Goal: Task Accomplishment & Management: Manage account settings

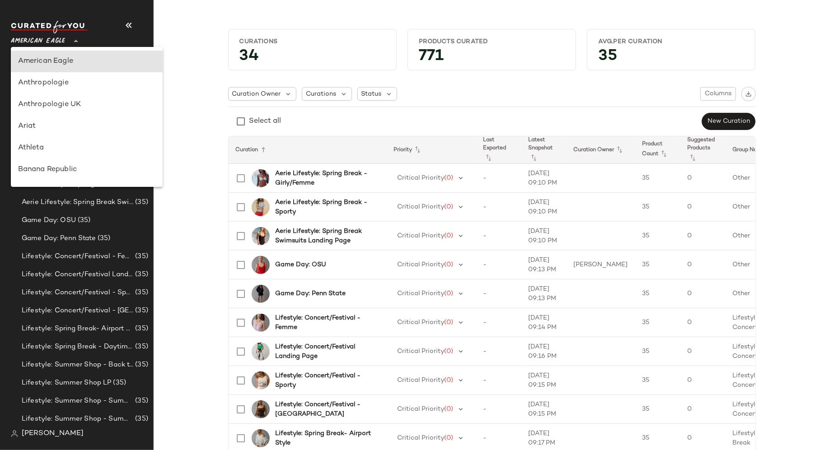
click at [77, 42] on icon at bounding box center [75, 41] width 11 height 11
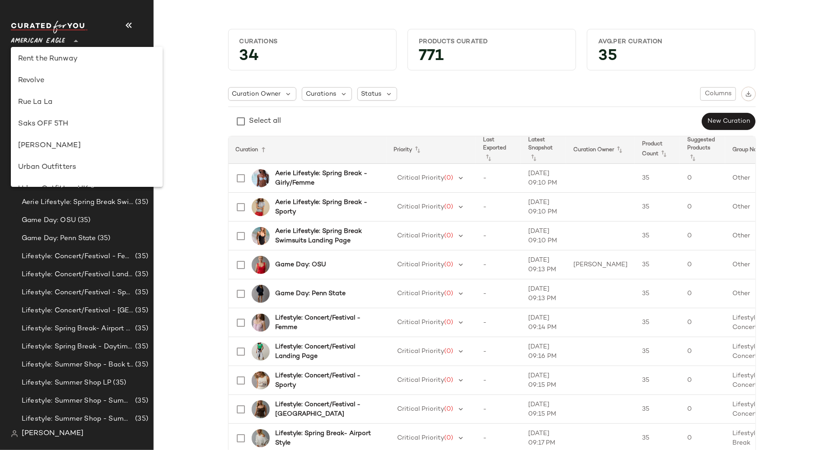
scroll to position [433, 0]
click at [80, 88] on div "Revolve" at bounding box center [86, 83] width 137 height 11
type input "**"
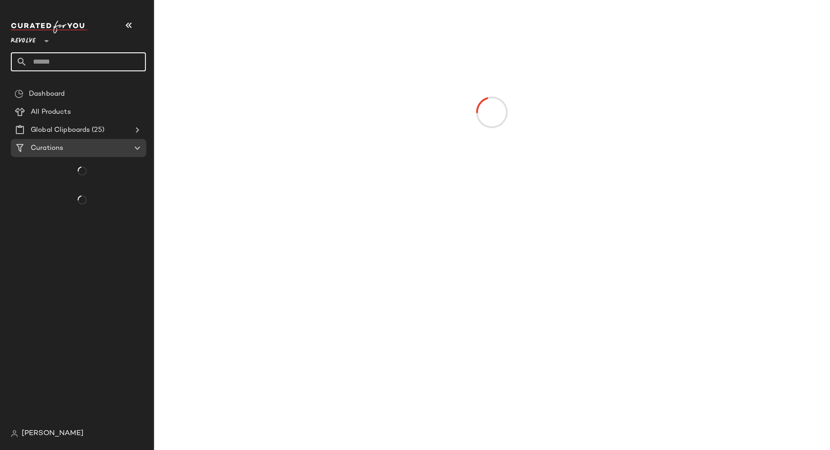
click at [97, 61] on input "text" at bounding box center [86, 61] width 119 height 19
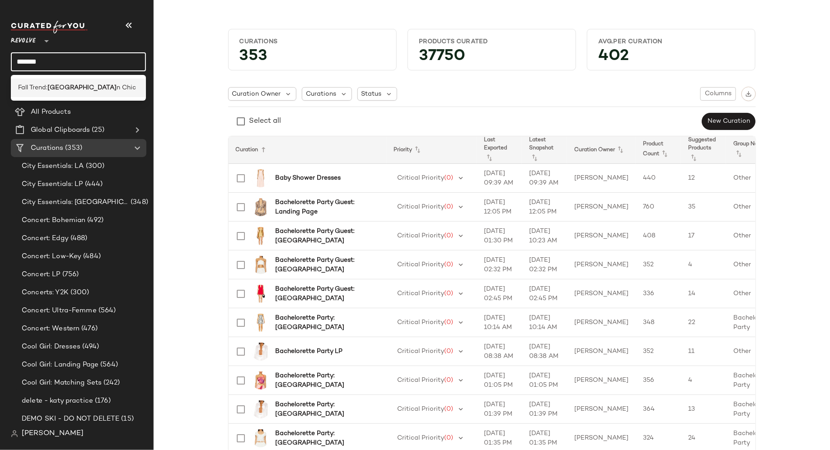
type input "*******"
click at [47, 89] on span "Fall Trend:" at bounding box center [32, 87] width 29 height 9
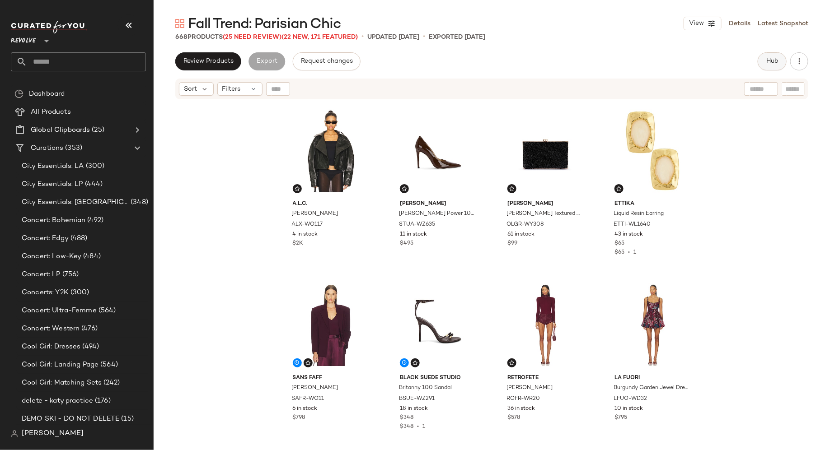
click at [776, 62] on span "Hub" at bounding box center [772, 61] width 13 height 7
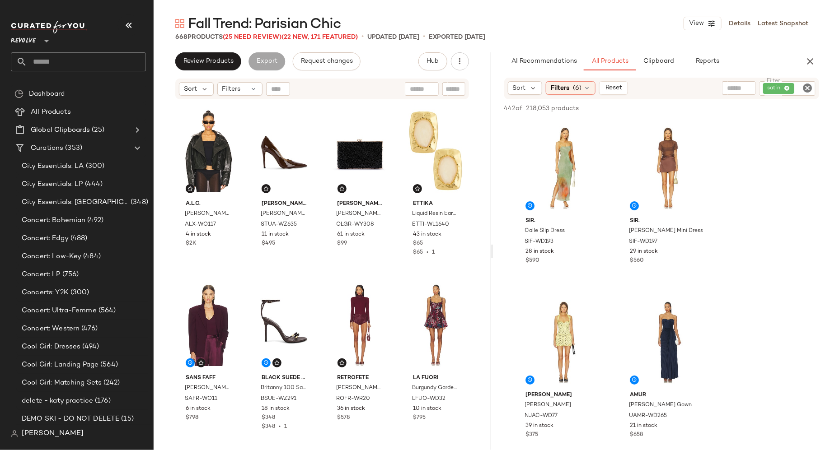
click at [810, 85] on icon "Clear Filter" at bounding box center [807, 88] width 11 height 11
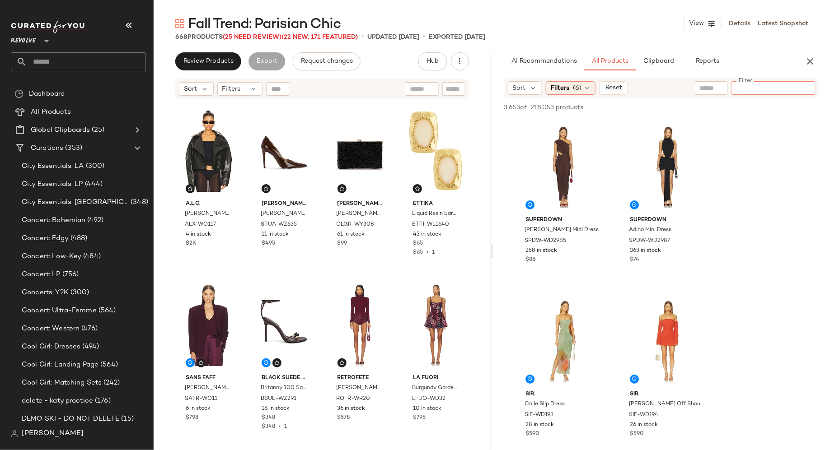
paste input "**********"
type input "**********"
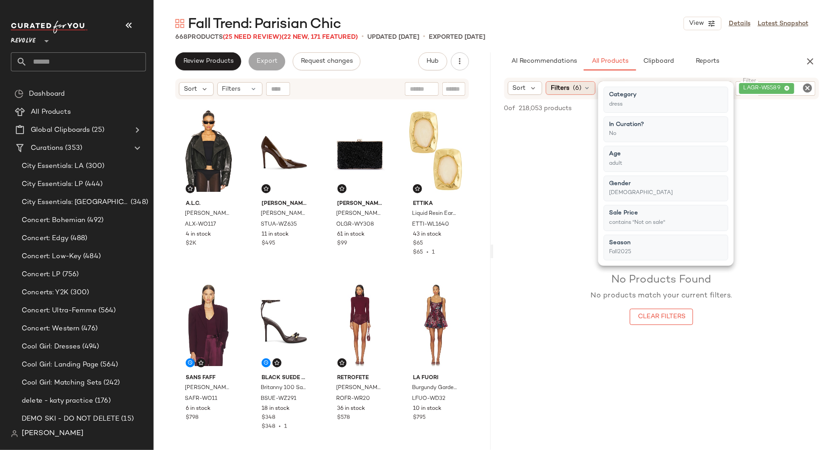
click at [587, 87] on icon at bounding box center [586, 87] width 7 height 7
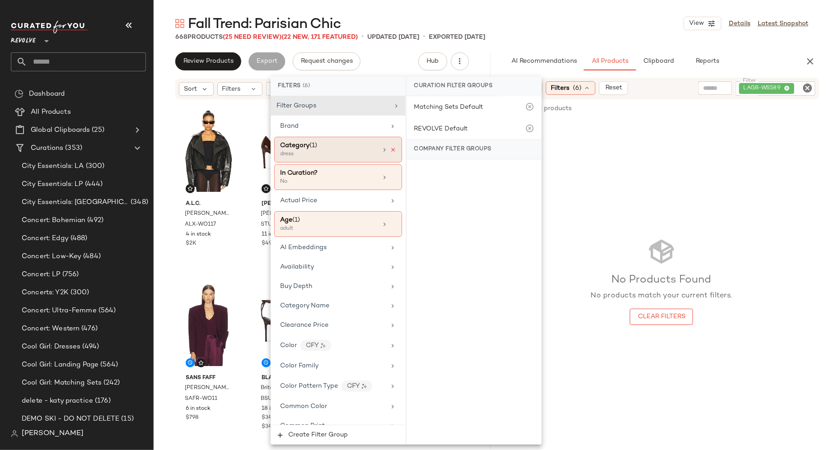
click at [390, 147] on icon at bounding box center [393, 150] width 6 height 6
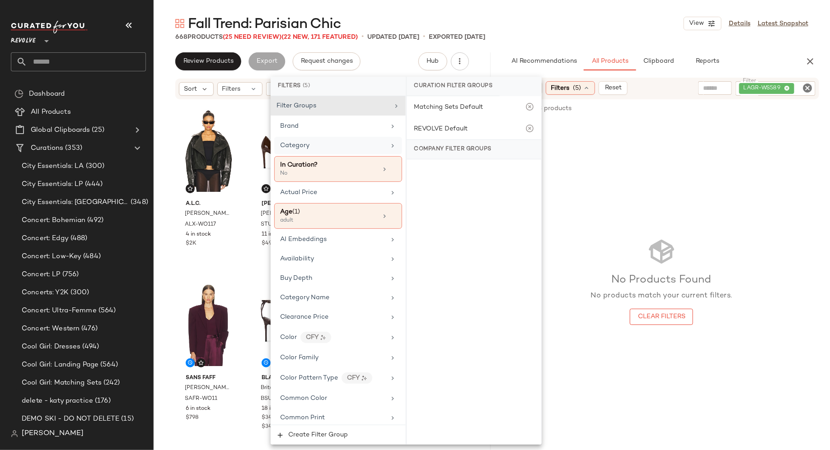
click at [739, 138] on div "No Products Found No products match your current filters. Clear Filters" at bounding box center [661, 281] width 337 height 324
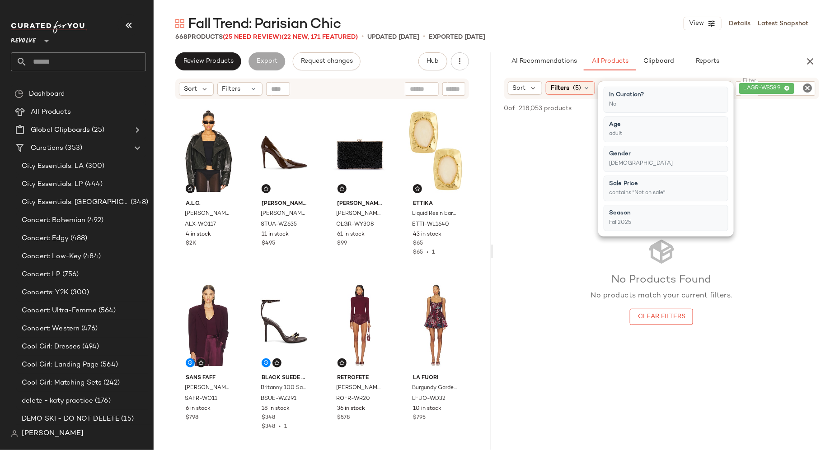
click at [808, 88] on icon "Clear Filter" at bounding box center [807, 88] width 11 height 11
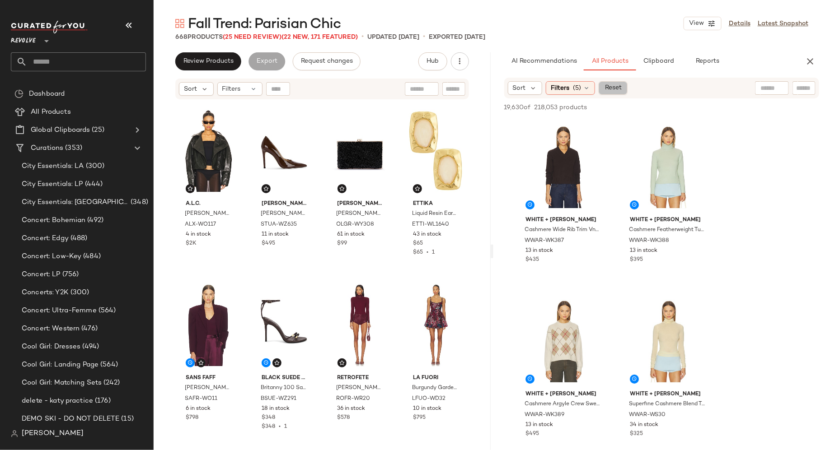
click at [615, 91] on span "Reset" at bounding box center [612, 87] width 17 height 7
click at [802, 89] on input "Filter" at bounding box center [773, 88] width 77 height 9
paste input "**********"
type input "**********"
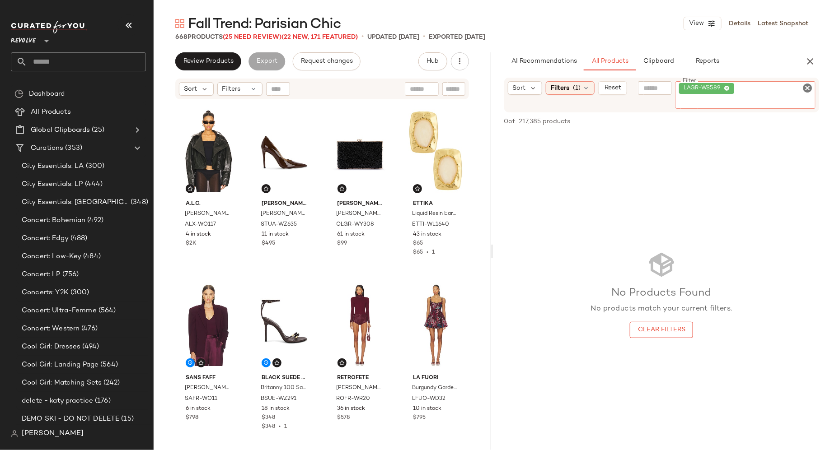
click at [807, 89] on icon "Clear Filter" at bounding box center [807, 88] width 11 height 11
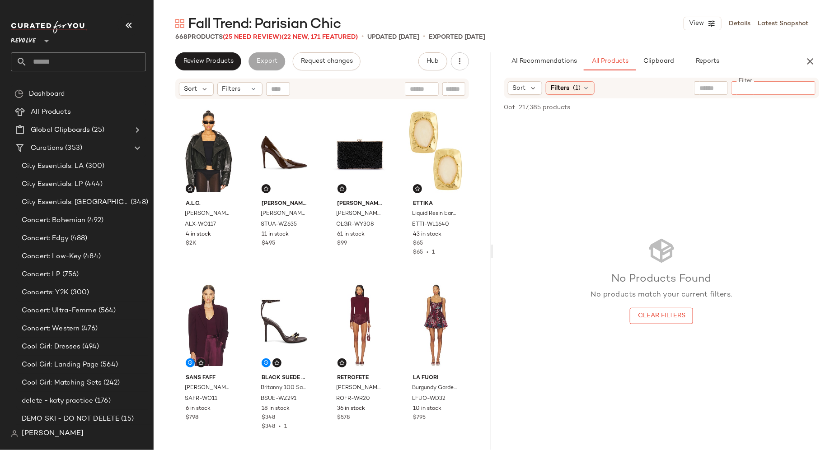
click at [803, 89] on input "Filter" at bounding box center [773, 88] width 77 height 9
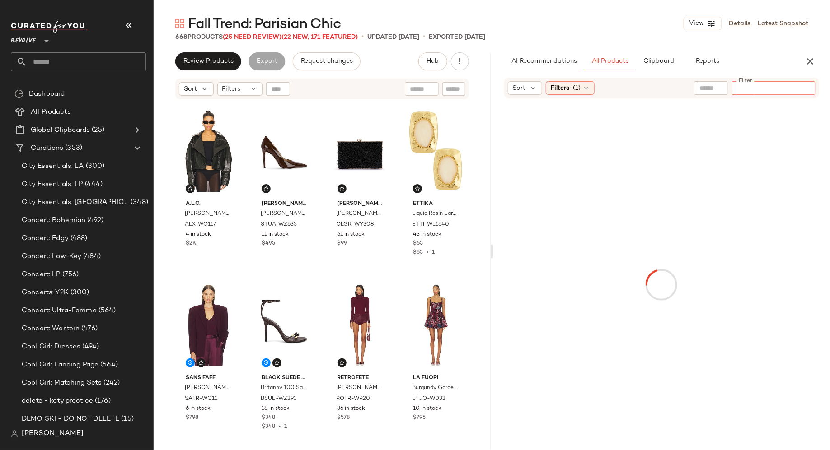
paste input "*********"
type input "*********"
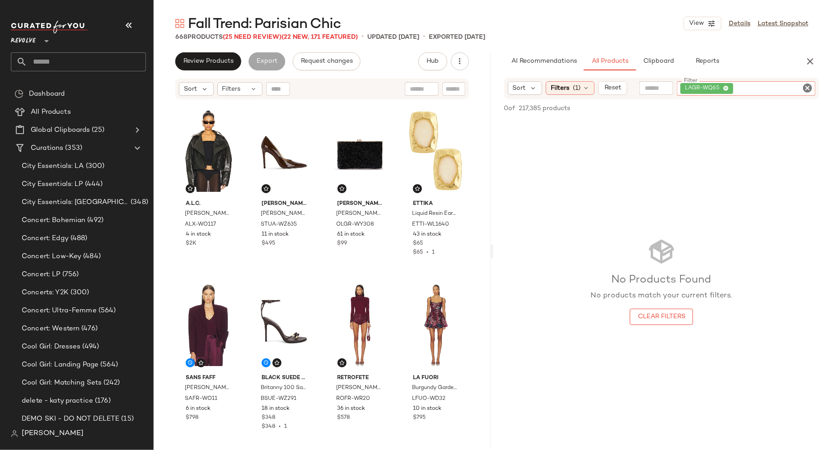
click at [810, 89] on icon "Clear Filter" at bounding box center [807, 88] width 11 height 11
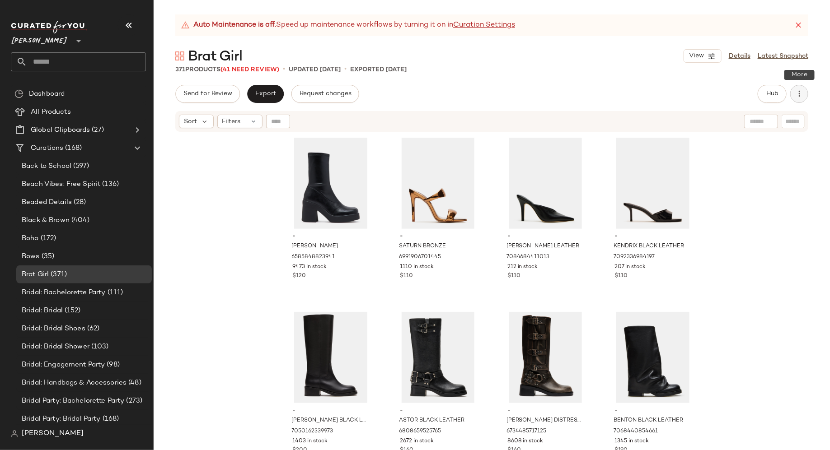
click at [802, 97] on icon "button" at bounding box center [799, 93] width 9 height 9
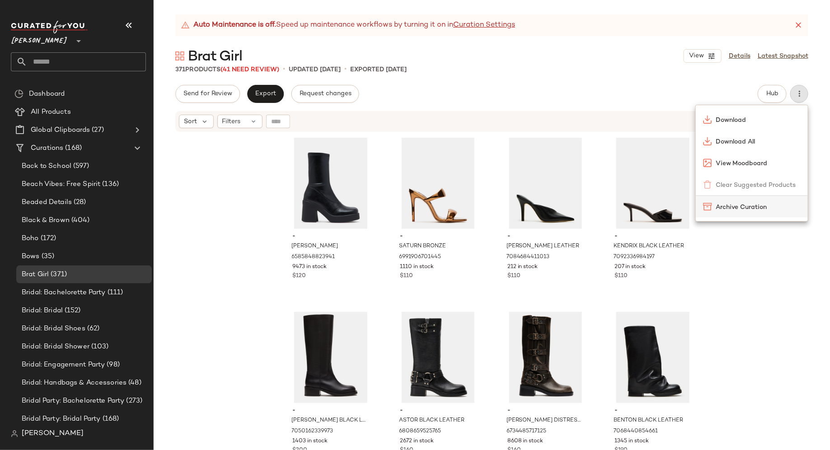
click at [759, 204] on span "Archive Curation" at bounding box center [758, 207] width 85 height 9
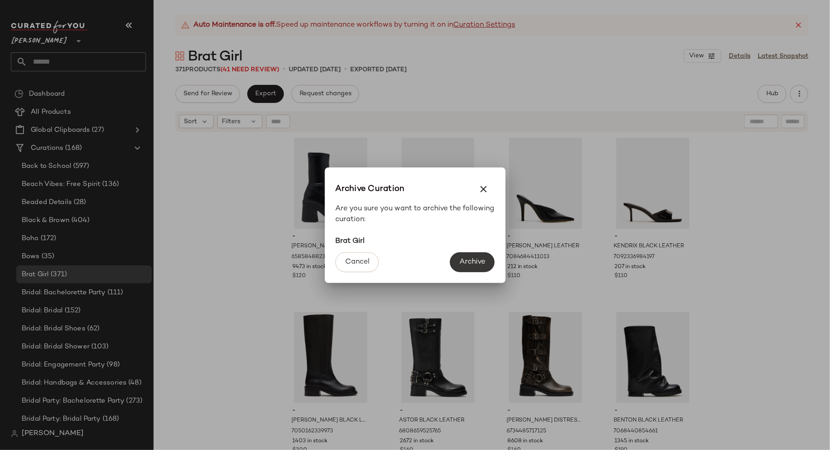
click at [488, 258] on button "Archive" at bounding box center [472, 263] width 44 height 20
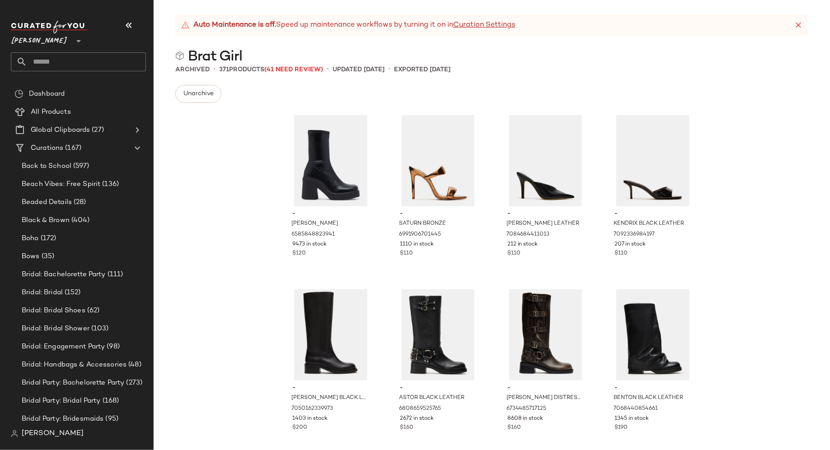
click at [108, 59] on input "text" at bounding box center [86, 61] width 119 height 19
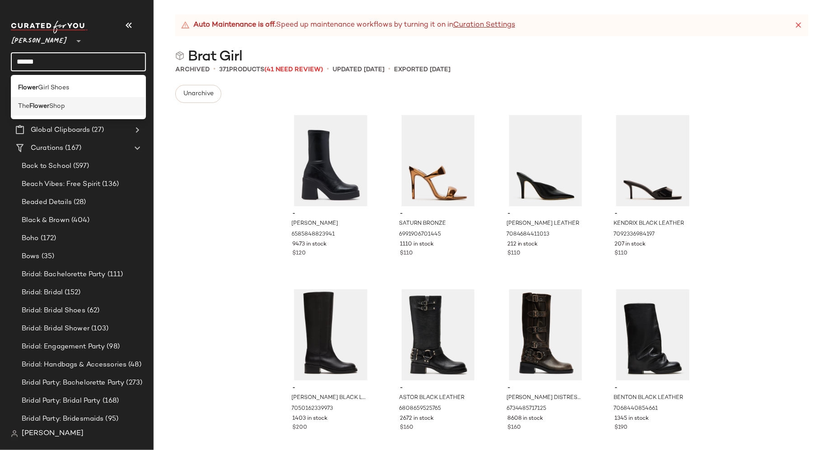
type input "******"
click at [48, 109] on b "Flower" at bounding box center [39, 106] width 20 height 9
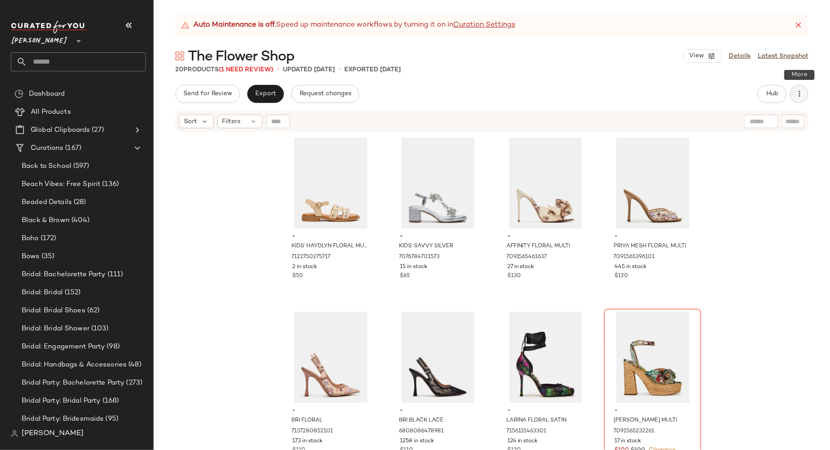
click at [802, 94] on icon "button" at bounding box center [799, 93] width 9 height 9
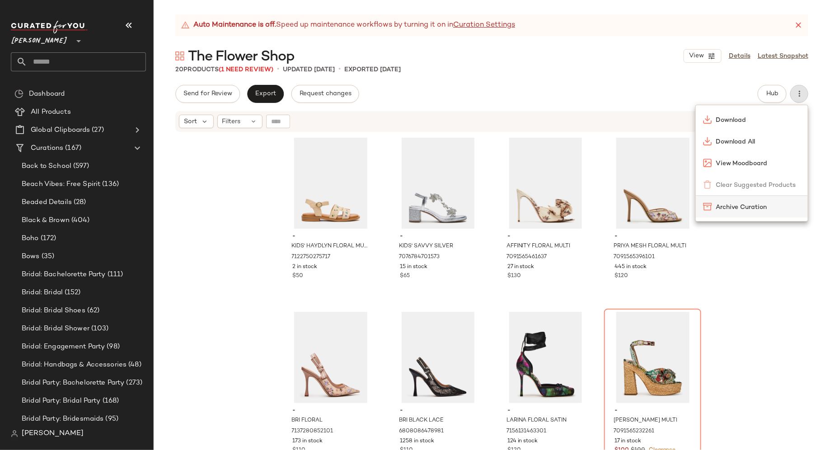
click at [754, 205] on span "Archive Curation" at bounding box center [758, 207] width 85 height 9
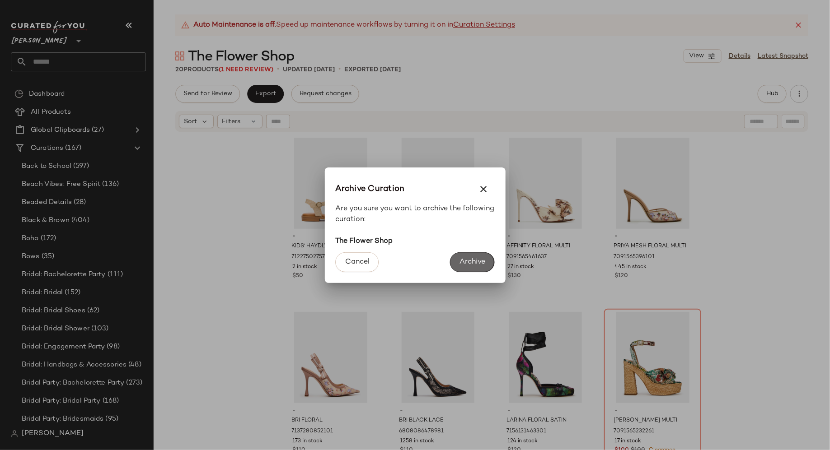
click at [470, 262] on span "Archive" at bounding box center [472, 262] width 26 height 9
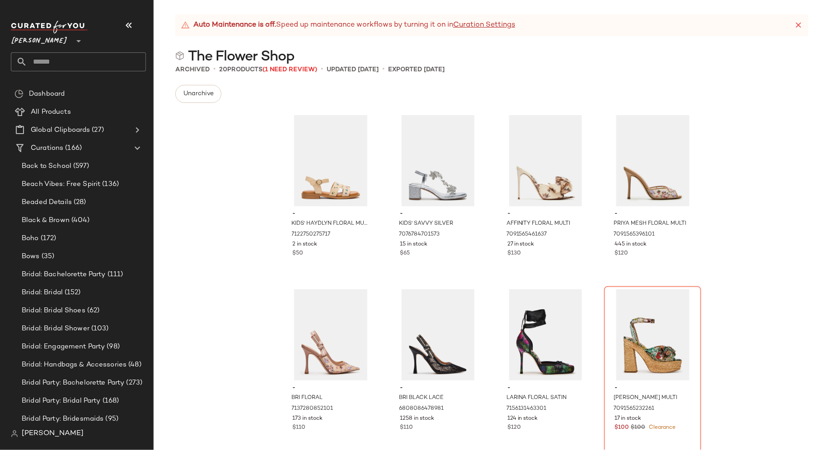
click at [110, 56] on input "text" at bounding box center [86, 61] width 119 height 19
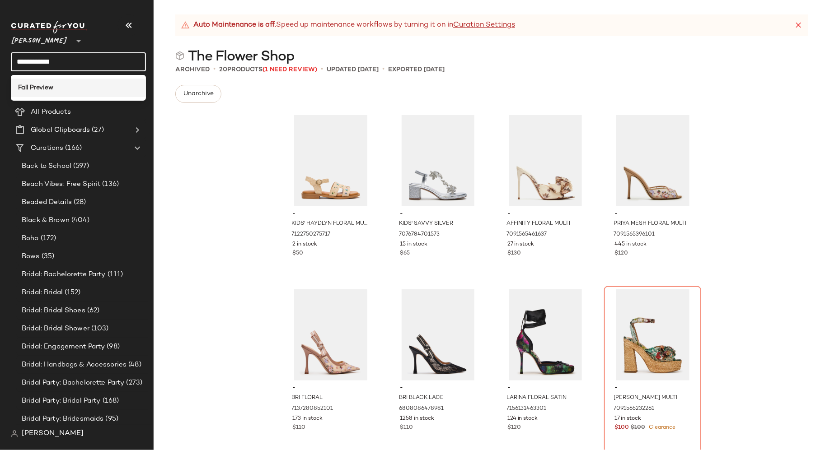
type input "**********"
click at [85, 91] on div "Fall Preview" at bounding box center [78, 87] width 121 height 9
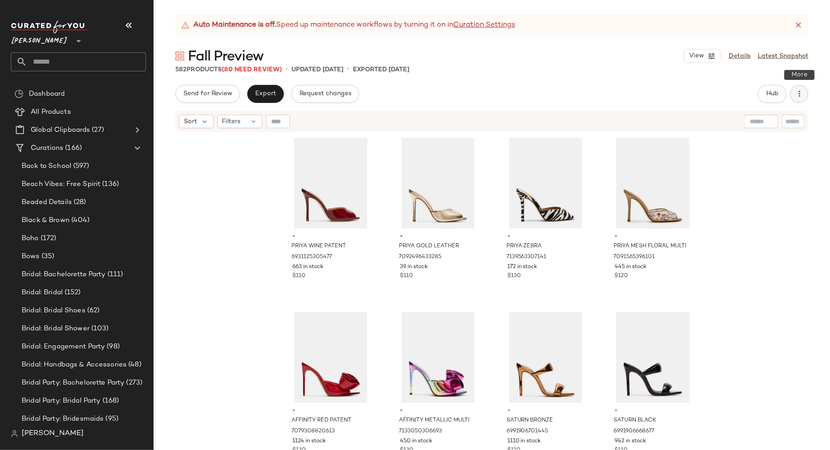
click at [805, 94] on button "button" at bounding box center [799, 94] width 18 height 18
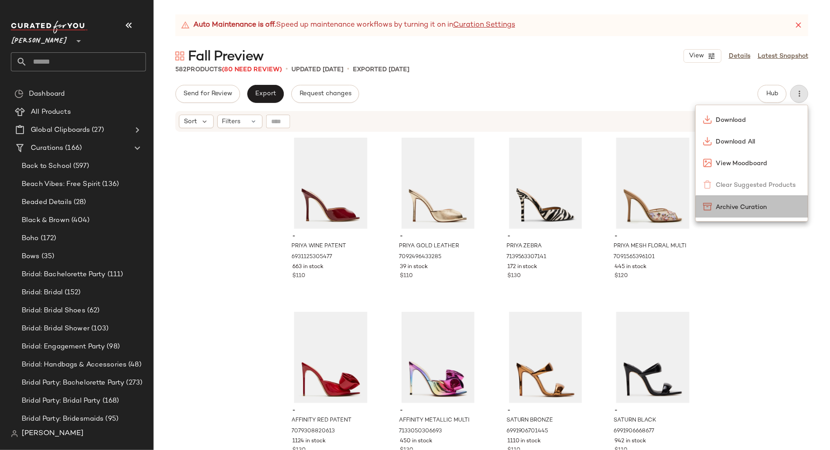
click at [766, 203] on span "Archive Curation" at bounding box center [758, 207] width 85 height 9
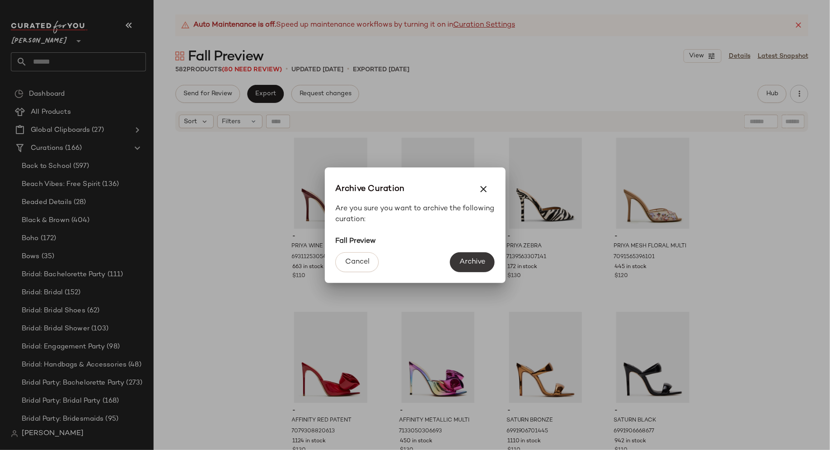
click at [488, 261] on button "Archive" at bounding box center [472, 263] width 44 height 20
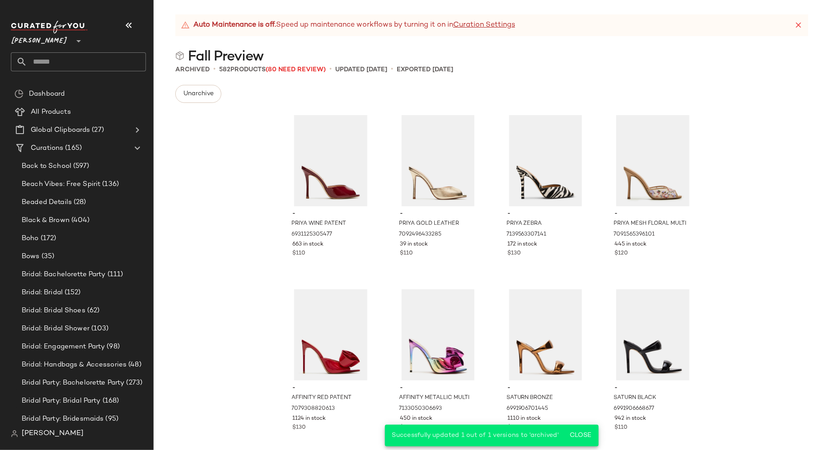
click at [208, 183] on div "- PRIYA WINE PATENT 6931125305477 663 in stock $110 - PRIYA GOLD LEATHER 709249…" at bounding box center [492, 280] width 676 height 340
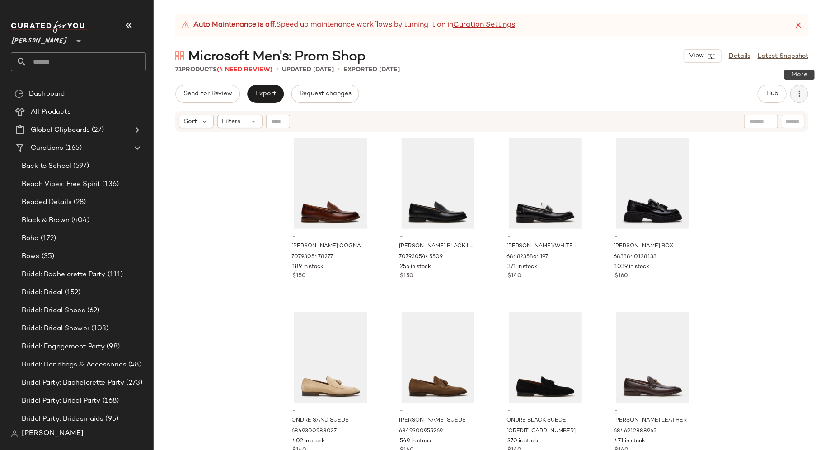
click at [805, 96] on button "button" at bounding box center [799, 94] width 18 height 18
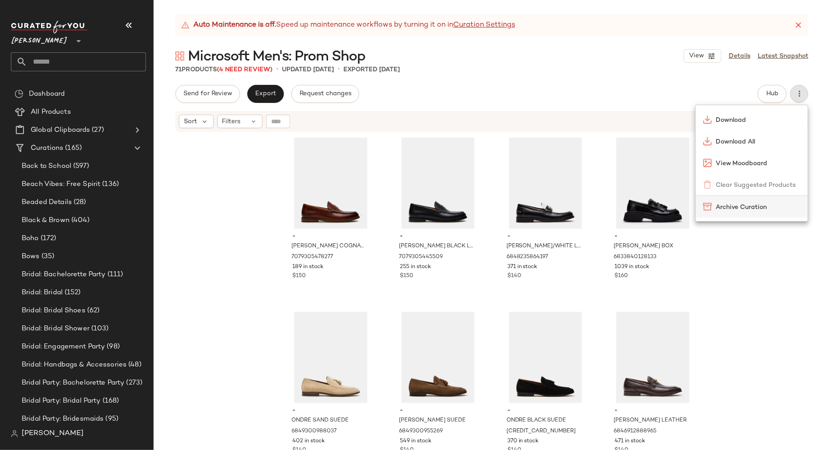
click at [768, 203] on span "Archive Curation" at bounding box center [758, 207] width 85 height 9
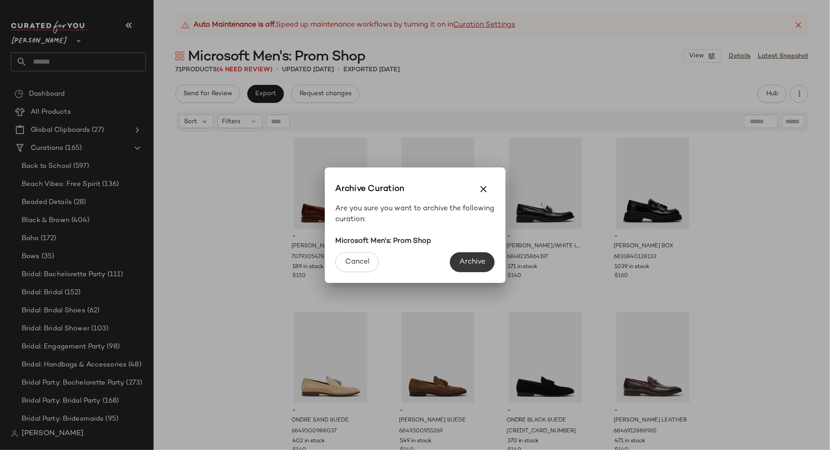
click at [471, 262] on span "Archive" at bounding box center [472, 262] width 26 height 9
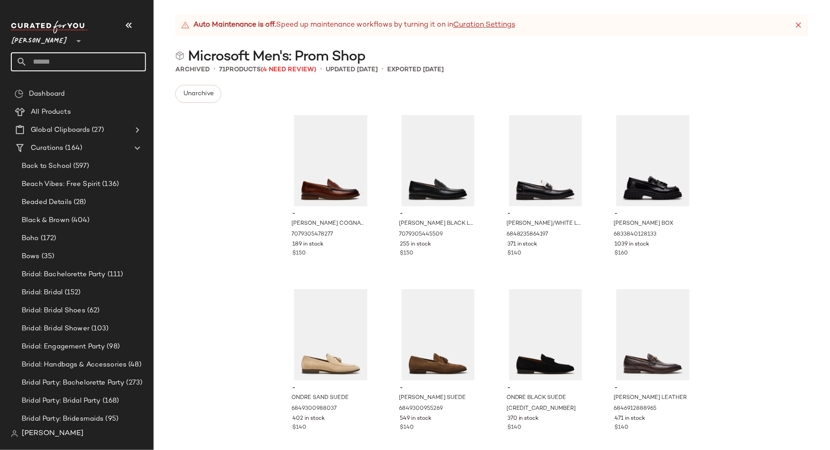
click at [84, 61] on input "text" at bounding box center [86, 61] width 119 height 19
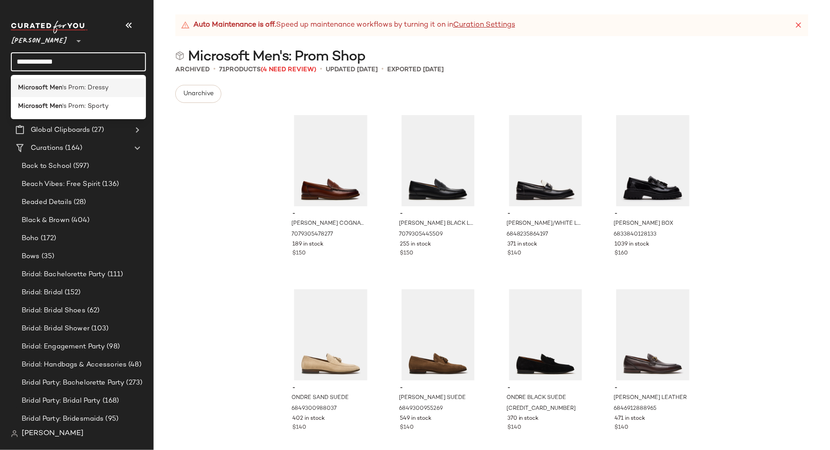
type input "**********"
click at [94, 89] on span "'s Prom: Dressy" at bounding box center [85, 87] width 46 height 9
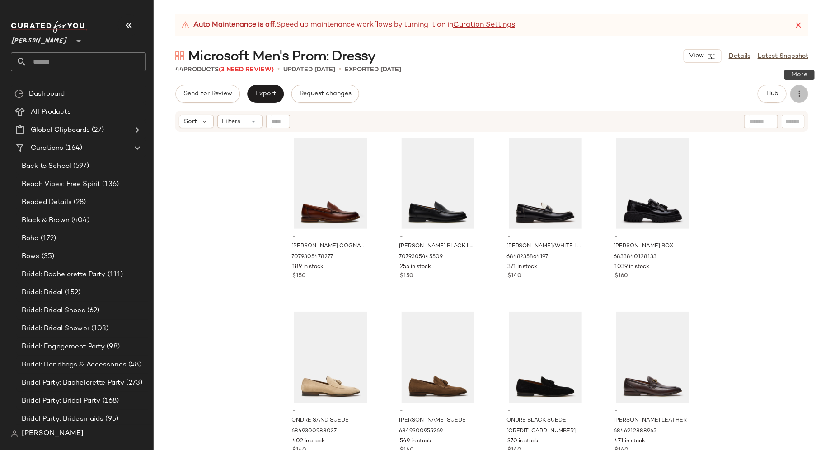
click at [801, 98] on button "button" at bounding box center [799, 94] width 18 height 18
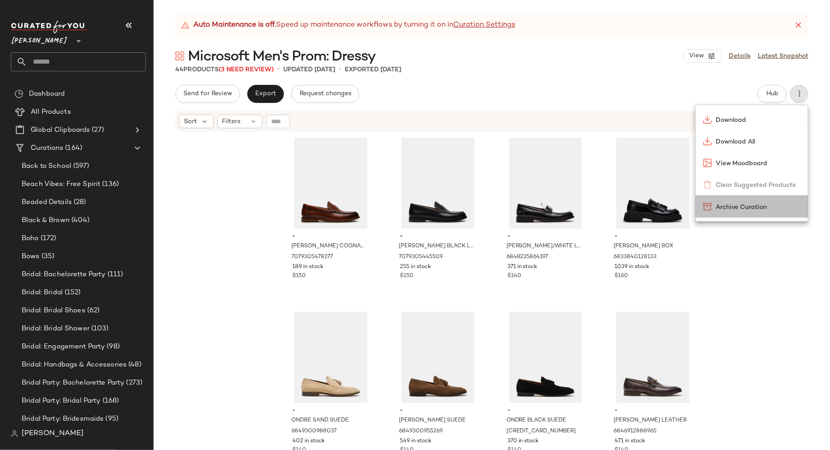
click at [759, 207] on span "Archive Curation" at bounding box center [758, 207] width 85 height 9
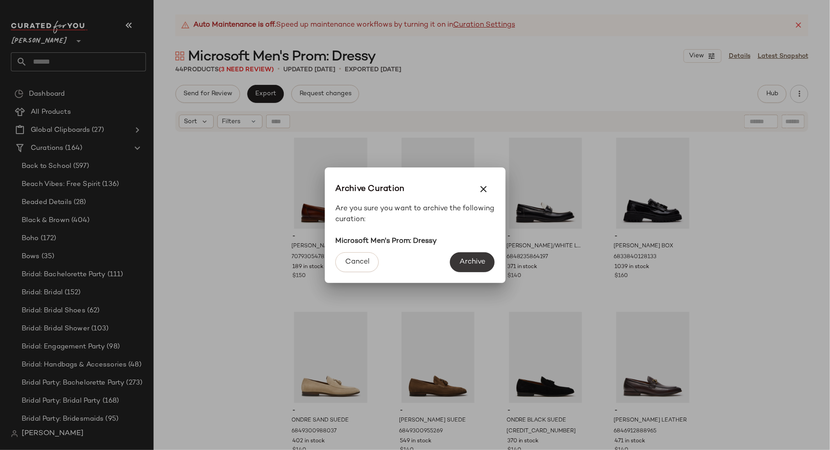
click at [471, 258] on span "Archive" at bounding box center [472, 262] width 26 height 9
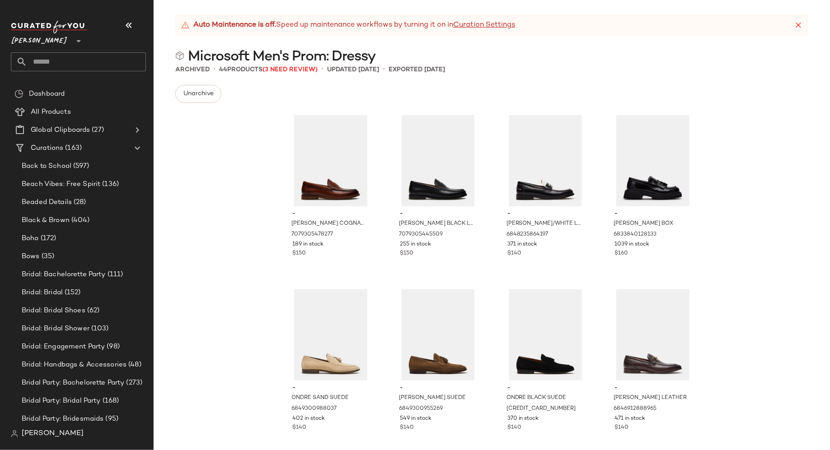
click at [76, 61] on input "text" at bounding box center [86, 61] width 119 height 19
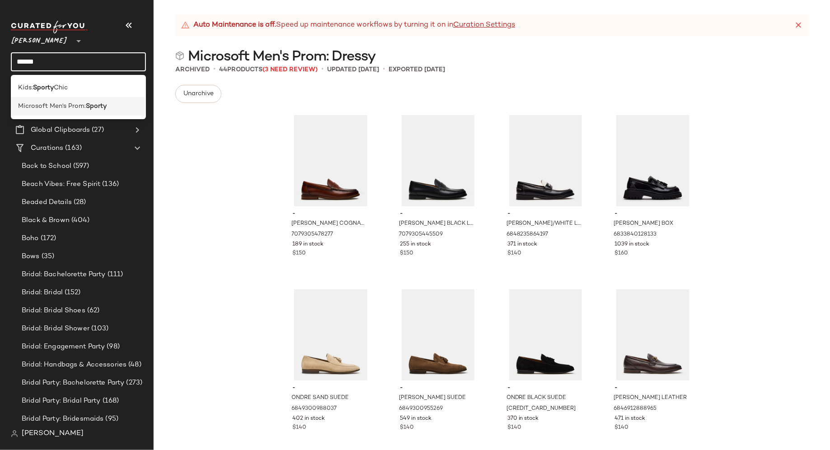
type input "******"
click at [81, 108] on span "Microsoft Men's Prom:" at bounding box center [52, 106] width 68 height 9
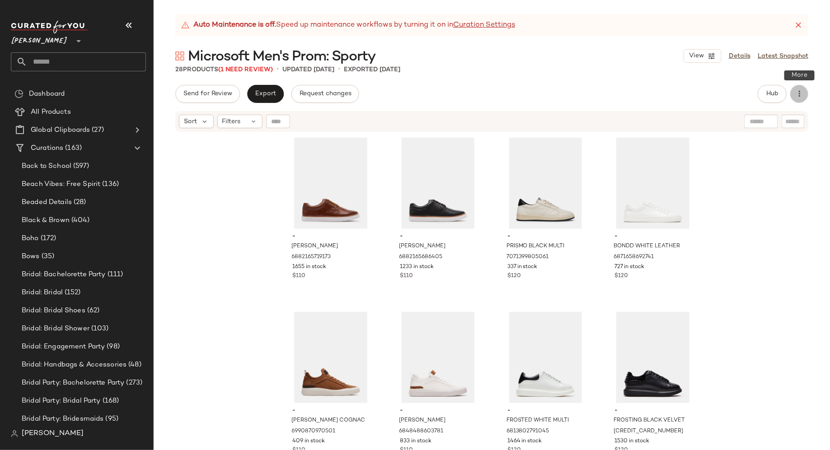
click at [804, 97] on button "button" at bounding box center [799, 94] width 18 height 18
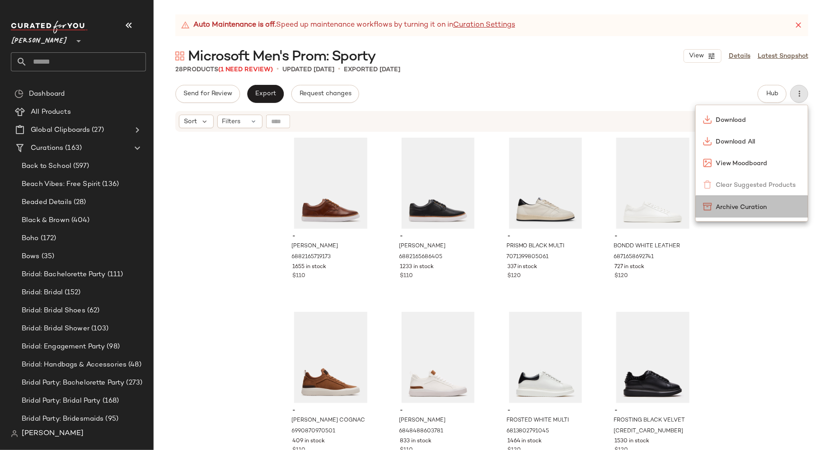
click at [760, 209] on span "Archive Curation" at bounding box center [758, 207] width 85 height 9
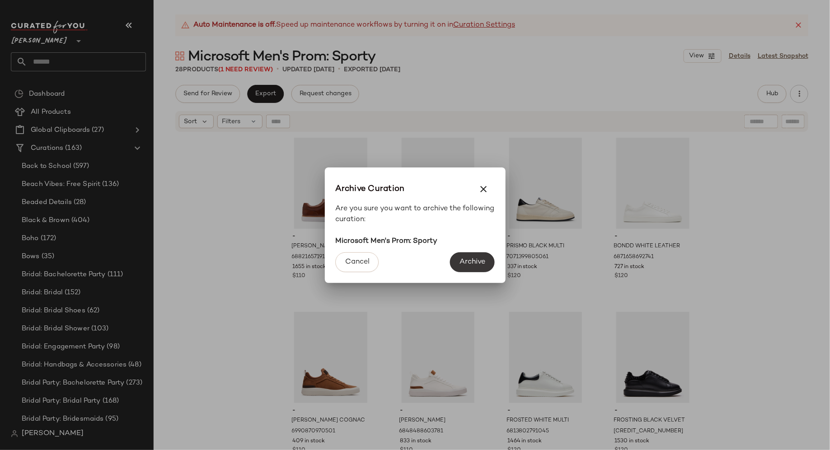
click at [470, 258] on span "Archive" at bounding box center [472, 262] width 26 height 9
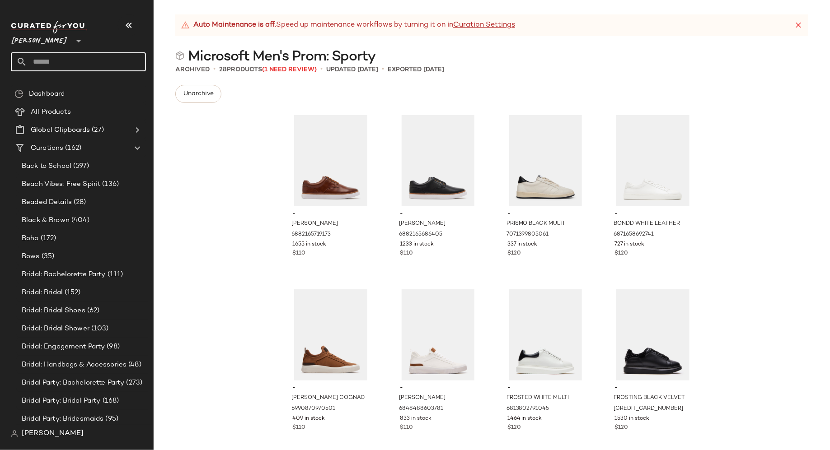
click at [84, 67] on input "text" at bounding box center [86, 61] width 119 height 19
type input "*****"
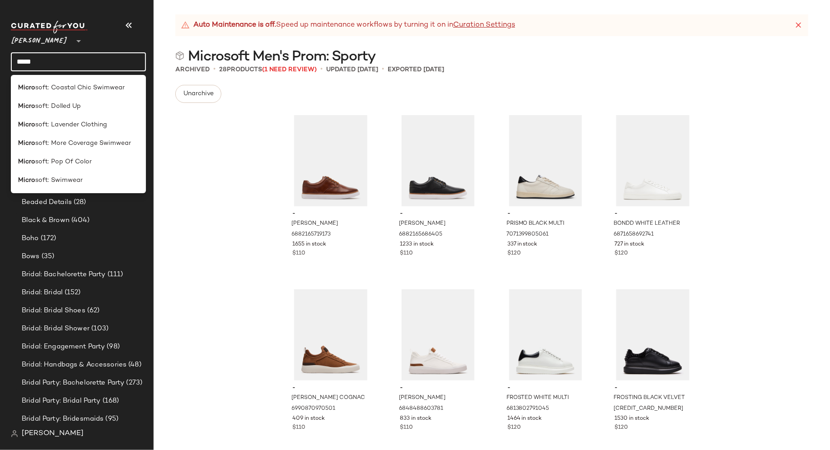
drag, startPoint x: 57, startPoint y: 61, endPoint x: 1, endPoint y: 64, distance: 56.6
click at [1, 65] on nav "Steve Madden ** ***** Dashboard All Products Global Clipboards (27) Curations (…" at bounding box center [77, 225] width 154 height 450
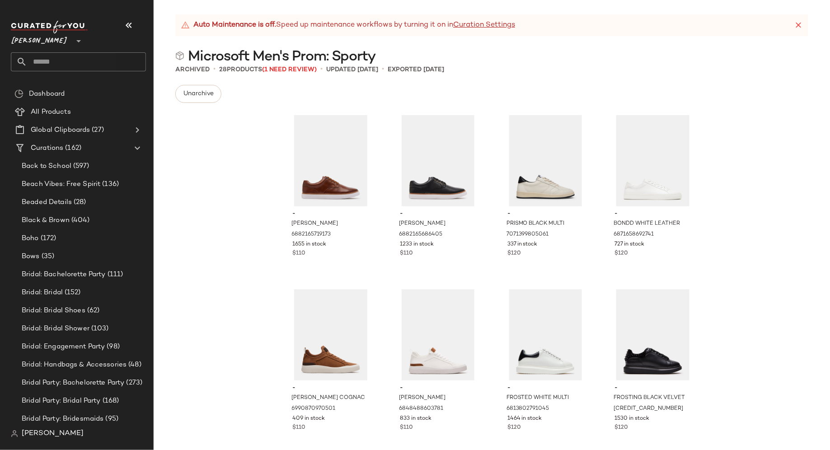
click at [4, 78] on nav "Steve Madden ** Dashboard All Products Global Clipboards (27) Curations (162) B…" at bounding box center [77, 225] width 154 height 450
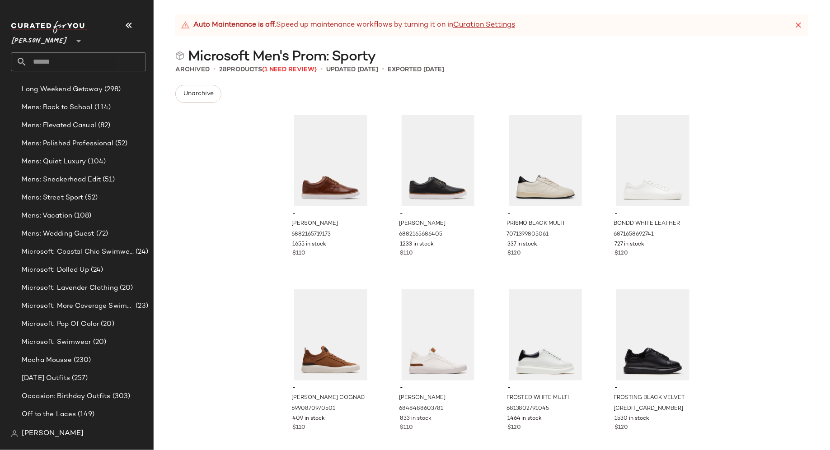
scroll to position [1565, 0]
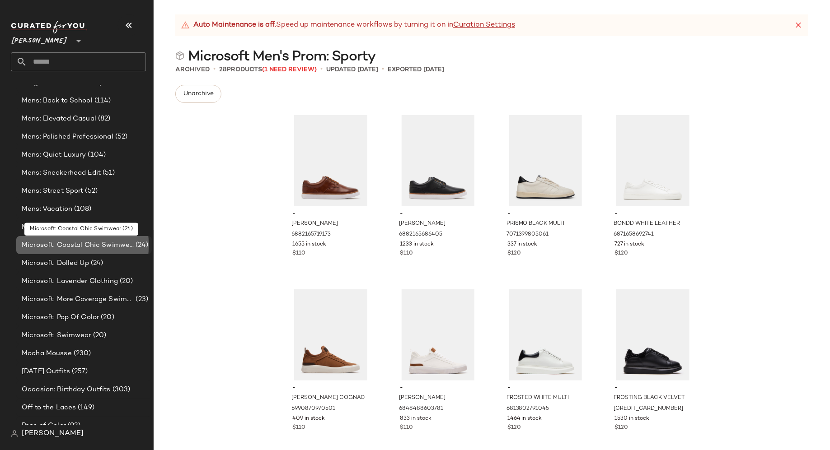
click at [77, 245] on span "Microsoft: Coastal Chic Swimwear" at bounding box center [78, 245] width 112 height 10
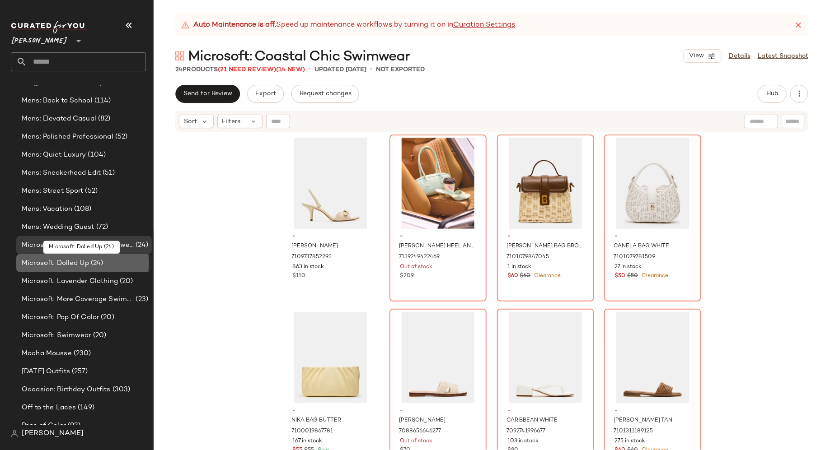
click at [74, 262] on span "Microsoft: Dolled Up" at bounding box center [55, 263] width 67 height 10
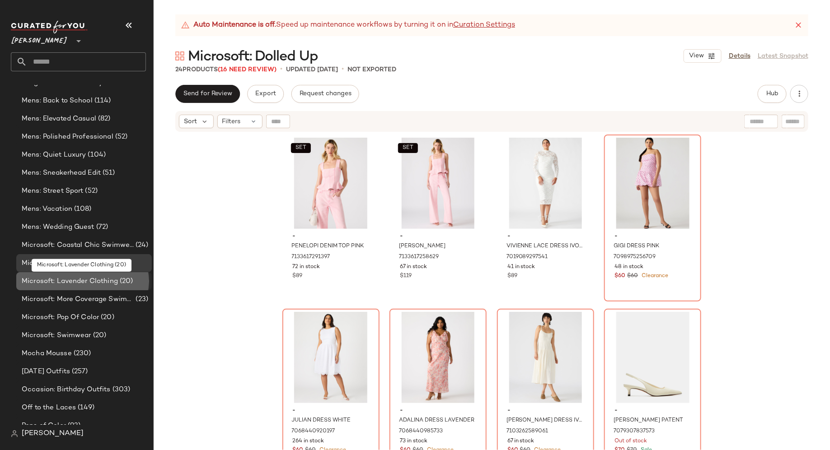
click at [73, 281] on span "Microsoft: Lavender Clothing" at bounding box center [70, 281] width 96 height 10
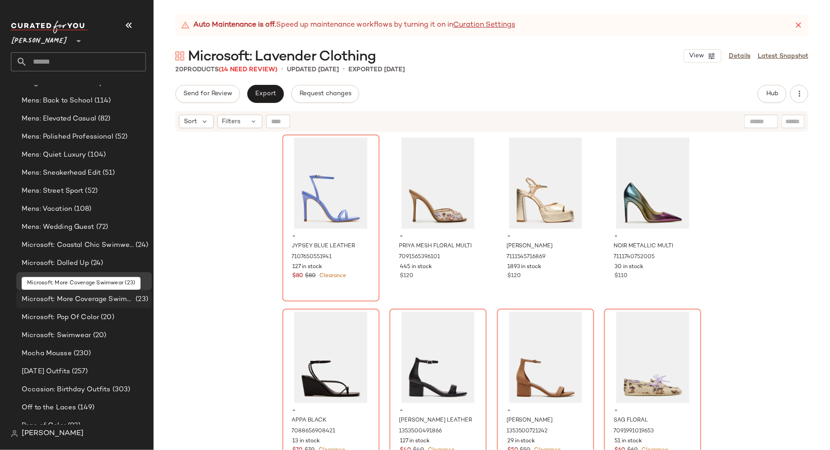
click at [74, 297] on span "Microsoft: More Coverage Swimwear" at bounding box center [78, 300] width 112 height 10
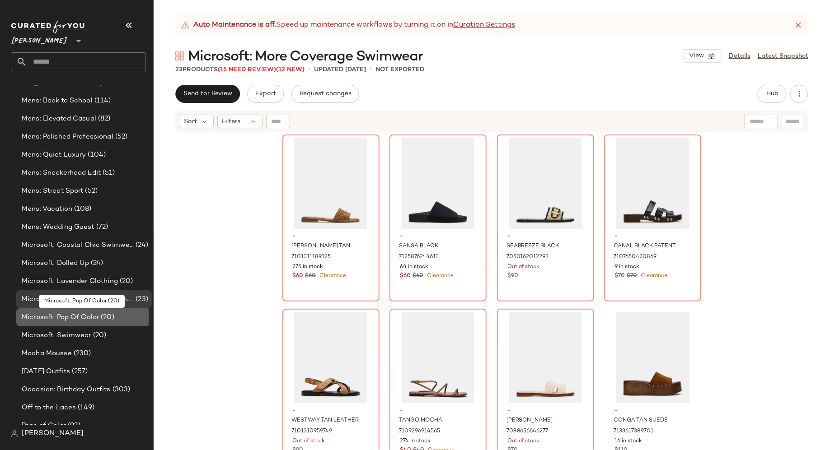
click at [72, 318] on span "Microsoft: Pop Of Color" at bounding box center [60, 318] width 77 height 10
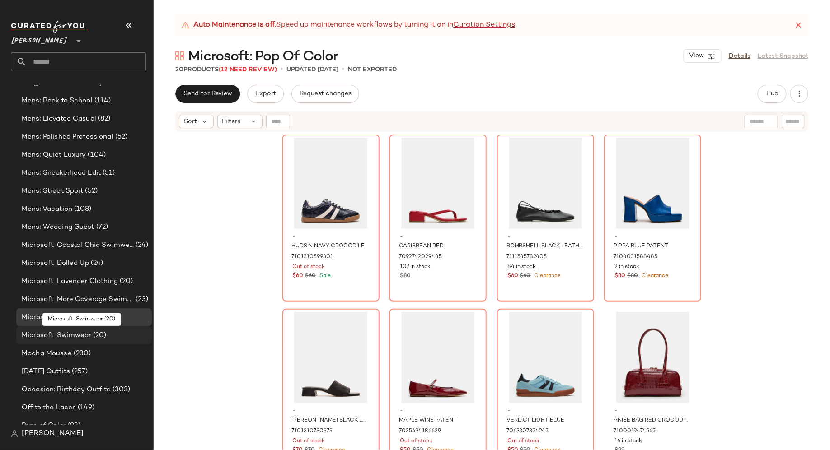
click at [71, 334] on span "Microsoft: Swimwear" at bounding box center [57, 336] width 70 height 10
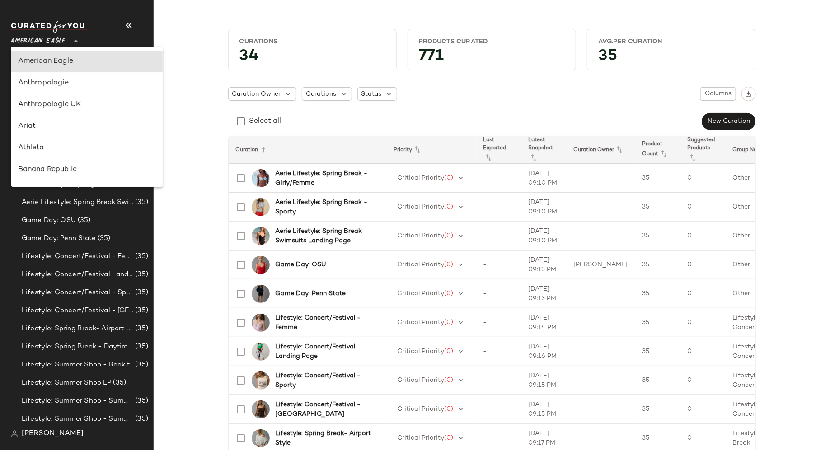
click at [76, 42] on icon at bounding box center [75, 41] width 11 height 11
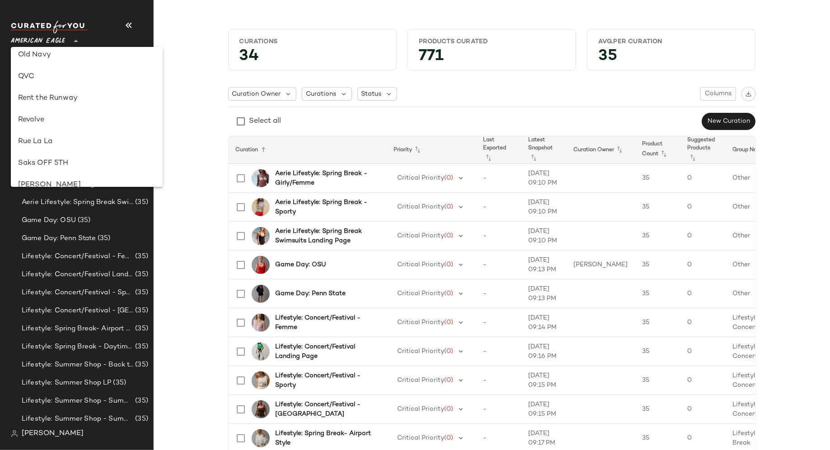
scroll to position [517, 0]
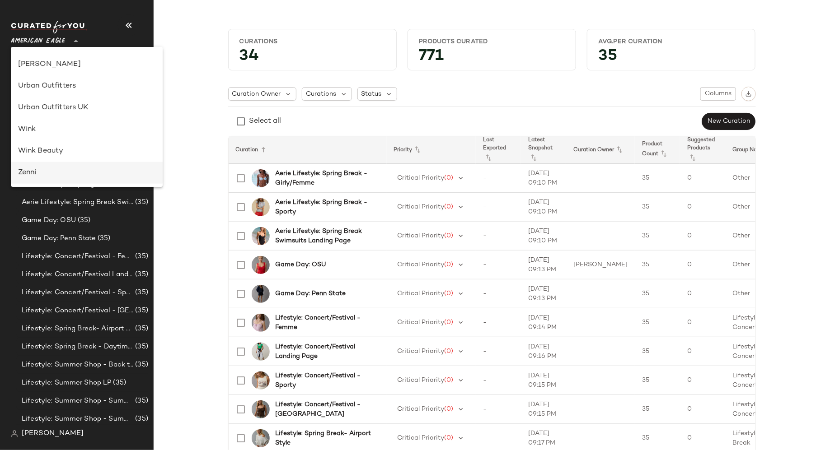
click at [68, 177] on div "Zenni" at bounding box center [86, 173] width 137 height 11
type input "**"
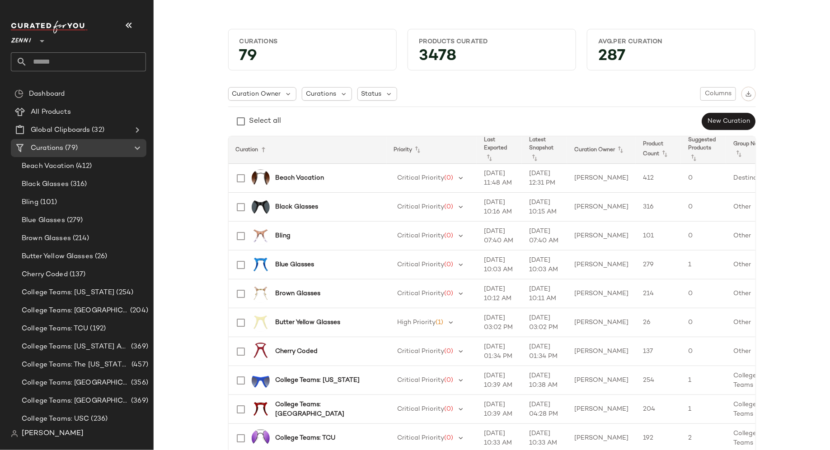
click at [100, 59] on input "text" at bounding box center [86, 61] width 119 height 19
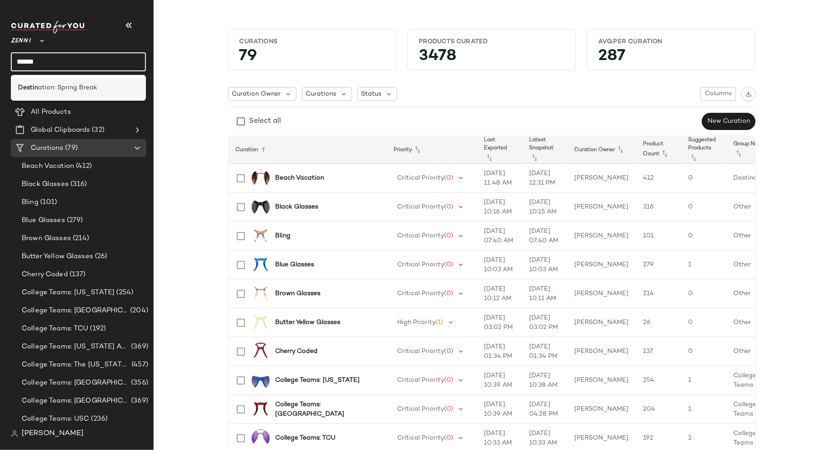
type input "******"
click at [51, 84] on span "ation: Spring Break" at bounding box center [67, 87] width 59 height 9
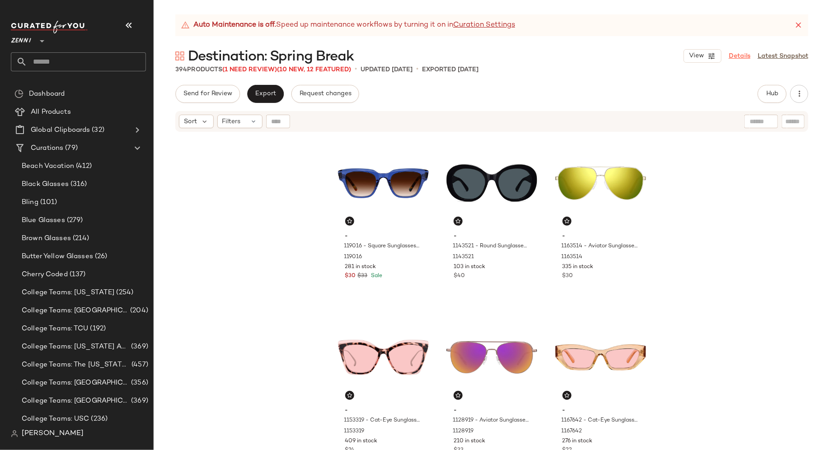
click at [740, 57] on link "Details" at bounding box center [740, 56] width 22 height 9
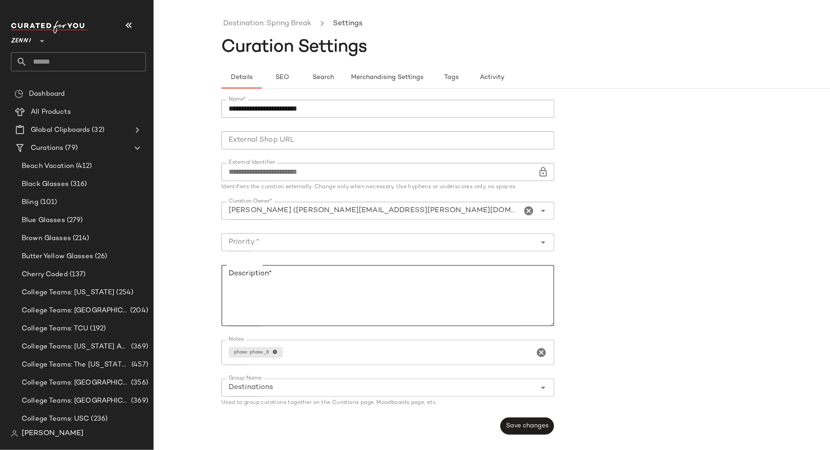
click at [389, 288] on textarea "Description*" at bounding box center [387, 295] width 333 height 61
type textarea "**********"
click at [541, 242] on icon "Open" at bounding box center [543, 242] width 11 height 11
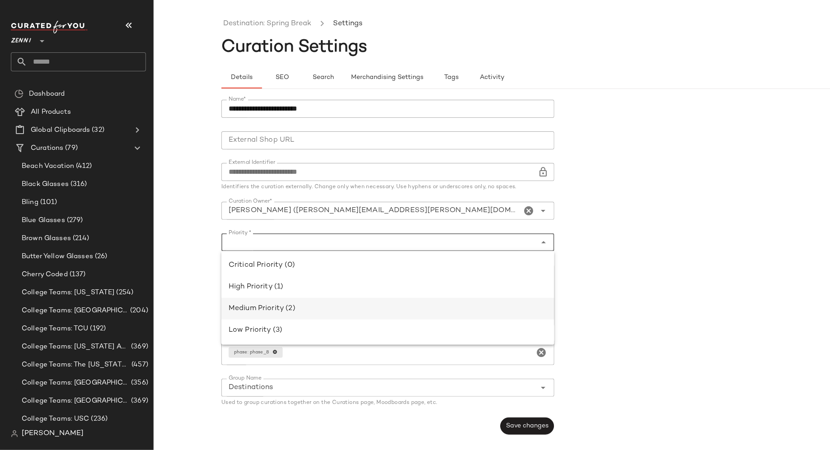
click at [485, 305] on div "Medium Priority (2)" at bounding box center [388, 309] width 318 height 11
type input "**********"
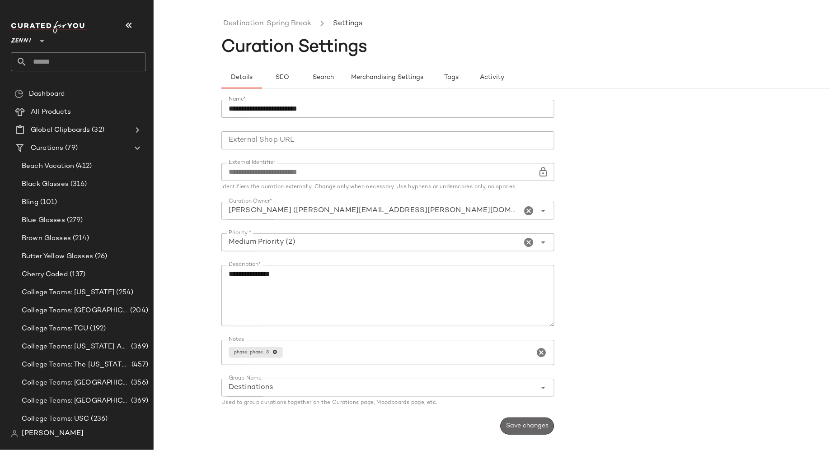
click at [517, 428] on span "Save changes" at bounding box center [527, 426] width 43 height 7
click at [271, 26] on link "Destination: Spring Break" at bounding box center [267, 24] width 88 height 12
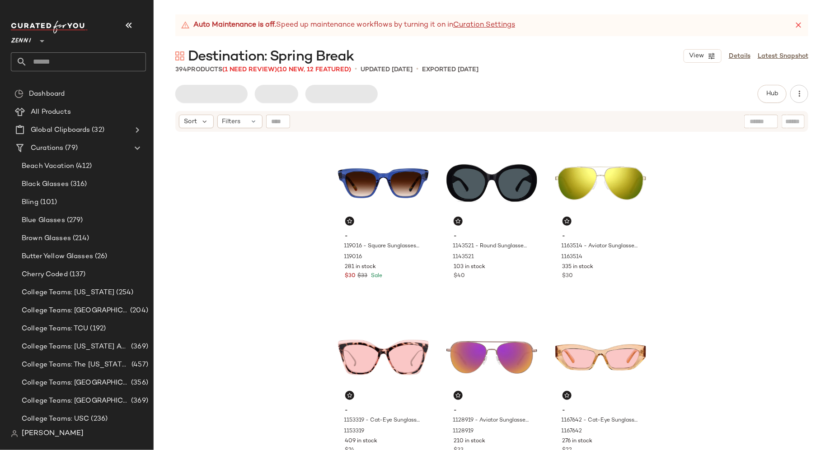
click at [99, 61] on input "text" at bounding box center [86, 61] width 119 height 19
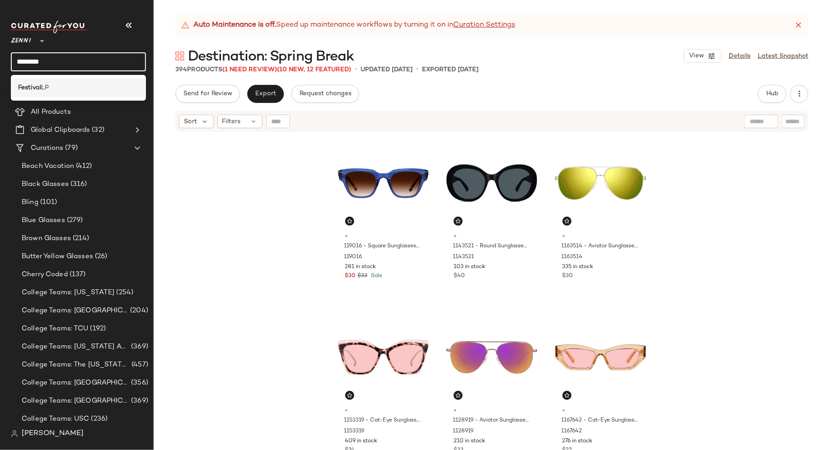
type input "********"
click at [104, 89] on div "Festival LP" at bounding box center [78, 87] width 121 height 9
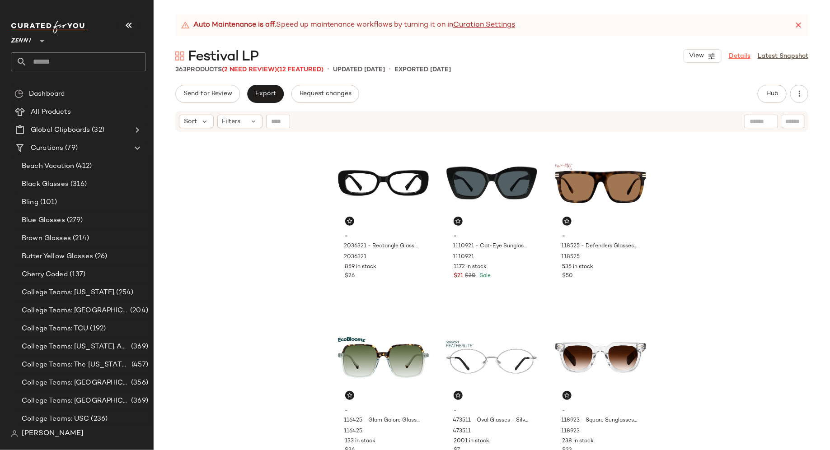
click at [742, 57] on link "Details" at bounding box center [740, 56] width 22 height 9
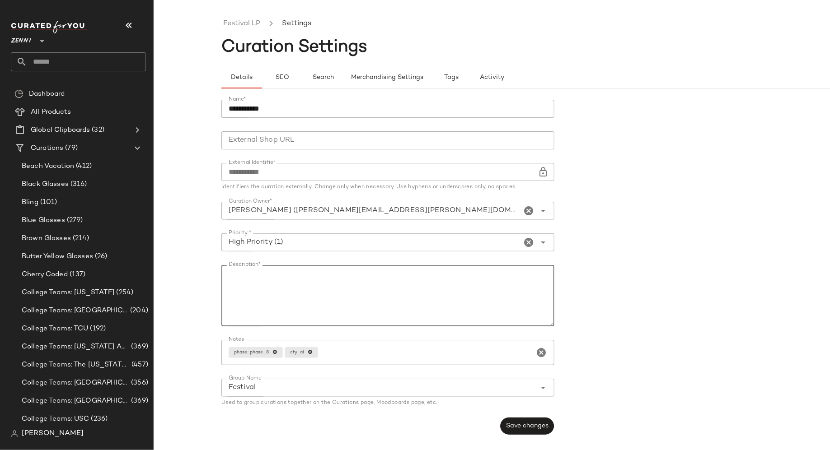
click at [306, 272] on textarea "Description*" at bounding box center [387, 295] width 333 height 61
click at [252, 24] on link "Festival LP" at bounding box center [241, 24] width 37 height 12
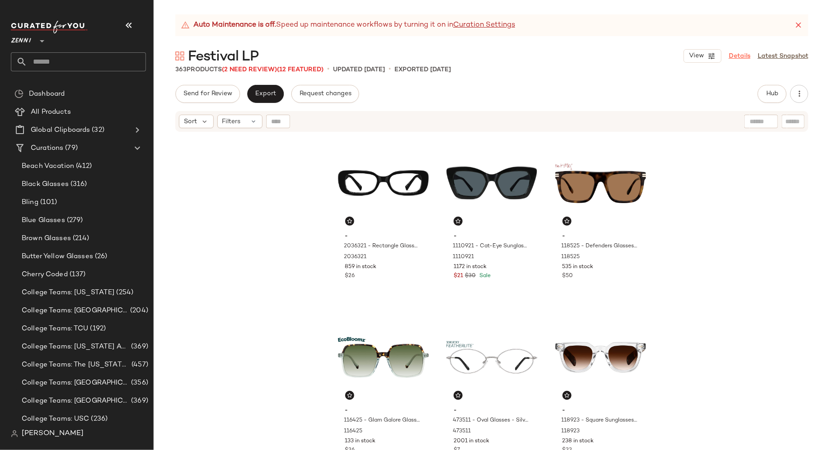
click at [740, 57] on link "Details" at bounding box center [740, 56] width 22 height 9
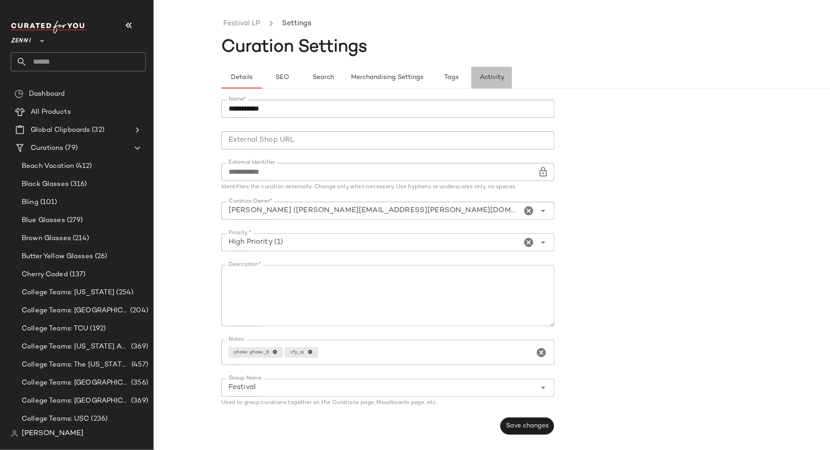
click at [488, 75] on span "Activity" at bounding box center [491, 77] width 25 height 7
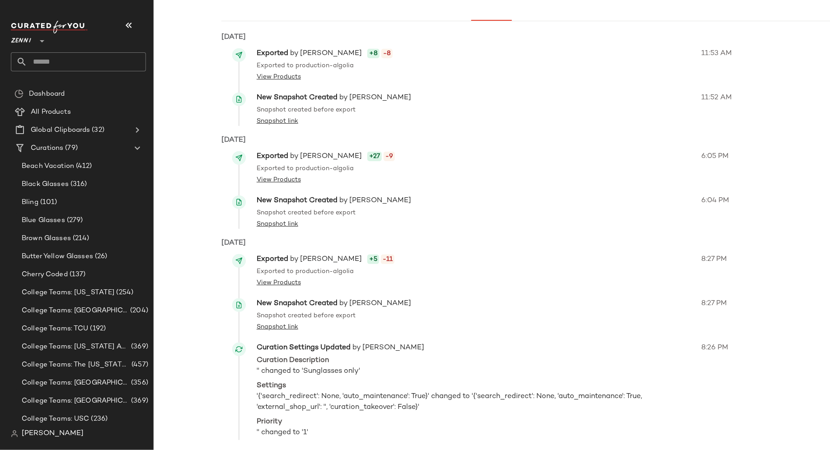
scroll to position [69, 0]
click at [87, 66] on input "text" at bounding box center [86, 61] width 119 height 19
click at [80, 88] on div "Dashboard" at bounding box center [79, 94] width 136 height 18
click at [69, 58] on input "********" at bounding box center [78, 61] width 135 height 19
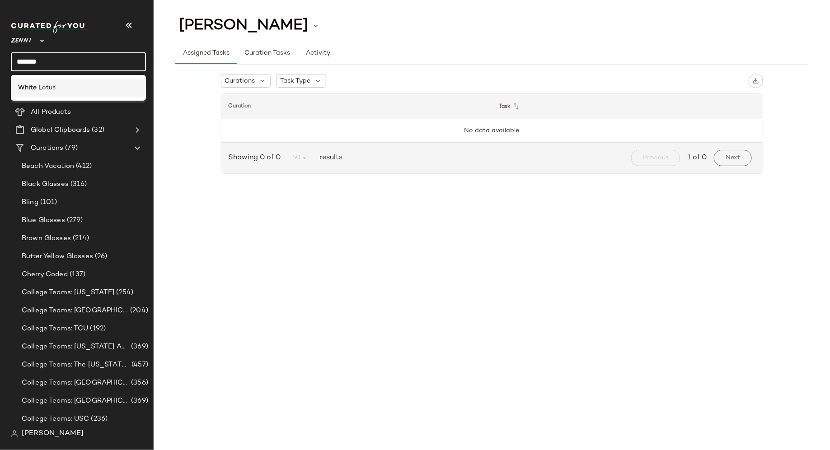
type input "*******"
click at [45, 91] on span "otus" at bounding box center [49, 87] width 14 height 9
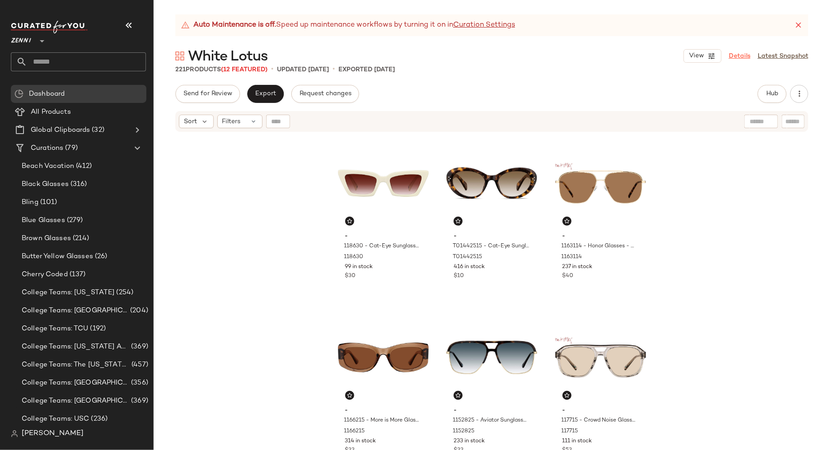
click at [744, 58] on link "Details" at bounding box center [740, 56] width 22 height 9
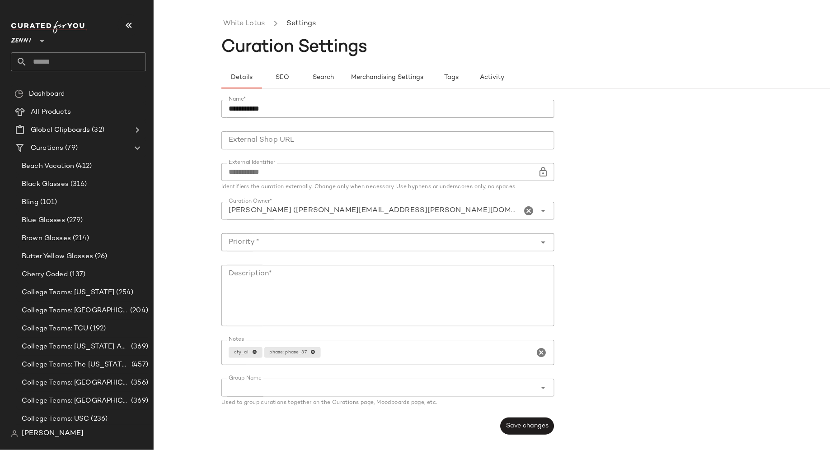
click at [543, 241] on icon "Open" at bounding box center [543, 242] width 11 height 11
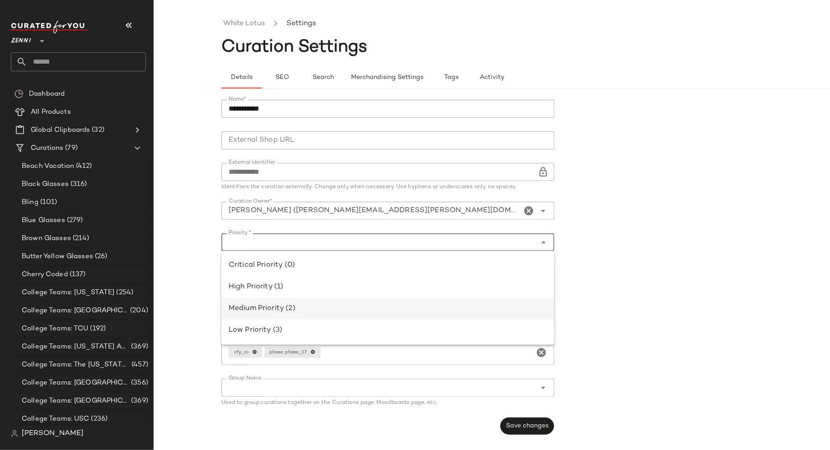
click at [473, 304] on div "Medium Priority (2)" at bounding box center [388, 309] width 318 height 11
type input "**********"
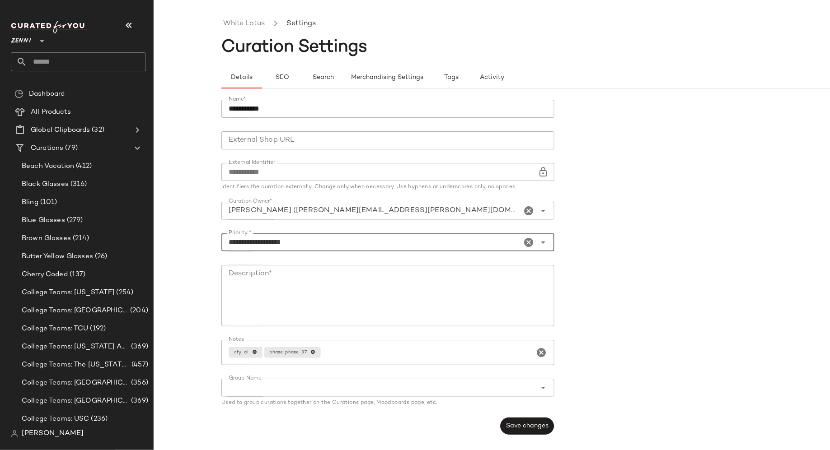
click at [459, 303] on textarea "Description*" at bounding box center [387, 295] width 333 height 61
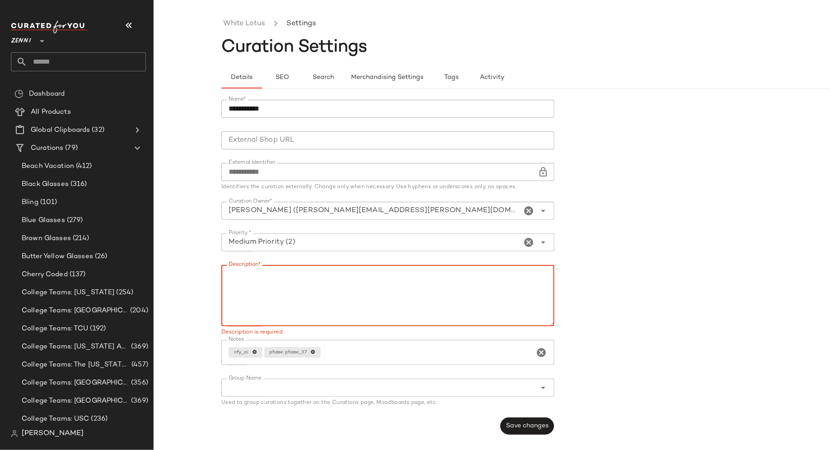
click at [366, 292] on textarea "Description*" at bounding box center [387, 295] width 333 height 61
paste textarea "**********"
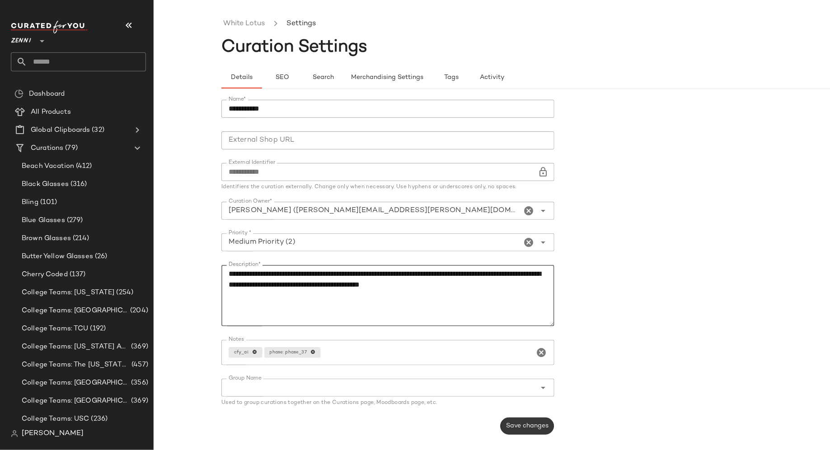
type textarea "**********"
click at [528, 421] on button "Save changes" at bounding box center [527, 426] width 54 height 17
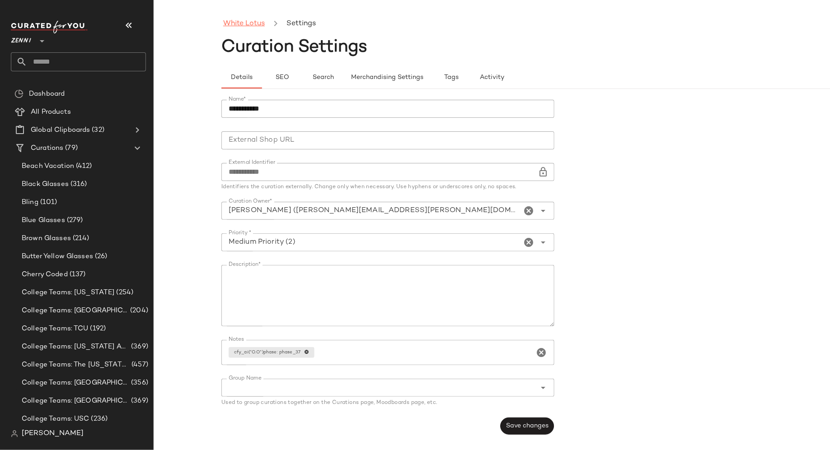
click at [238, 23] on link "White Lotus" at bounding box center [244, 24] width 42 height 12
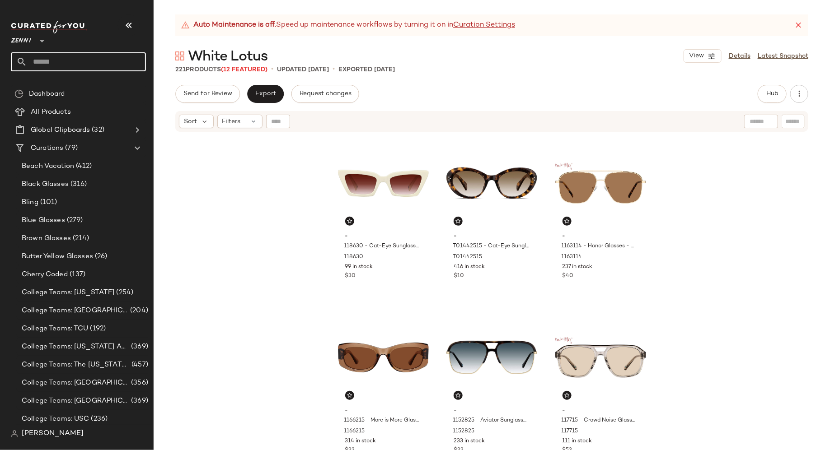
click at [90, 64] on input "text" at bounding box center [86, 61] width 119 height 19
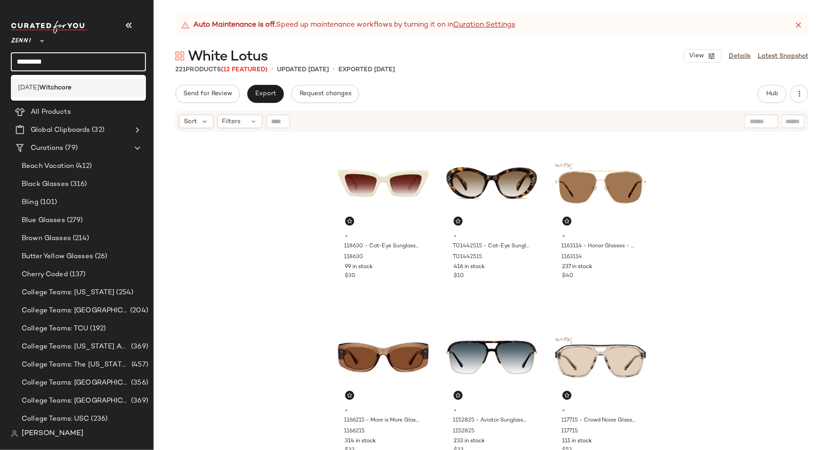
type input "*********"
click at [89, 86] on div "Halloween Witchcore" at bounding box center [78, 87] width 121 height 9
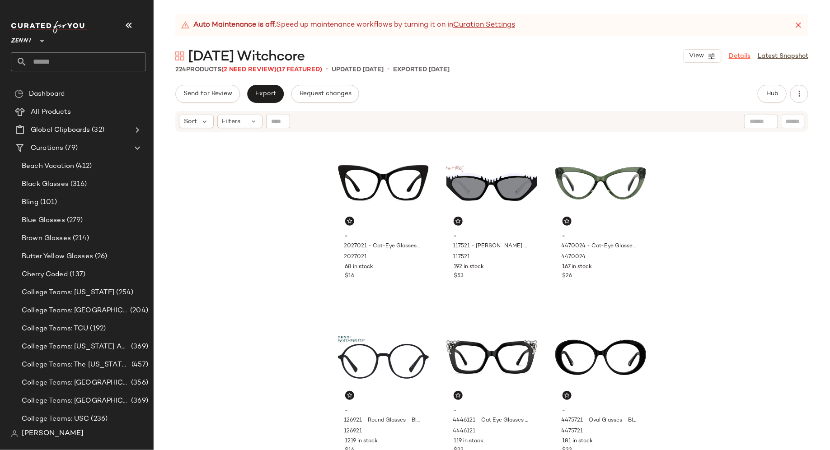
click at [742, 57] on link "Details" at bounding box center [740, 56] width 22 height 9
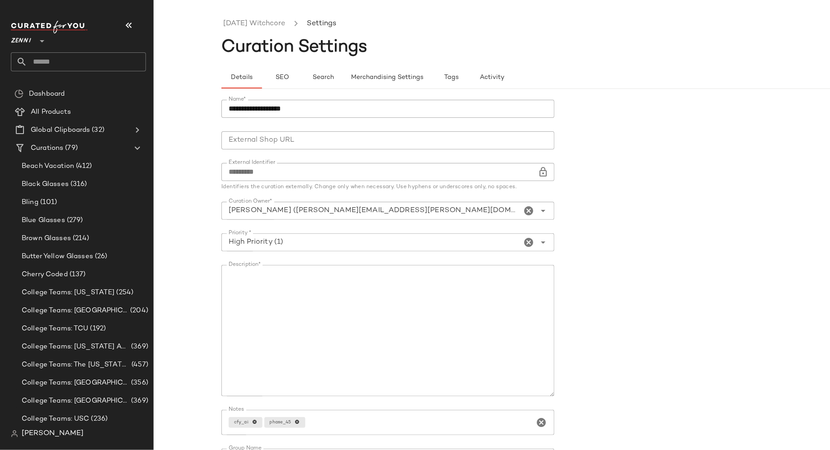
drag, startPoint x: 551, startPoint y: 322, endPoint x: 571, endPoint y: 389, distance: 70.5
click at [571, 390] on form "**********" at bounding box center [559, 302] width 676 height 416
click at [262, 19] on link "Halloween Witchcore" at bounding box center [254, 24] width 62 height 12
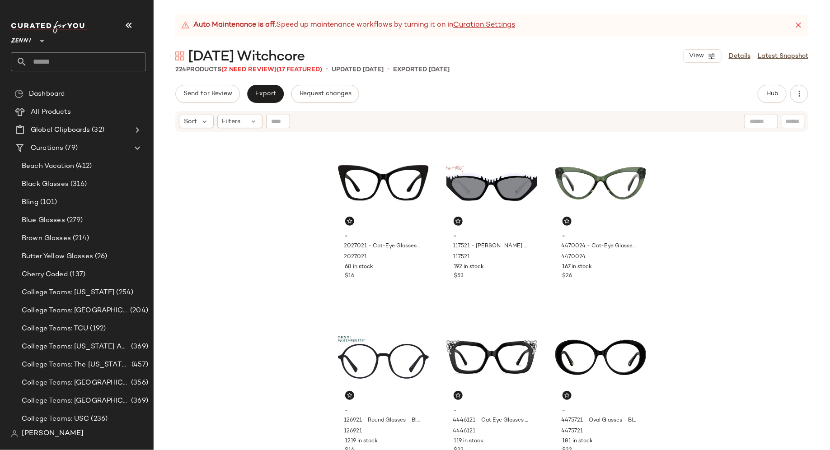
click at [98, 66] on input "text" at bounding box center [86, 61] width 119 height 19
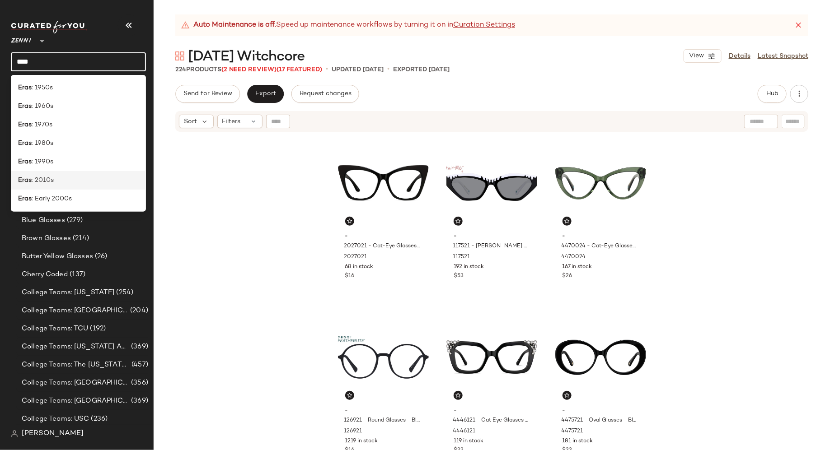
type input "****"
click at [79, 181] on div "Eras : 2010s" at bounding box center [78, 180] width 121 height 9
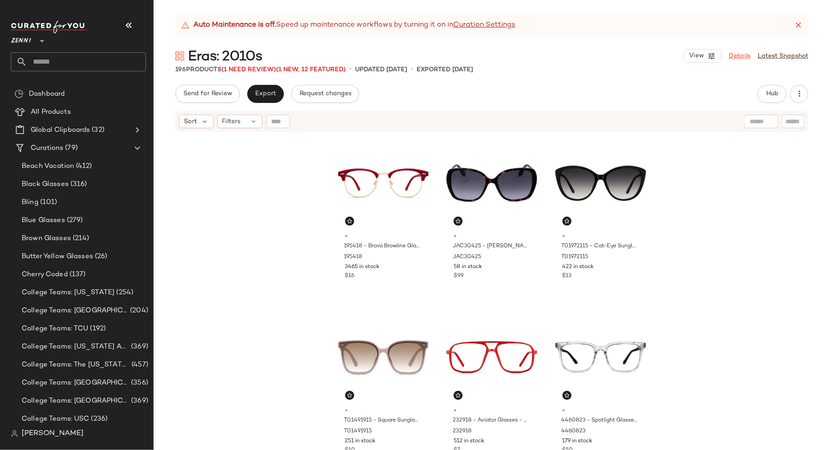
click at [740, 56] on link "Details" at bounding box center [740, 56] width 22 height 9
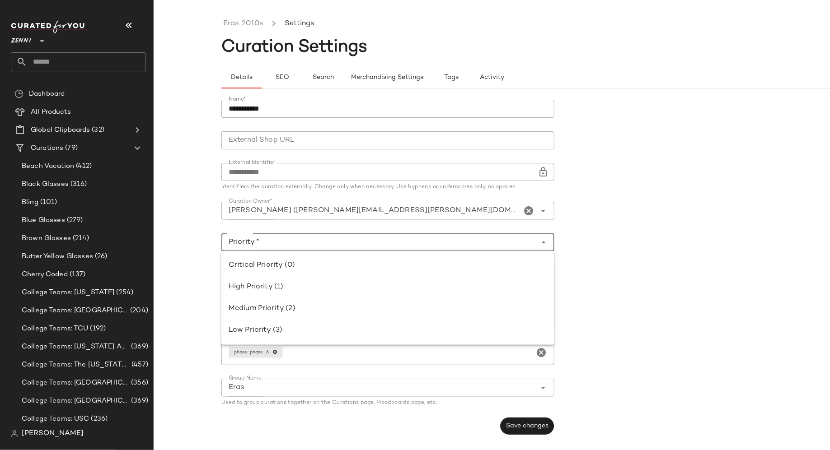
click at [538, 243] on icon "Close" at bounding box center [543, 242] width 11 height 11
click at [464, 309] on div "Medium Priority (2)" at bounding box center [388, 309] width 318 height 11
type input "**********"
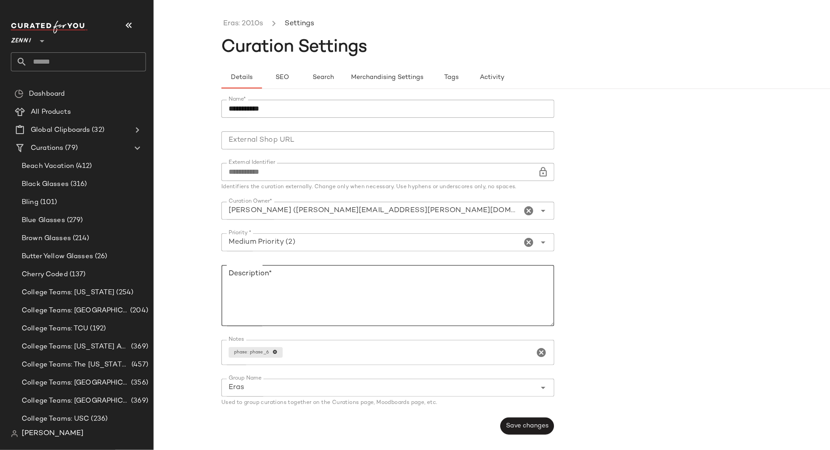
click at [461, 300] on textarea "Description*" at bounding box center [387, 295] width 333 height 61
type textarea "**********"
click at [531, 430] on button "Save changes" at bounding box center [527, 426] width 54 height 17
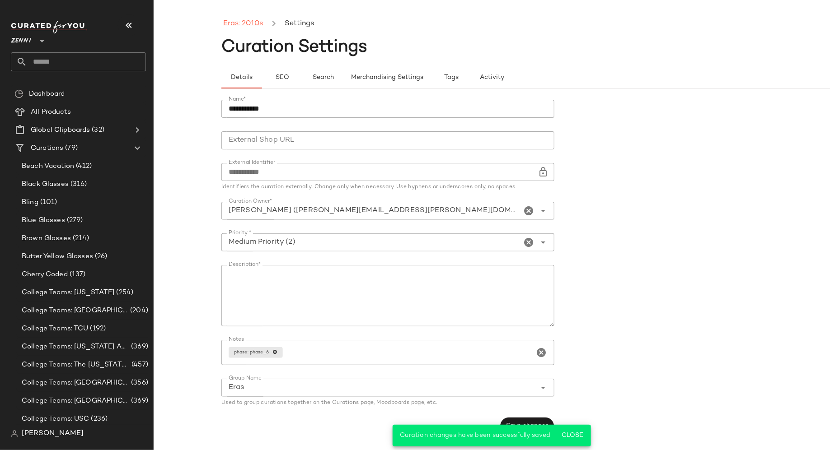
click at [255, 21] on link "Eras: 2010s" at bounding box center [243, 24] width 40 height 12
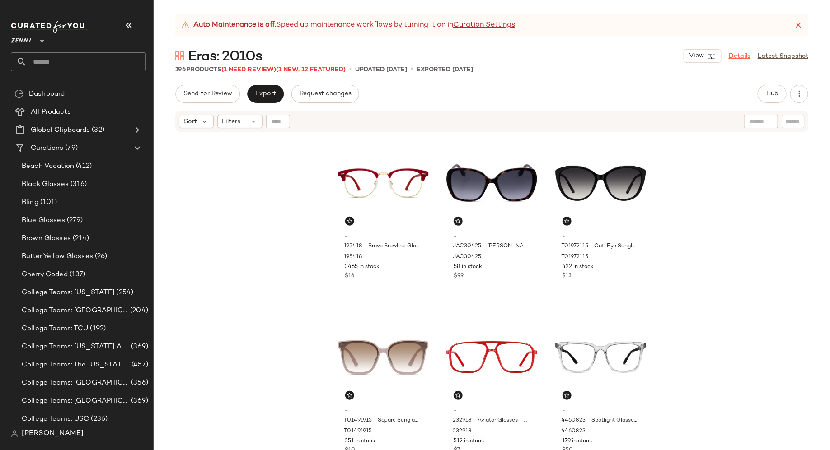
click at [737, 56] on link "Details" at bounding box center [740, 56] width 22 height 9
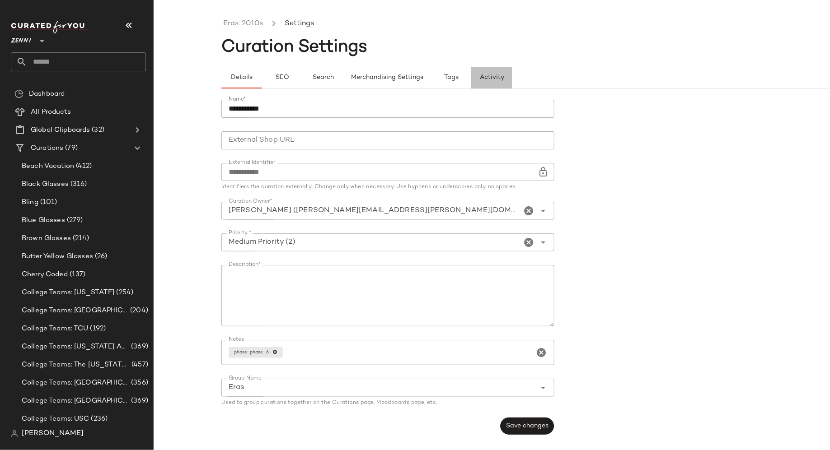
click at [495, 78] on span "Activity" at bounding box center [491, 77] width 25 height 7
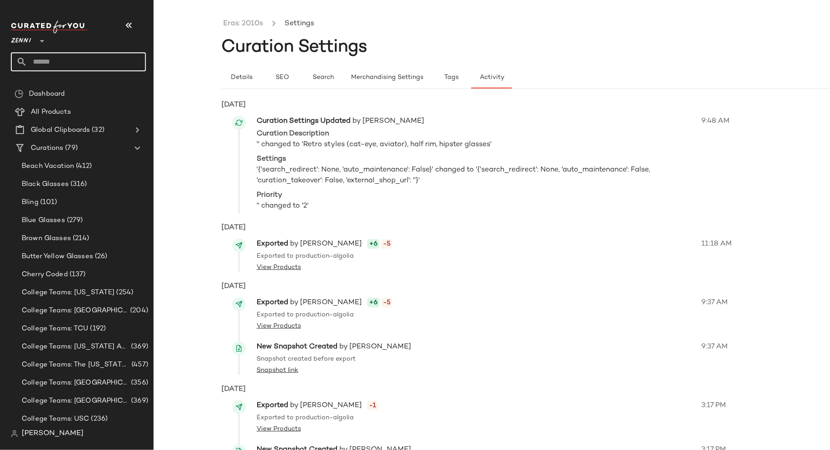
click at [85, 61] on input "text" at bounding box center [86, 61] width 119 height 19
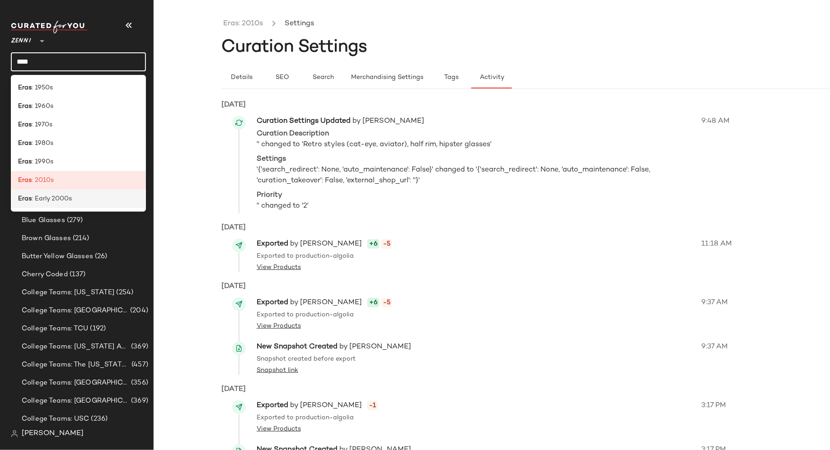
type input "****"
click at [84, 202] on div "Eras : Early 2000s" at bounding box center [78, 198] width 121 height 9
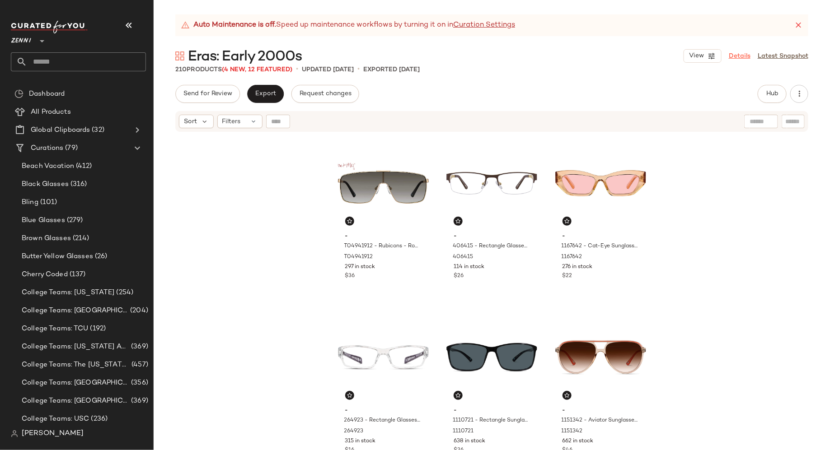
click at [736, 56] on link "Details" at bounding box center [740, 56] width 22 height 9
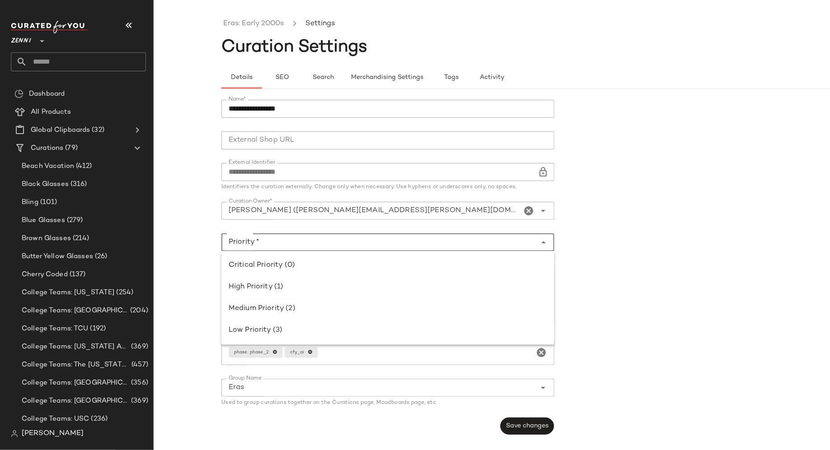
click at [514, 242] on input "Priority *" at bounding box center [378, 242] width 315 height 11
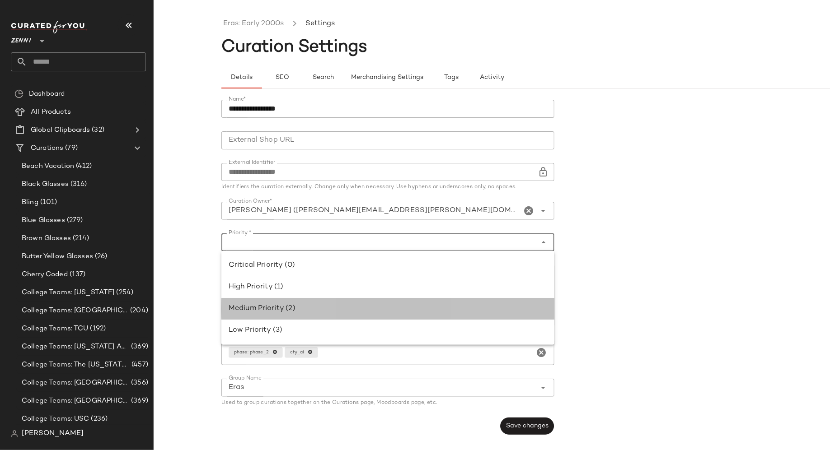
click at [435, 306] on div "Medium Priority (2)" at bounding box center [388, 309] width 318 height 11
type input "**********"
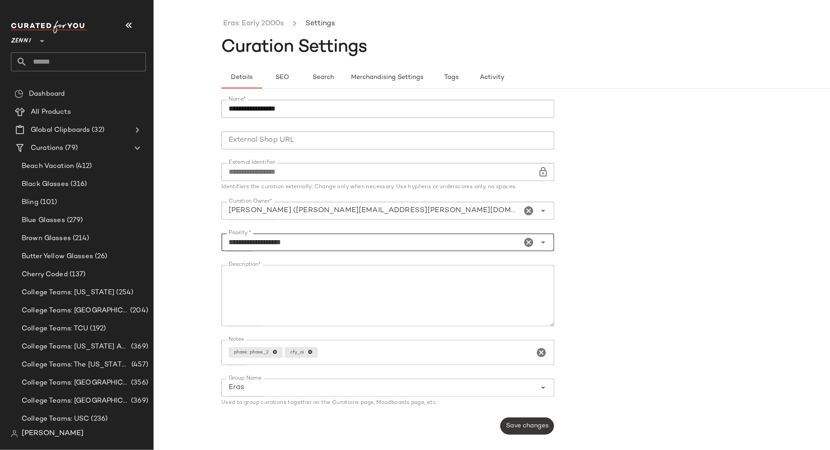
click at [528, 430] on button "Save changes" at bounding box center [527, 426] width 54 height 17
click at [108, 58] on input "text" at bounding box center [86, 61] width 119 height 19
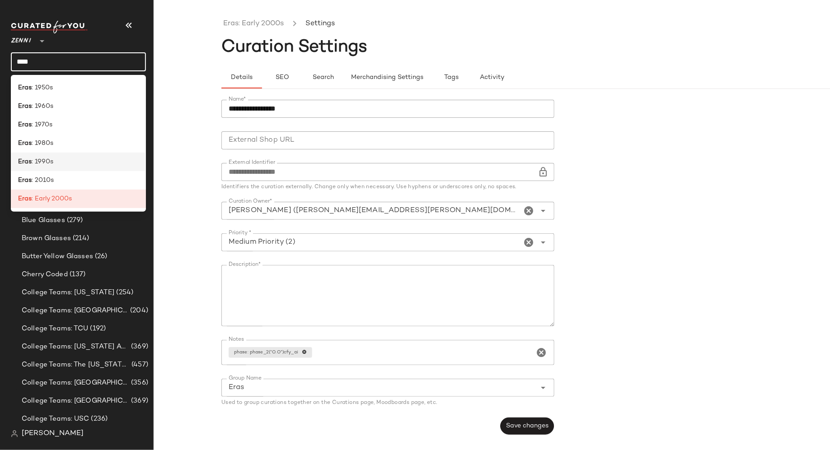
type input "****"
click at [79, 165] on div "Eras : 1990s" at bounding box center [78, 161] width 121 height 9
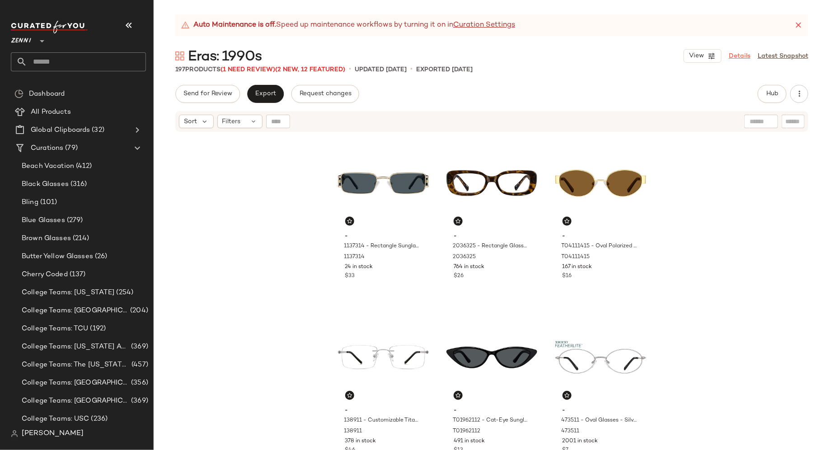
click at [740, 58] on link "Details" at bounding box center [740, 56] width 22 height 9
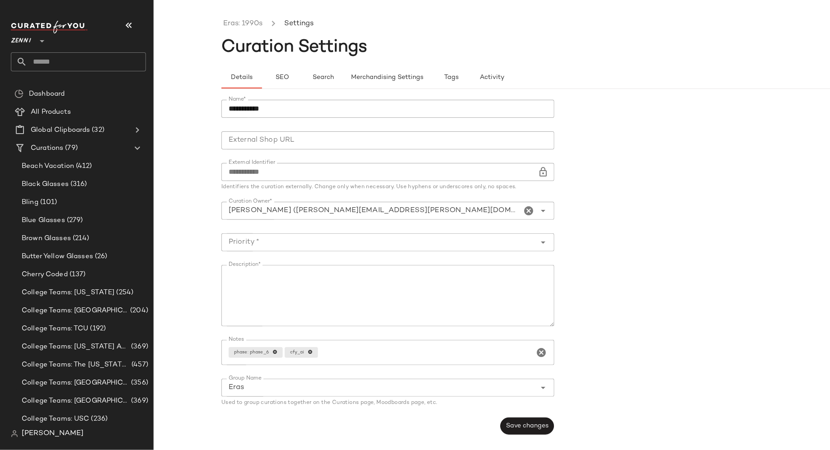
click at [541, 242] on icon "Open" at bounding box center [543, 242] width 11 height 11
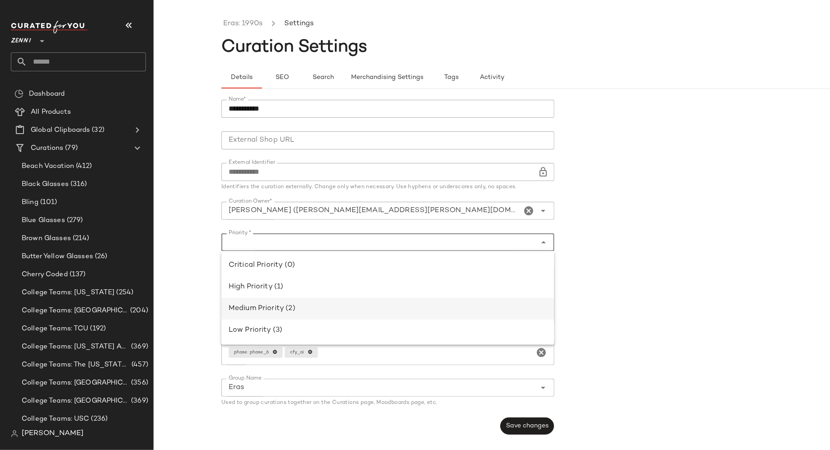
click at [409, 310] on div "Medium Priority (2)" at bounding box center [388, 309] width 318 height 11
type input "**********"
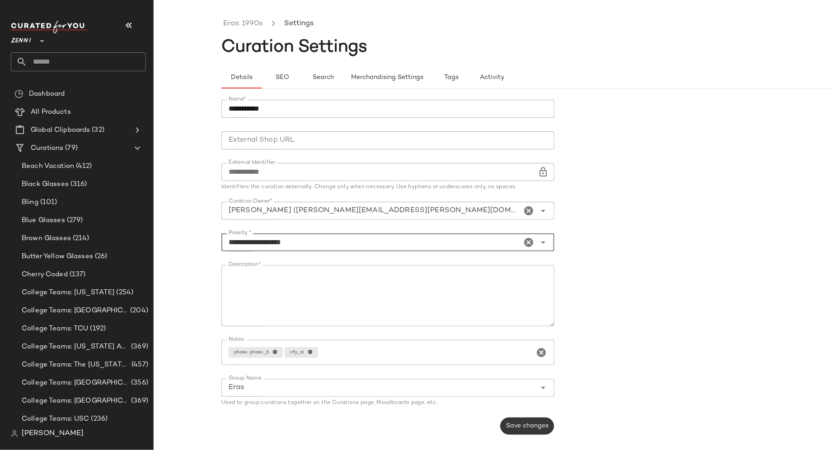
click at [526, 427] on span "Save changes" at bounding box center [527, 426] width 43 height 7
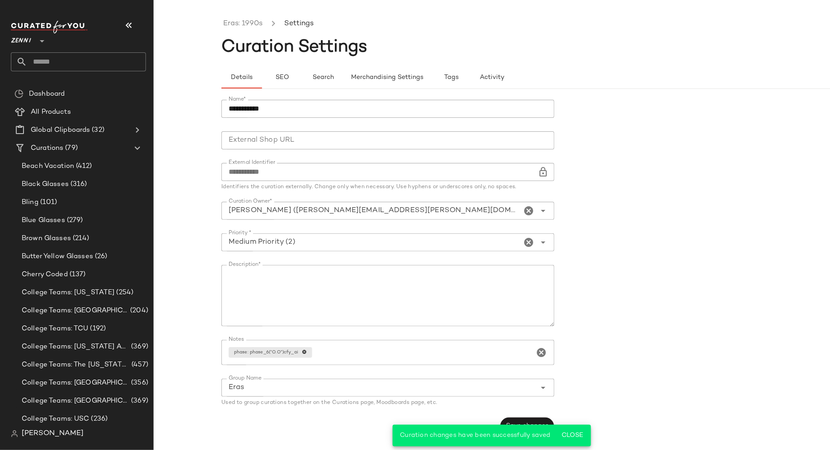
click at [97, 59] on input "text" at bounding box center [86, 61] width 119 height 19
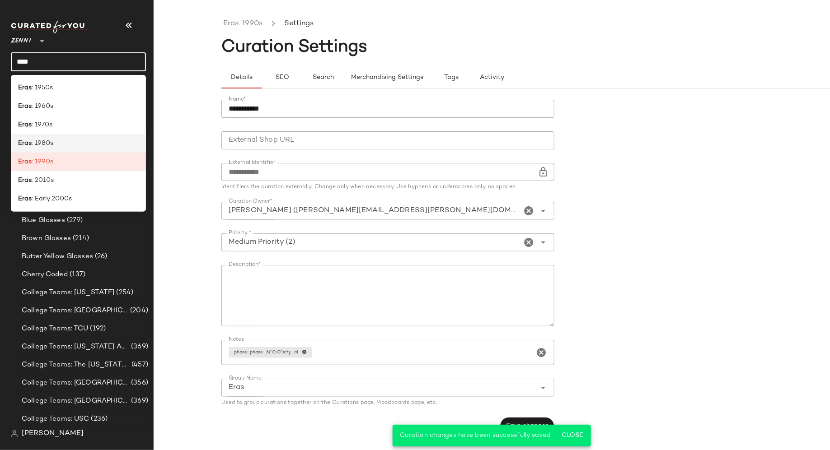
type input "****"
click at [65, 139] on div "Eras : 1980s" at bounding box center [78, 143] width 121 height 9
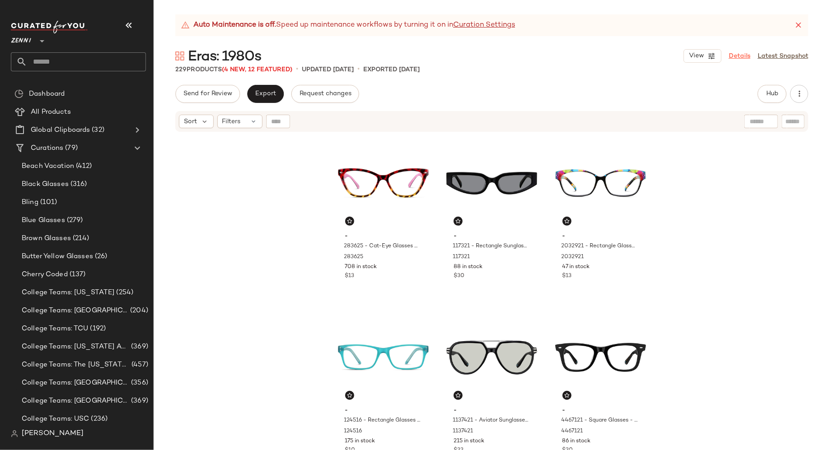
click at [744, 56] on link "Details" at bounding box center [740, 56] width 22 height 9
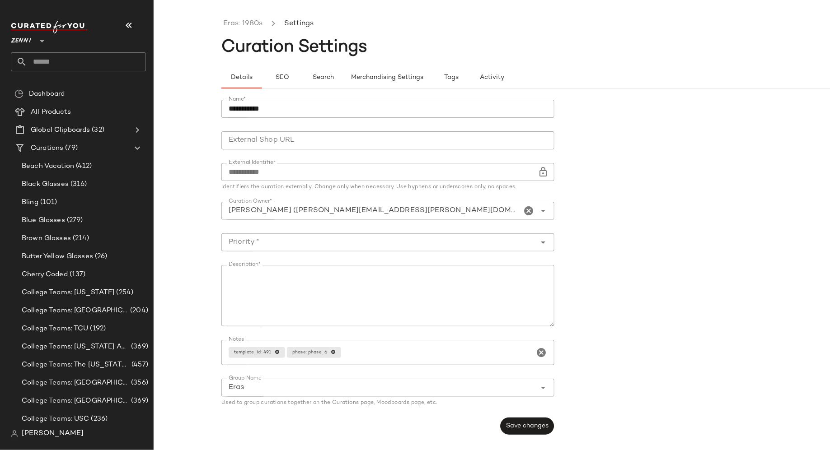
click at [540, 237] on icon "Open" at bounding box center [543, 242] width 11 height 11
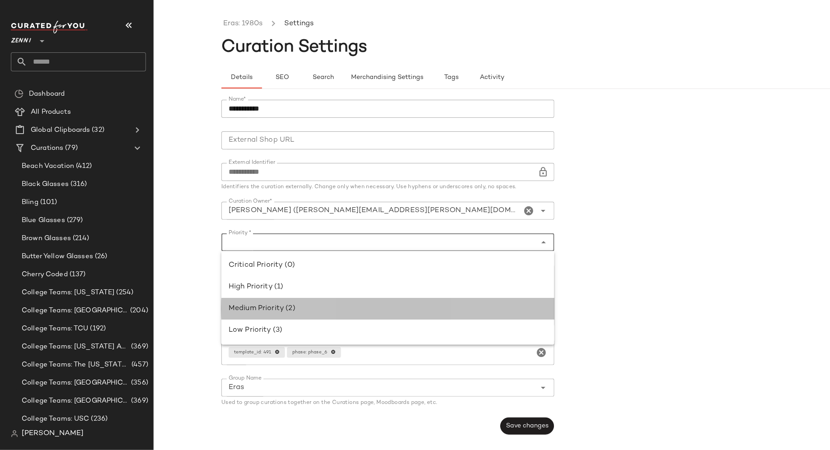
click at [466, 313] on div "Medium Priority (2)" at bounding box center [388, 309] width 318 height 11
type input "**********"
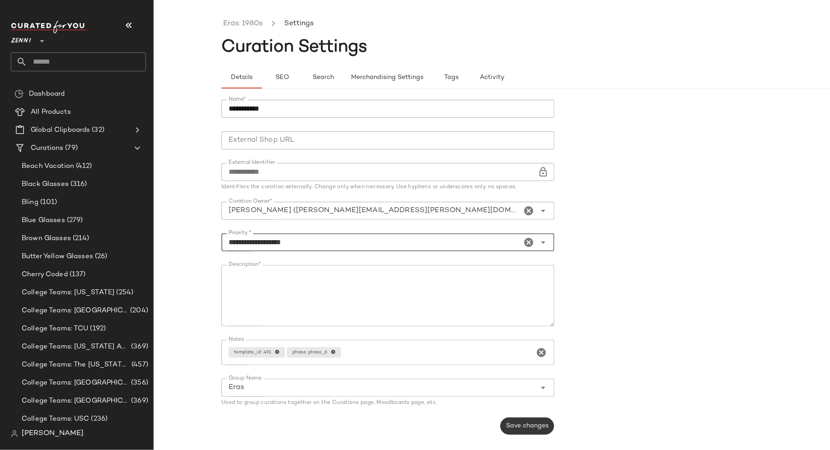
click at [534, 424] on span "Save changes" at bounding box center [527, 426] width 43 height 7
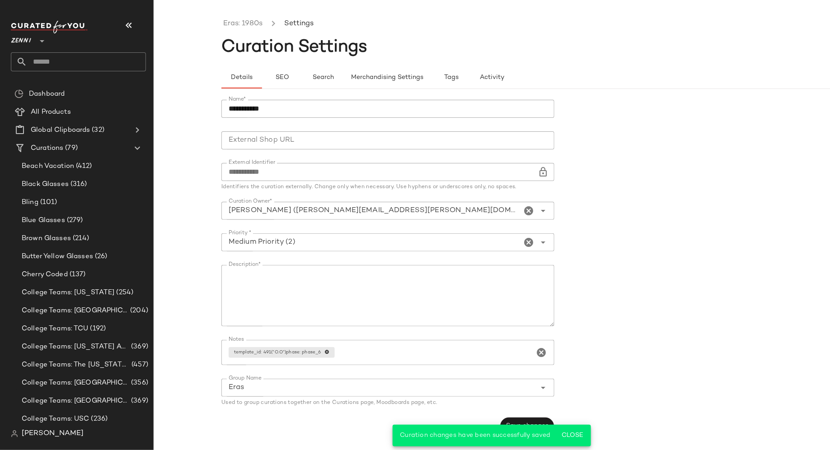
click at [56, 59] on input "text" at bounding box center [86, 61] width 119 height 19
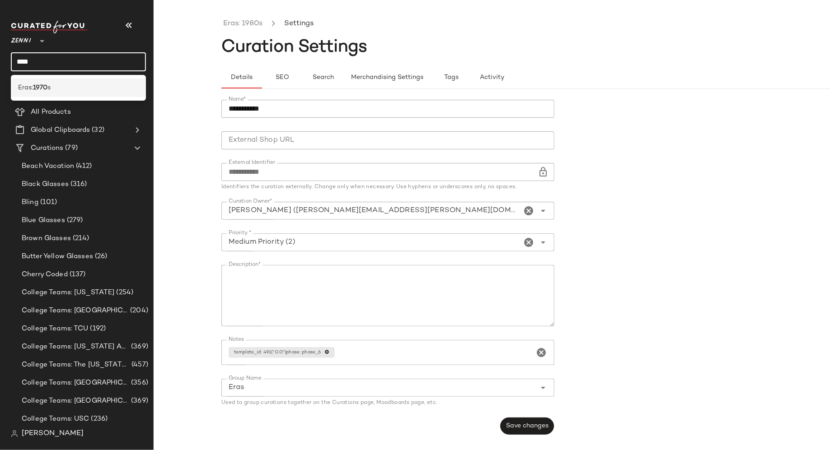
type input "****"
click at [60, 89] on div "Eras: 1970 s" at bounding box center [78, 87] width 121 height 9
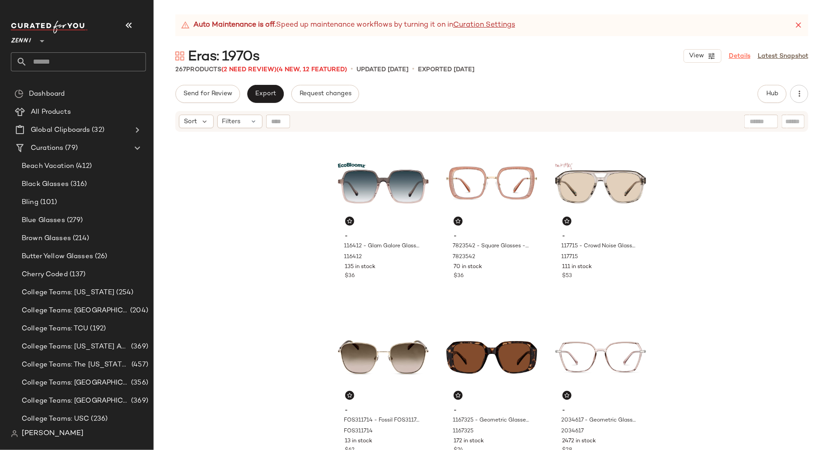
click at [742, 57] on link "Details" at bounding box center [740, 56] width 22 height 9
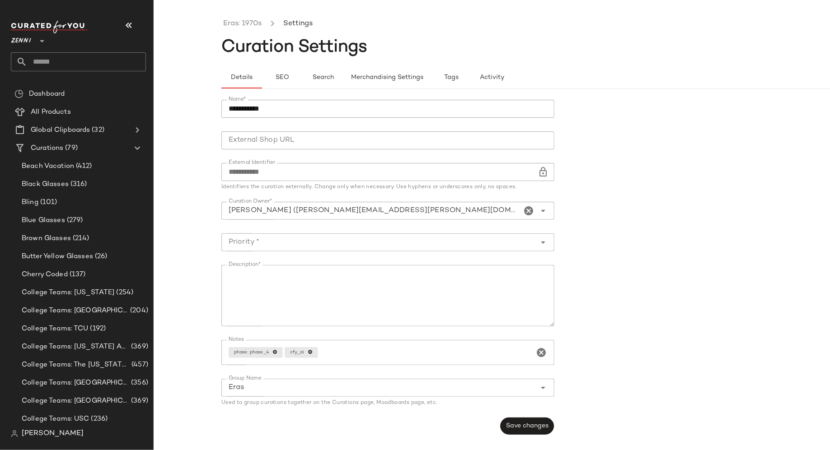
click at [536, 246] on div at bounding box center [542, 243] width 13 height 18
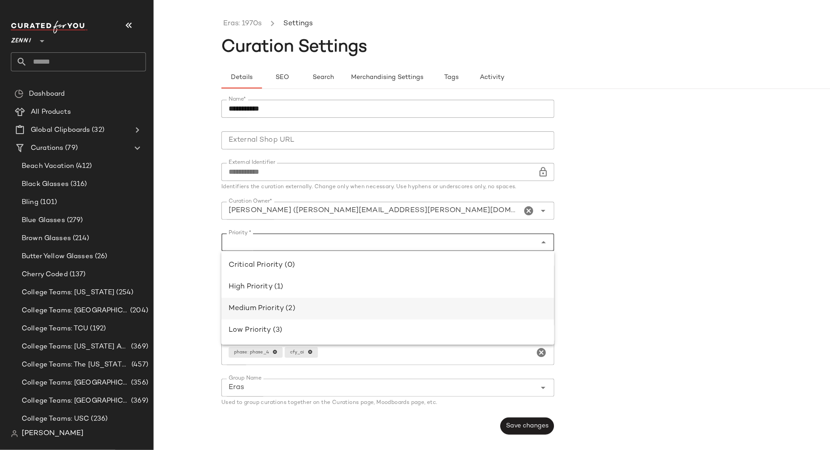
click at [479, 308] on div "Medium Priority (2)" at bounding box center [388, 309] width 318 height 11
type input "**********"
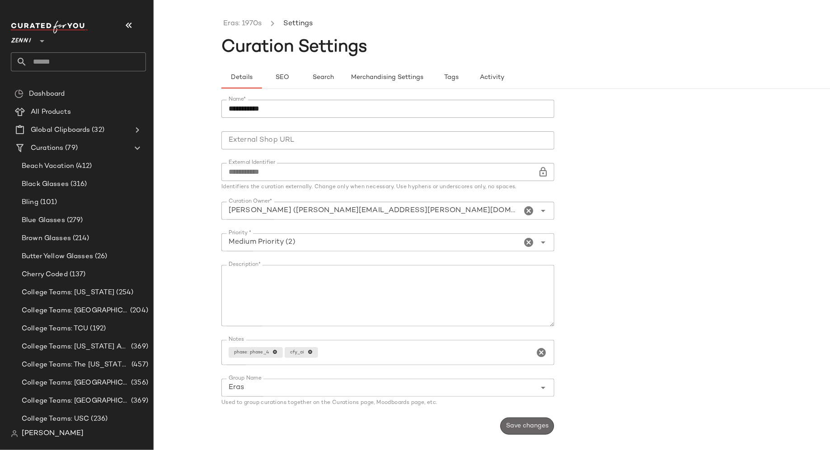
click at [527, 428] on span "Save changes" at bounding box center [527, 426] width 43 height 7
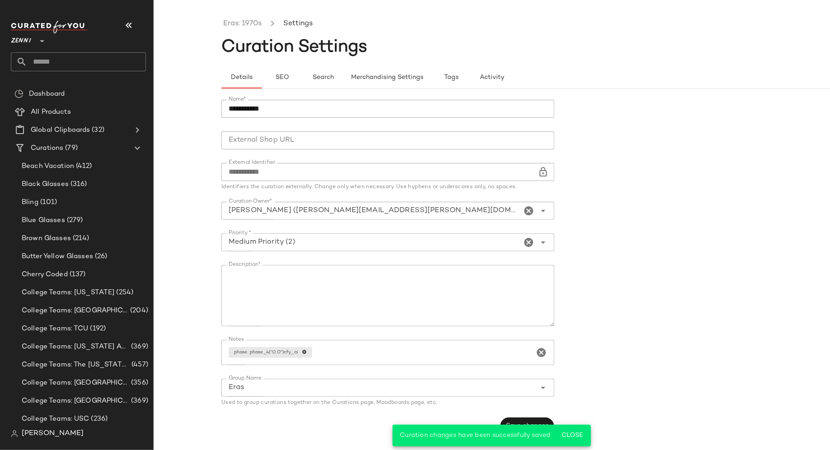
click at [37, 64] on input "text" at bounding box center [86, 61] width 119 height 19
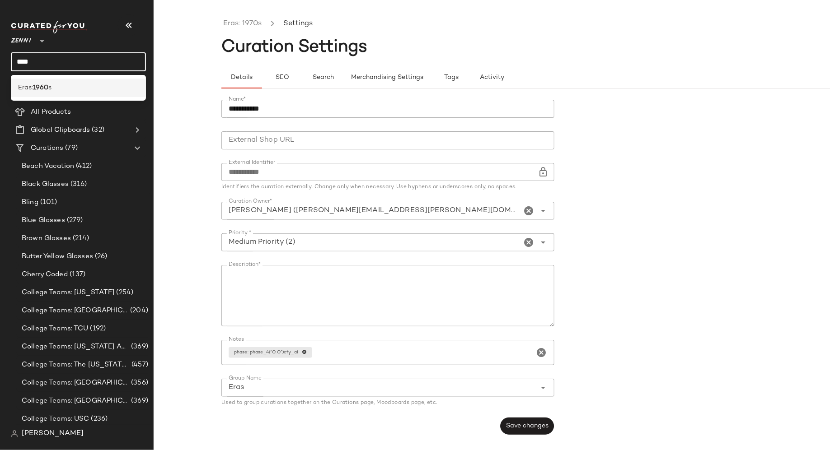
type input "****"
click at [43, 90] on b "1960" at bounding box center [40, 87] width 15 height 9
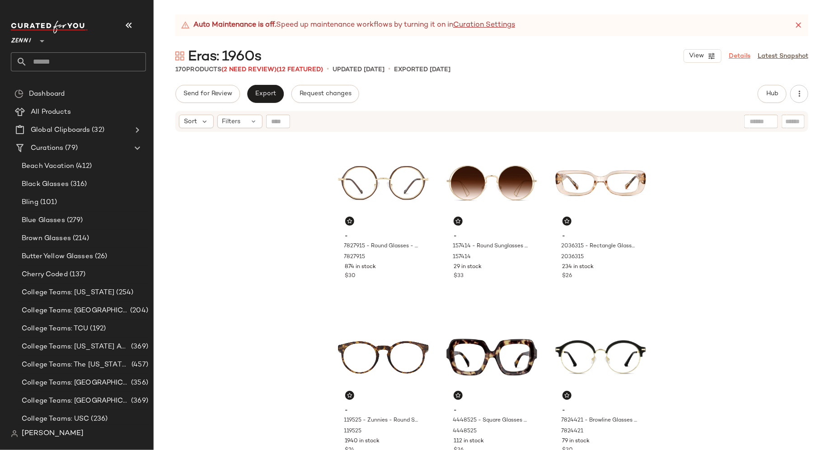
click at [741, 56] on link "Details" at bounding box center [740, 56] width 22 height 9
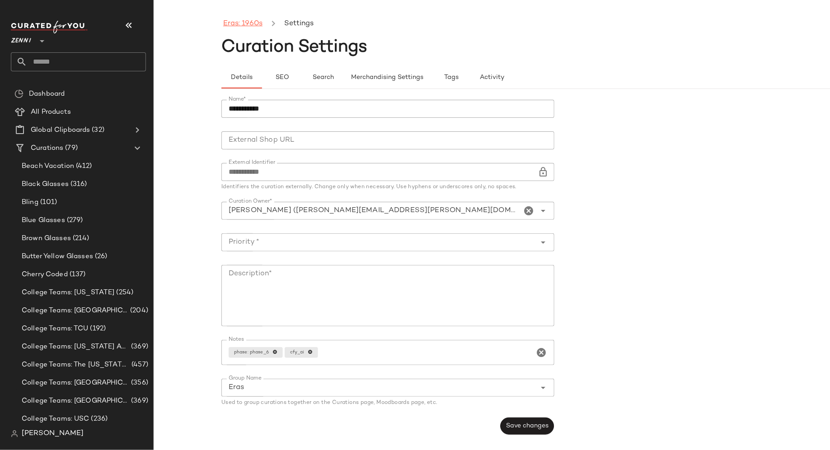
click at [246, 22] on link "Eras: 1960s" at bounding box center [242, 24] width 39 height 12
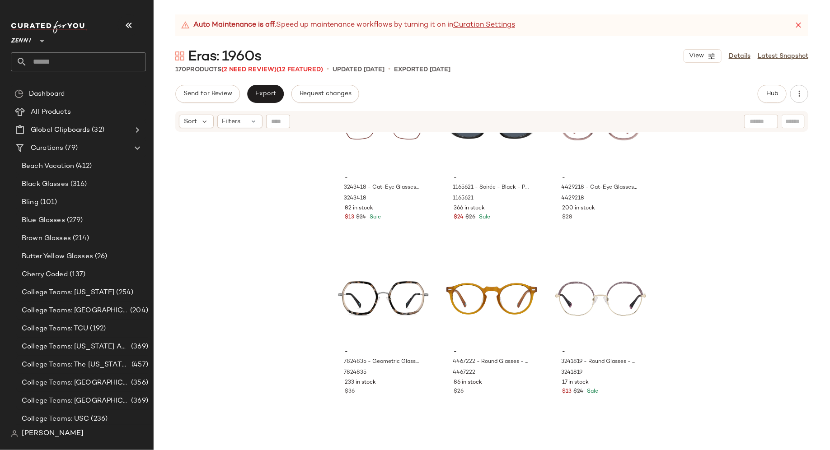
scroll to position [5133, 0]
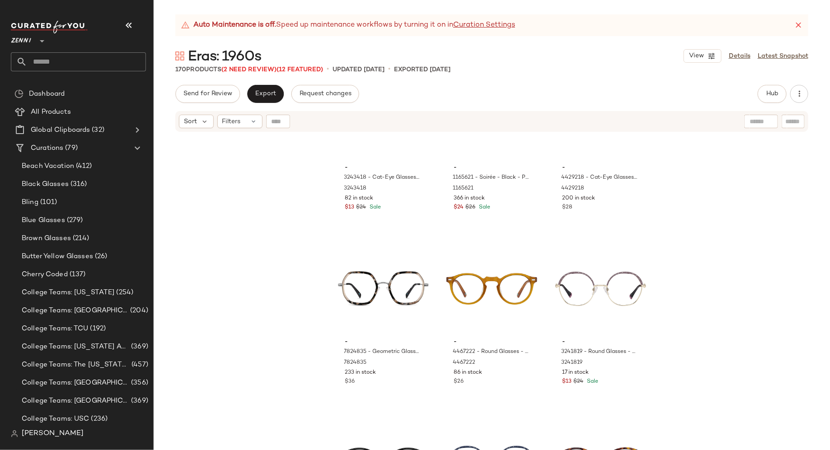
click at [795, 121] on input "text" at bounding box center [793, 121] width 16 height 9
type input "****"
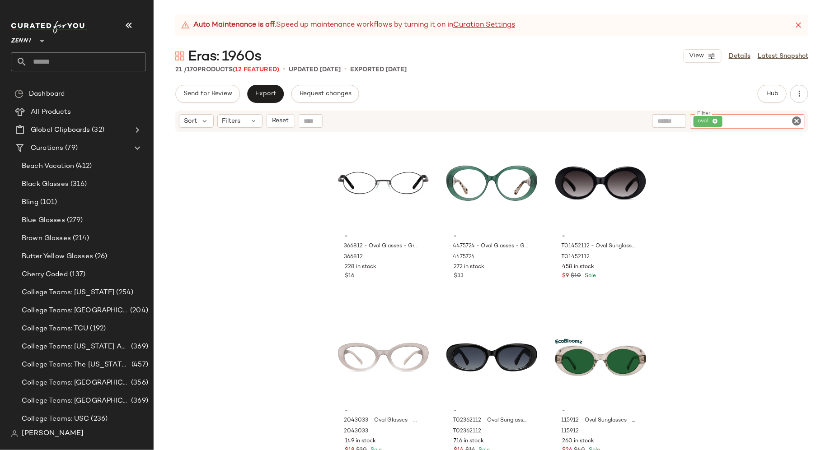
click at [796, 122] on icon "Clear Filter" at bounding box center [796, 121] width 11 height 11
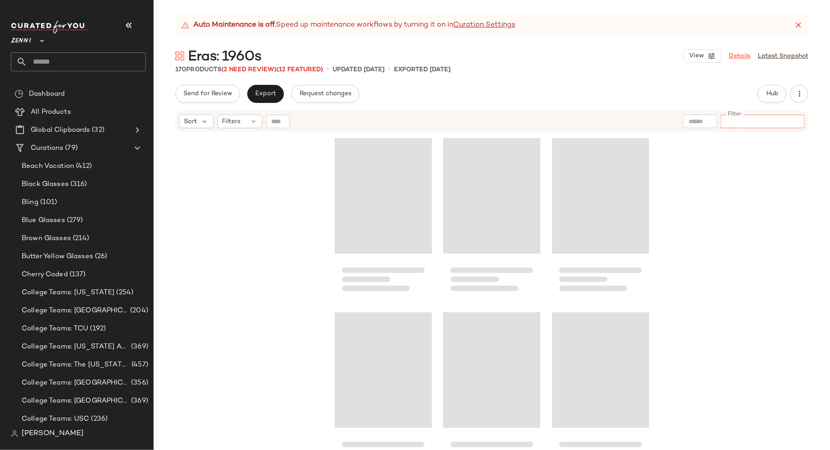
click at [744, 56] on link "Details" at bounding box center [740, 56] width 22 height 9
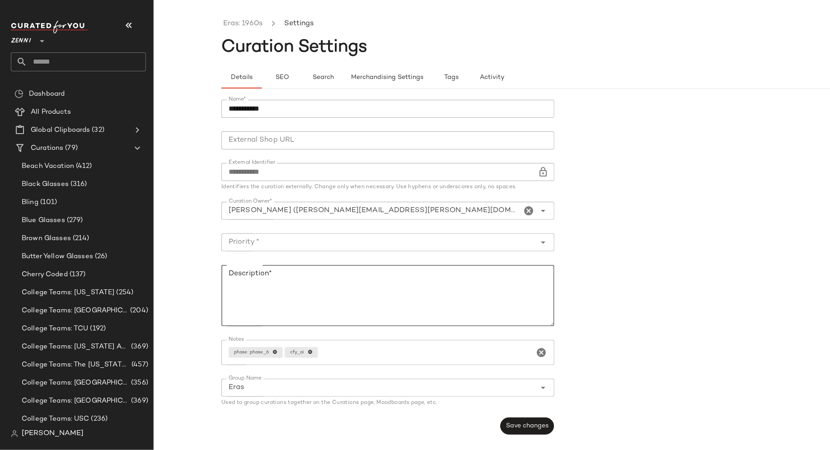
click at [364, 287] on textarea "Description*" at bounding box center [387, 295] width 333 height 61
type textarea "**********"
click at [401, 246] on input "Priority *" at bounding box center [378, 242] width 315 height 11
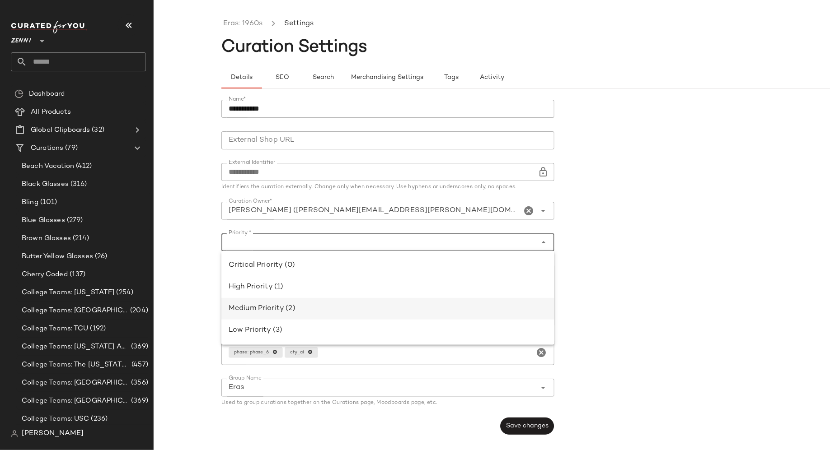
click at [374, 306] on div "Medium Priority (2)" at bounding box center [388, 309] width 318 height 11
type input "**********"
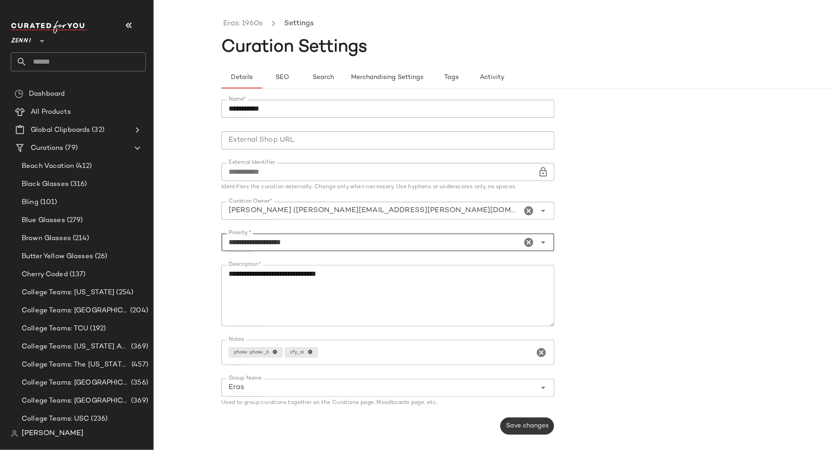
click at [506, 424] on span "Save changes" at bounding box center [527, 426] width 43 height 7
click at [253, 26] on link "Eras: 1960s" at bounding box center [242, 24] width 39 height 12
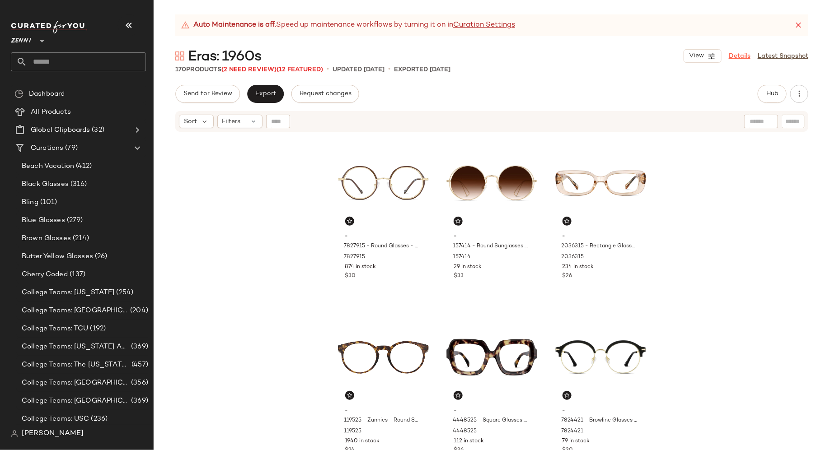
click at [746, 56] on link "Details" at bounding box center [740, 56] width 22 height 9
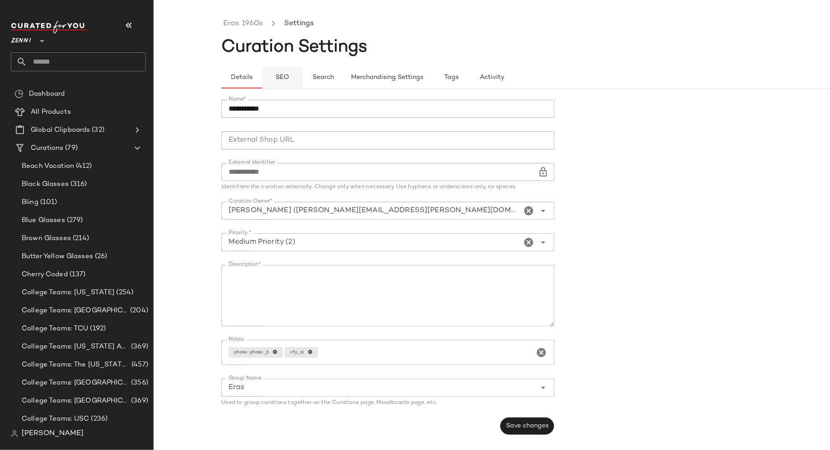
click at [281, 79] on span "SEO" at bounding box center [282, 77] width 14 height 7
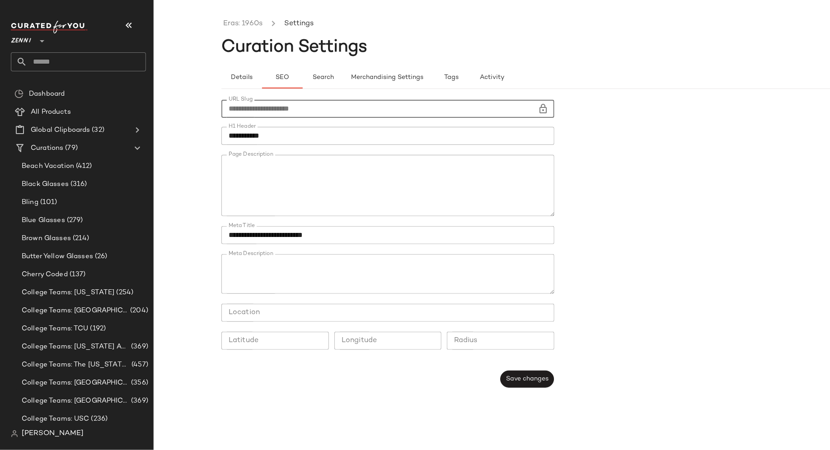
drag, startPoint x: 318, startPoint y: 110, endPoint x: 221, endPoint y: 111, distance: 96.2
click at [221, 111] on input "**********" at bounding box center [379, 109] width 317 height 18
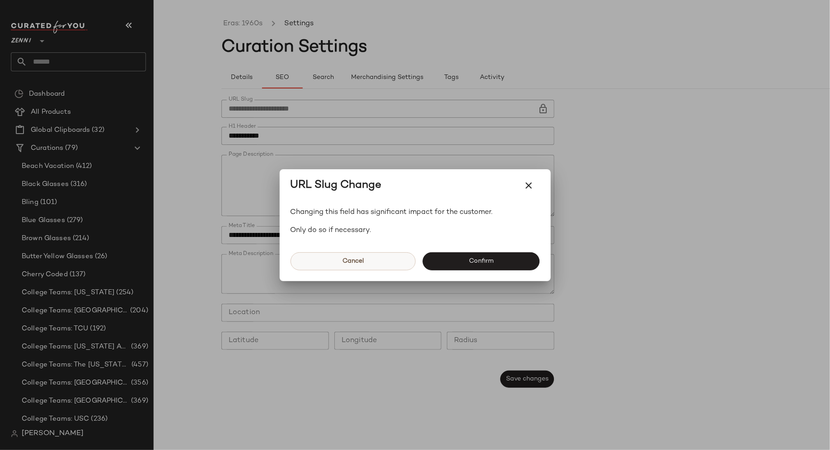
click at [370, 260] on button "Cancel" at bounding box center [352, 262] width 125 height 18
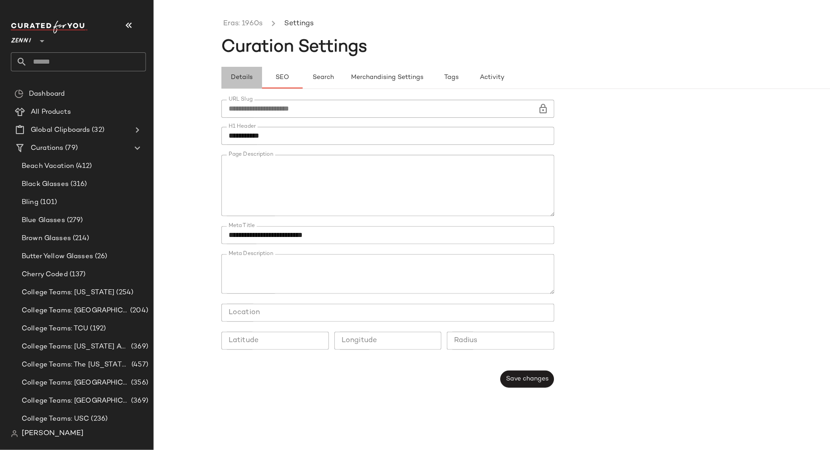
click at [234, 80] on span "Details" at bounding box center [241, 77] width 22 height 7
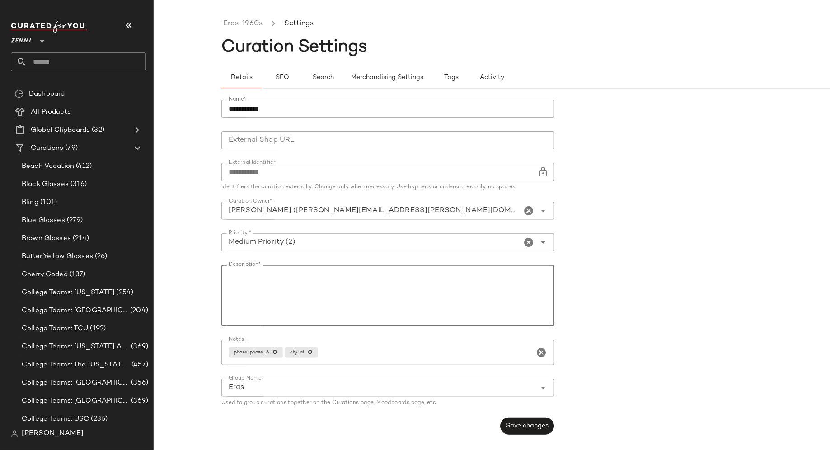
click at [356, 270] on textarea "Description*" at bounding box center [387, 295] width 333 height 61
type textarea "**********"
click at [529, 426] on span "Save changes" at bounding box center [527, 426] width 43 height 7
click at [101, 60] on input "text" at bounding box center [86, 61] width 119 height 19
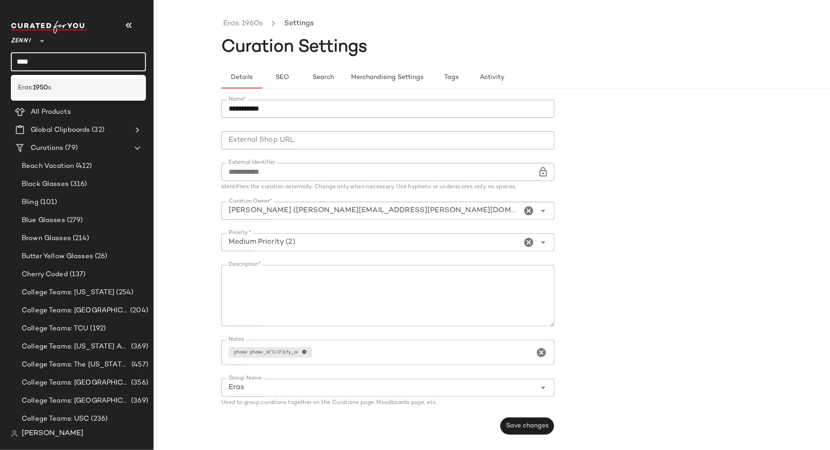
type input "****"
click at [87, 93] on div "Eras: 1950 s" at bounding box center [78, 88] width 135 height 19
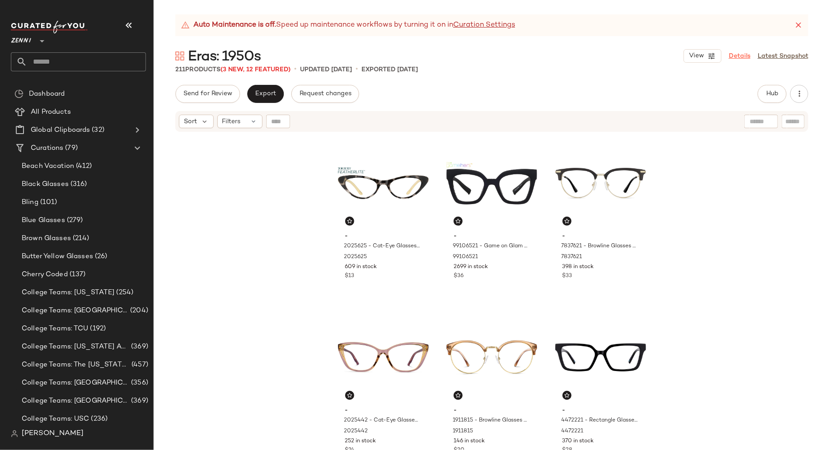
click at [737, 56] on link "Details" at bounding box center [740, 56] width 22 height 9
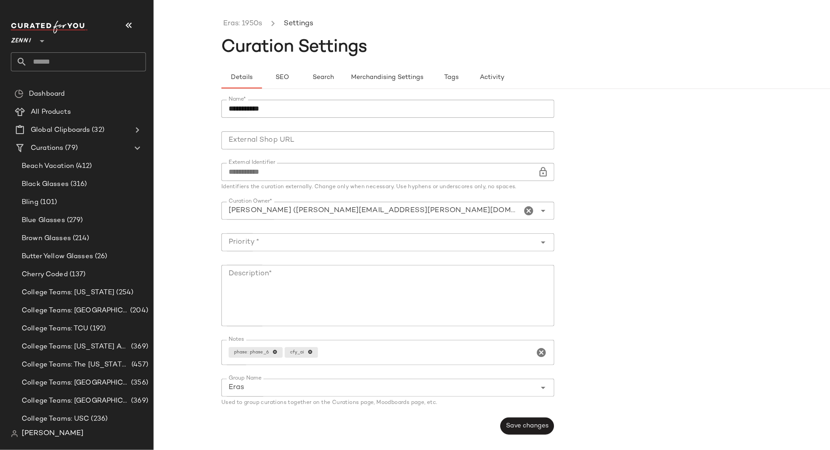
click at [545, 243] on icon "Open" at bounding box center [543, 242] width 11 height 11
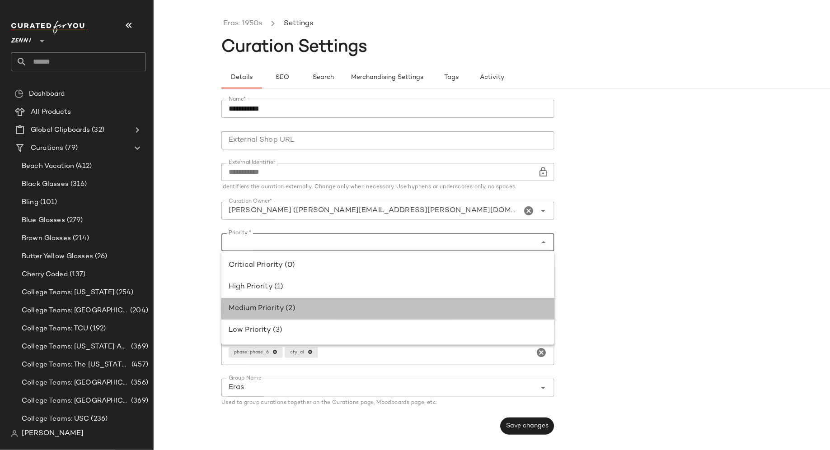
click at [486, 301] on div "Medium Priority (2)" at bounding box center [387, 309] width 333 height 22
type input "**********"
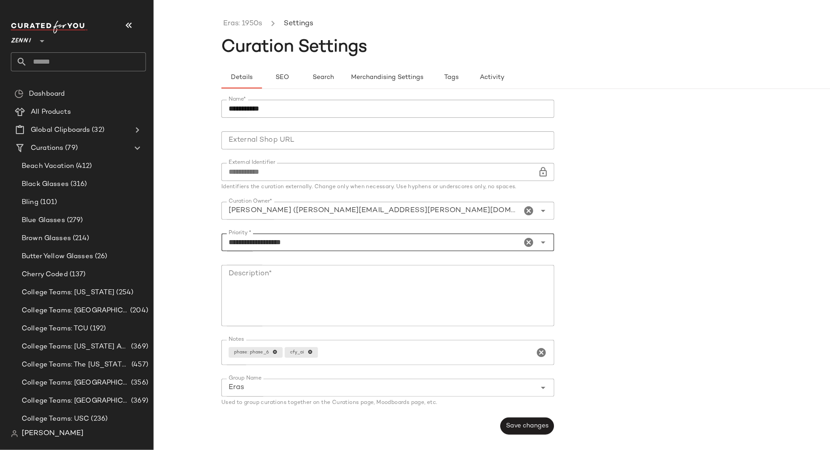
click at [480, 301] on textarea "Description*" at bounding box center [387, 295] width 333 height 61
click at [279, 273] on textarea "**********" at bounding box center [387, 295] width 333 height 61
click at [336, 276] on textarea "**********" at bounding box center [387, 295] width 333 height 61
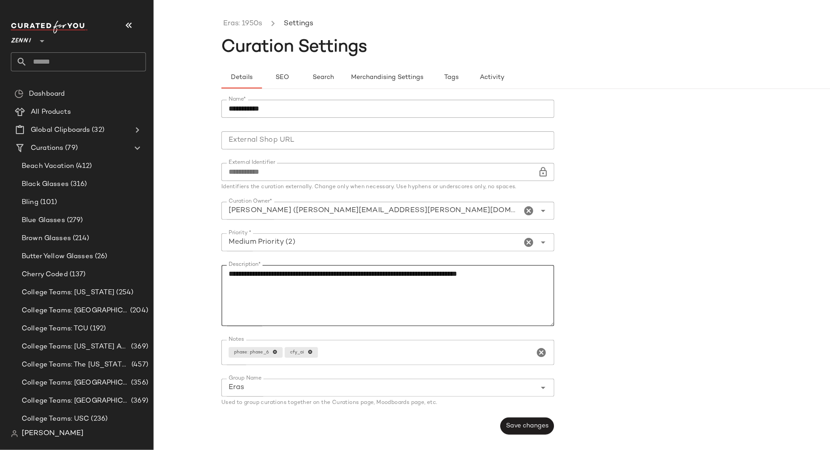
click at [262, 274] on textarea "**********" at bounding box center [387, 295] width 333 height 61
drag, startPoint x: 399, startPoint y: 275, endPoint x: 360, endPoint y: 274, distance: 39.3
click at [360, 274] on textarea "**********" at bounding box center [387, 295] width 333 height 61
drag, startPoint x: 375, startPoint y: 273, endPoint x: 356, endPoint y: 272, distance: 18.6
click at [356, 272] on textarea "**********" at bounding box center [387, 295] width 333 height 61
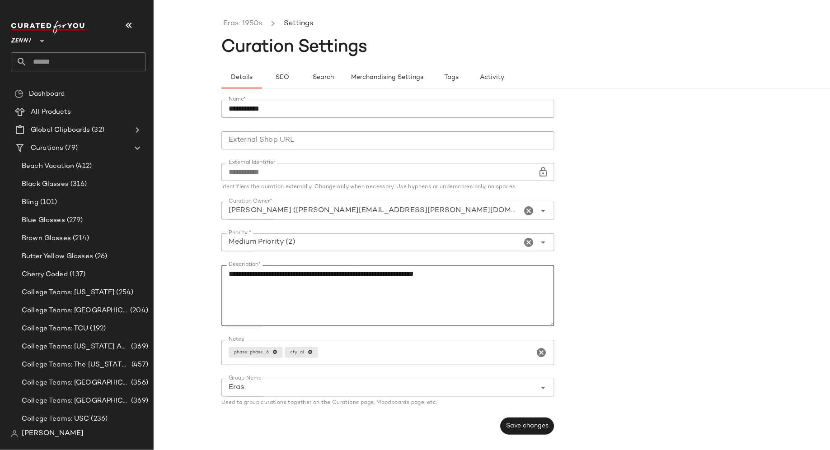
click at [476, 277] on textarea "**********" at bounding box center [387, 295] width 333 height 61
type textarea "**********"
click at [510, 425] on span "Save changes" at bounding box center [527, 426] width 43 height 7
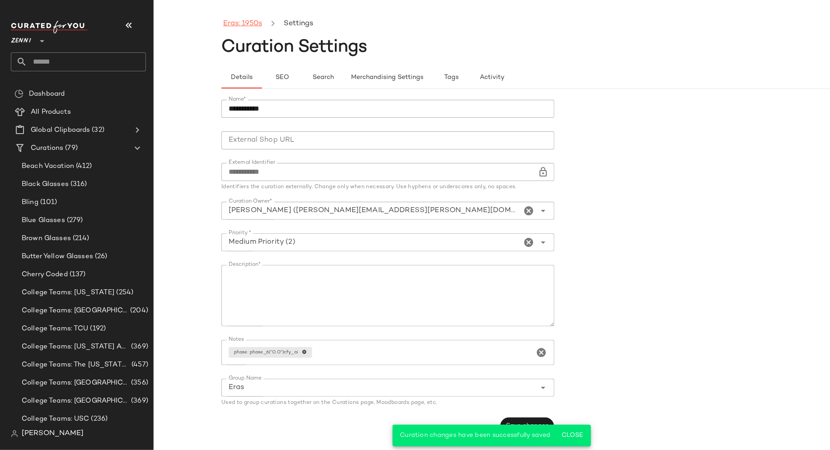
click at [241, 23] on link "Eras: 1950s" at bounding box center [242, 24] width 39 height 12
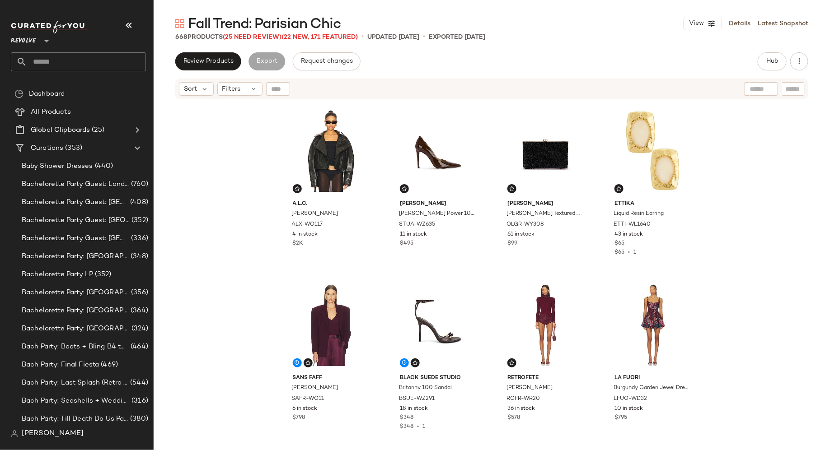
click at [44, 62] on input "text" at bounding box center [86, 61] width 119 height 19
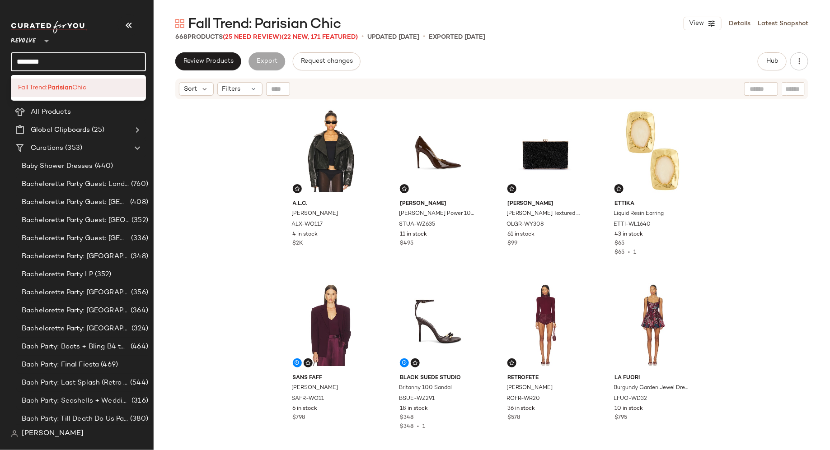
type input "********"
click at [31, 85] on span "Fall Trend:" at bounding box center [32, 87] width 29 height 9
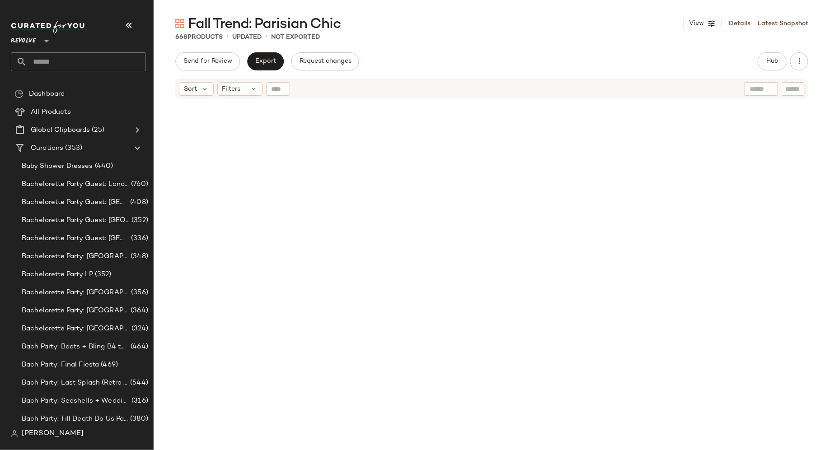
click at [49, 62] on input "text" at bounding box center [86, 61] width 119 height 19
click at [48, 61] on input "text" at bounding box center [86, 61] width 119 height 19
click at [61, 57] on input "text" at bounding box center [86, 61] width 119 height 19
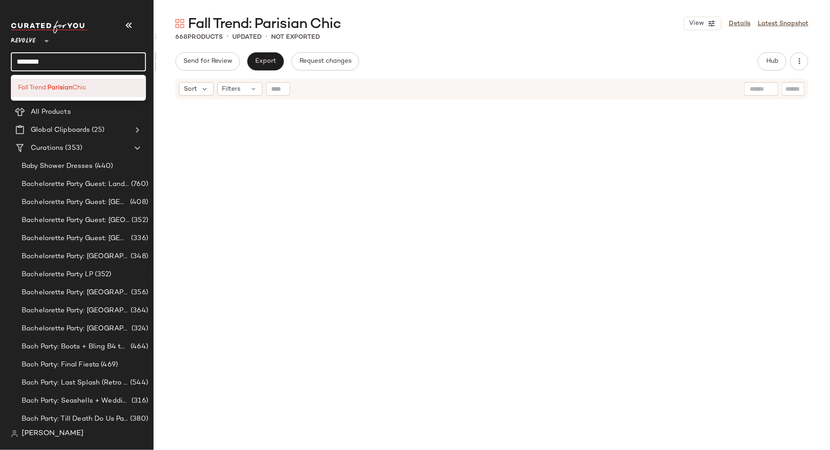
type input "********"
click at [73, 87] on span "Chic" at bounding box center [79, 87] width 14 height 9
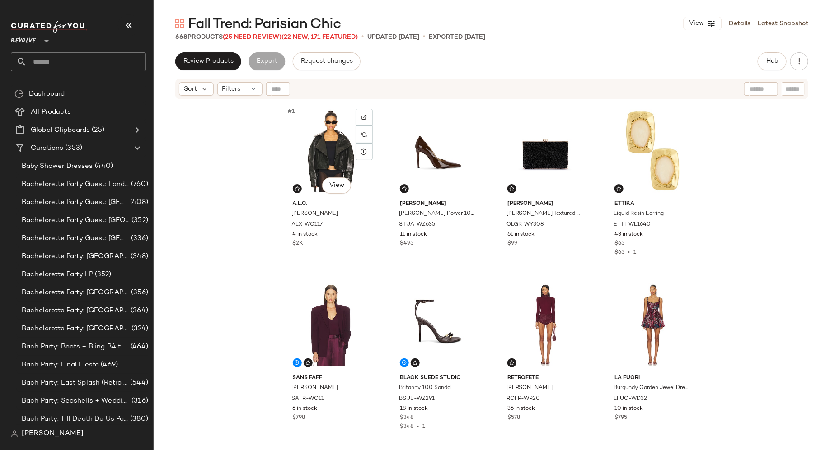
scroll to position [1, 0]
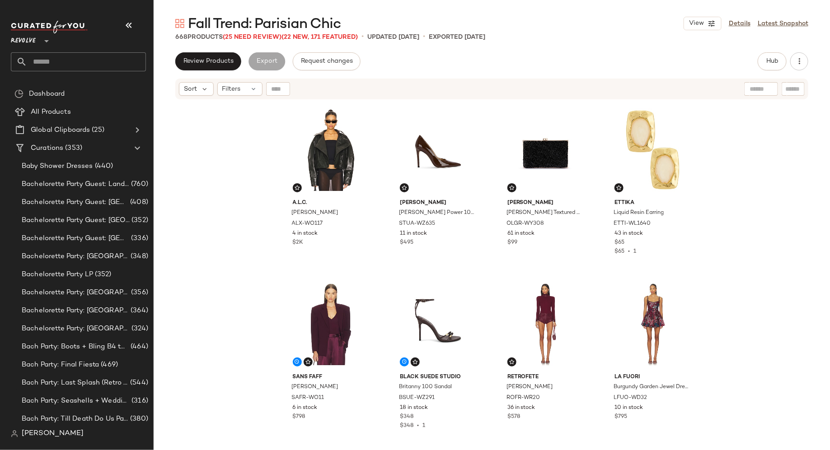
click at [67, 57] on input "text" at bounding box center [86, 61] width 119 height 19
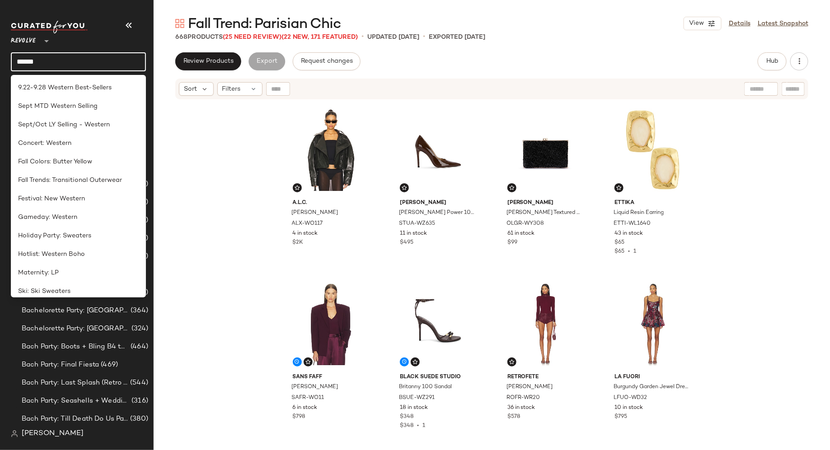
type input "*******"
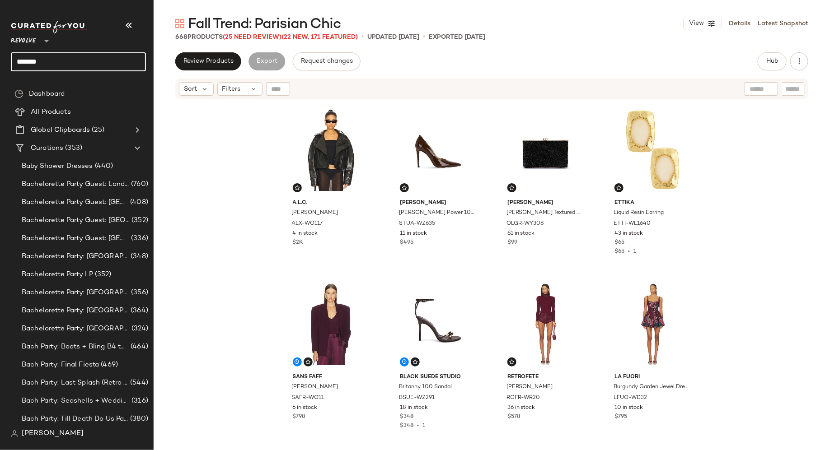
drag, startPoint x: 66, startPoint y: 61, endPoint x: 0, endPoint y: 57, distance: 66.5
click at [0, 57] on nav "Revolve ** ******* Dashboard All Products Global Clipboards (25) Curations (353…" at bounding box center [77, 225] width 154 height 450
click at [117, 68] on input "text" at bounding box center [86, 61] width 119 height 19
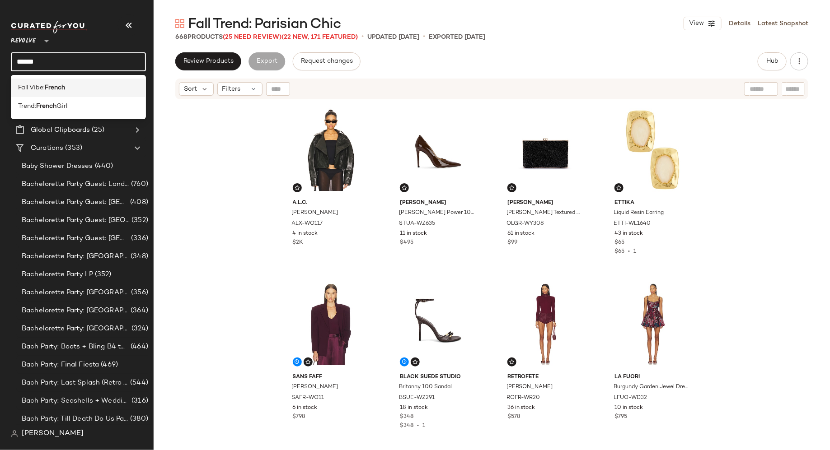
type input "******"
click at [101, 87] on div "Fall Vibe: French" at bounding box center [78, 87] width 121 height 9
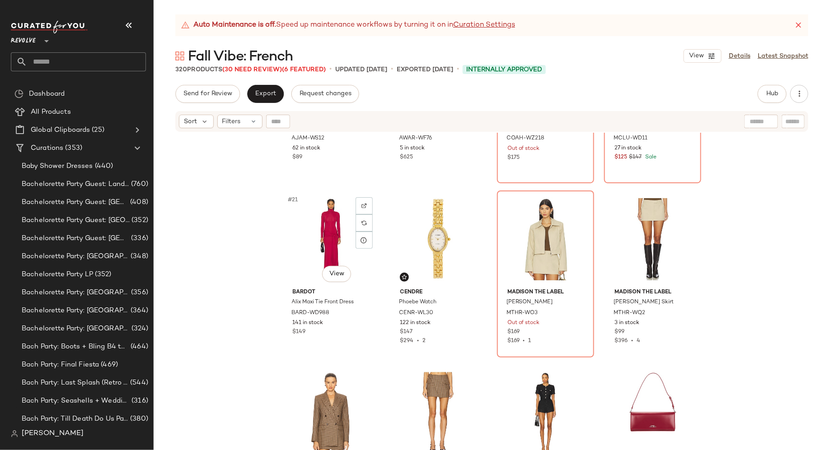
scroll to position [831, 0]
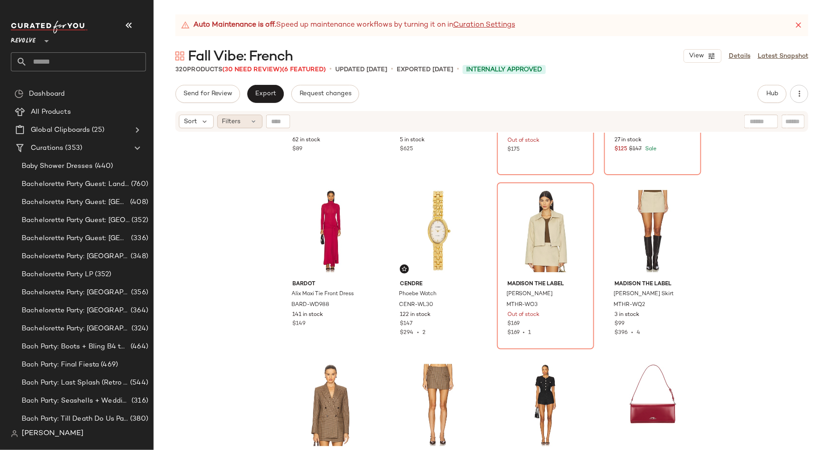
click at [252, 121] on icon at bounding box center [253, 121] width 7 height 7
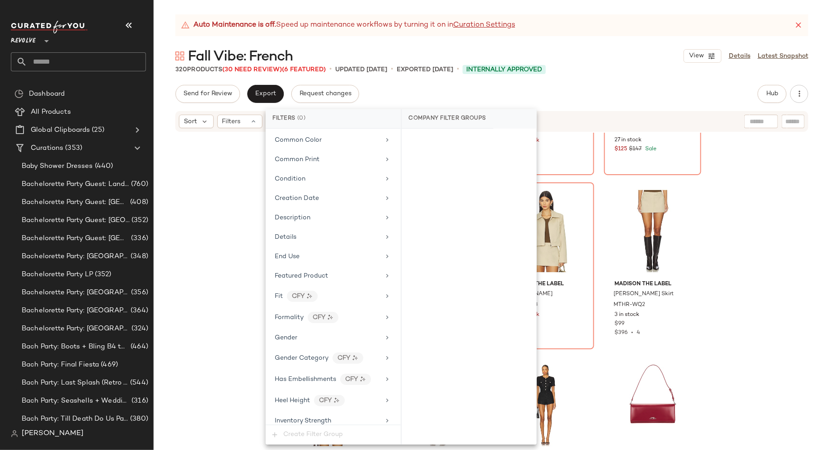
scroll to position [261, 0]
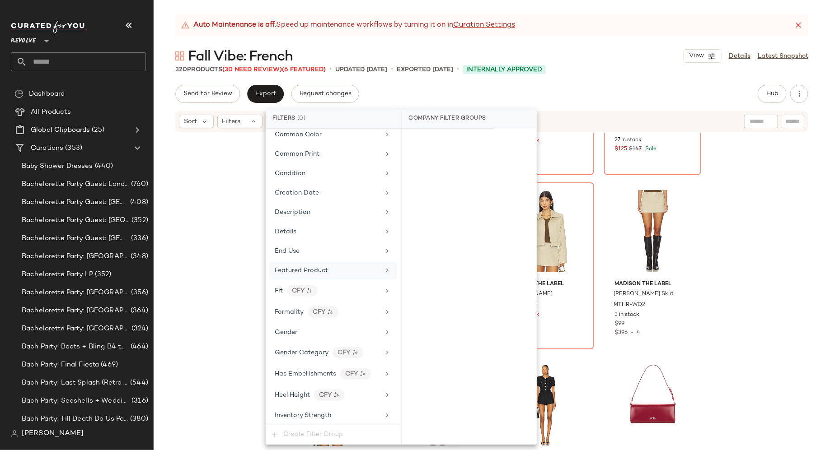
click at [322, 266] on div "Featured Product" at bounding box center [301, 270] width 53 height 9
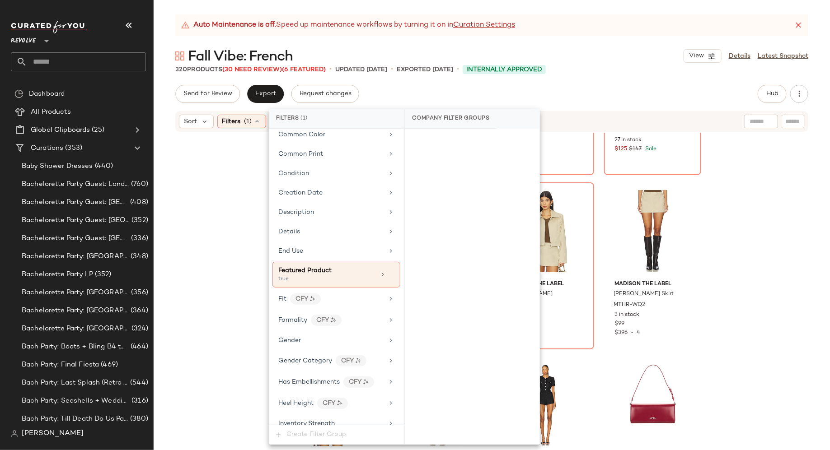
click at [199, 253] on div "[PERSON_NAME] Baby Tee AJAM-WS12 62 in stock $89 [PERSON_NAME] Pre-styled Pleat…" at bounding box center [492, 303] width 676 height 340
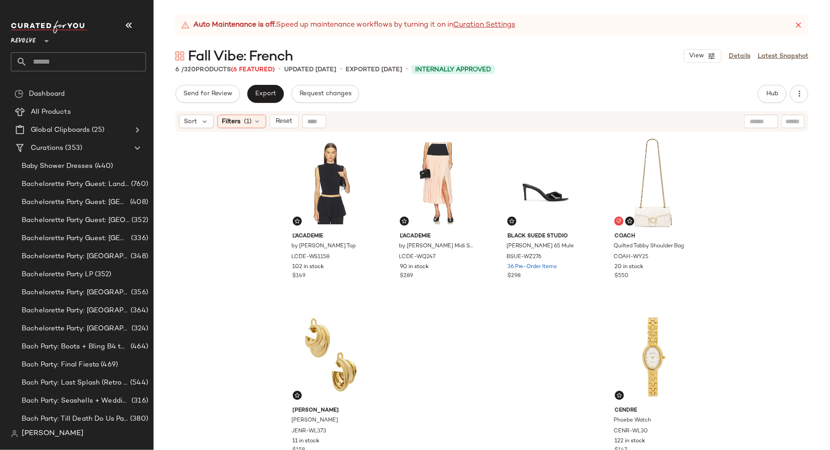
click at [100, 60] on input "text" at bounding box center [86, 61] width 119 height 19
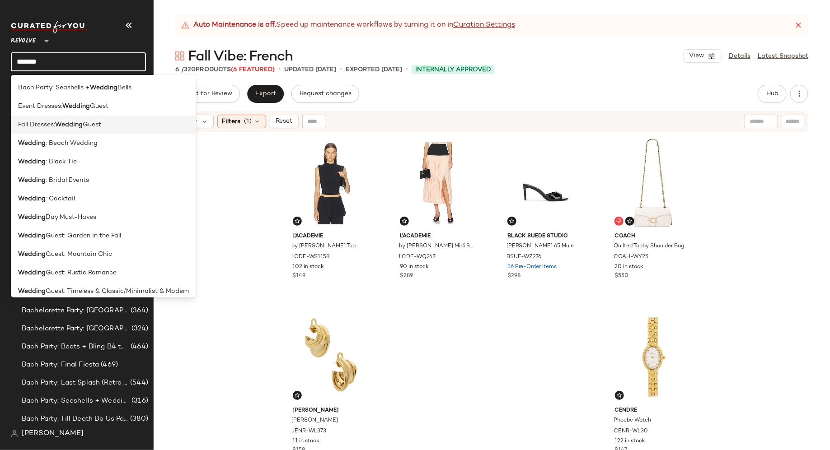
type input "*******"
click at [107, 126] on div "Fall Dresses: Wedding Guest" at bounding box center [103, 124] width 171 height 9
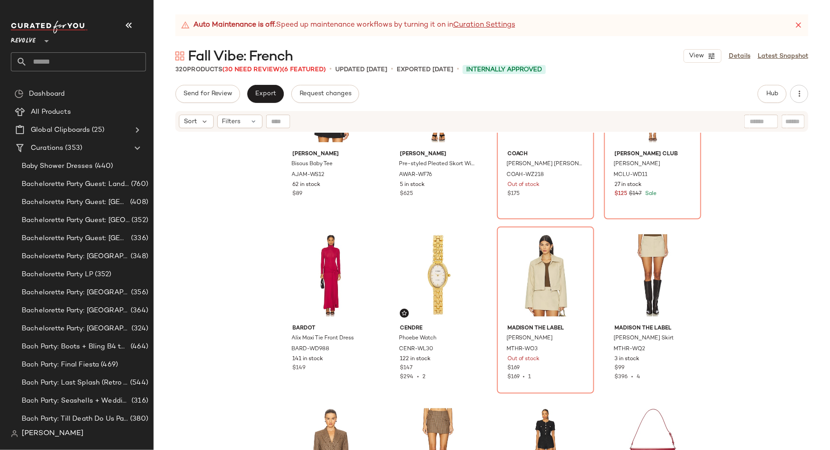
scroll to position [790, 0]
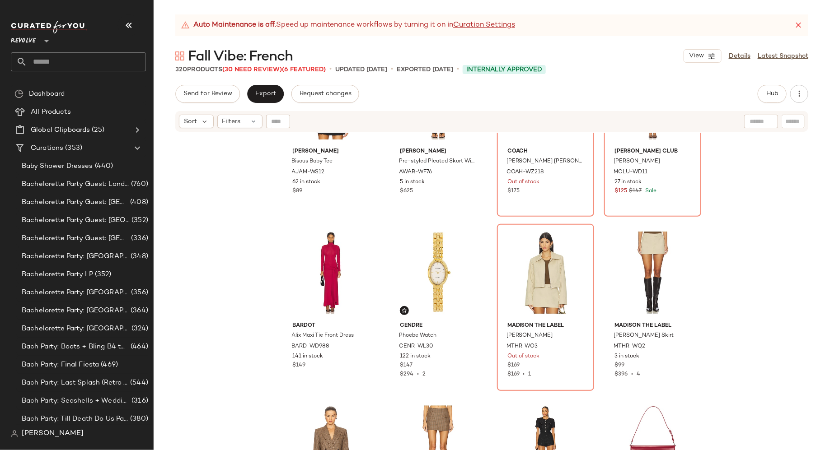
click at [96, 66] on input "text" at bounding box center [86, 61] width 119 height 19
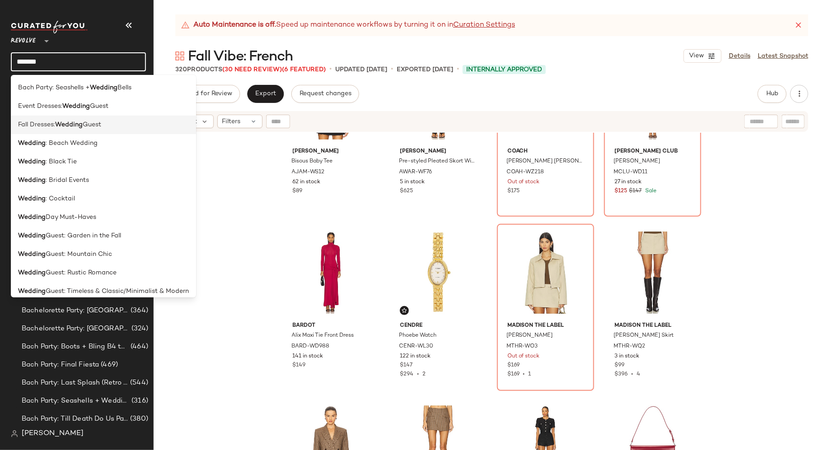
type input "*******"
click at [84, 123] on span "Guest" at bounding box center [92, 124] width 19 height 9
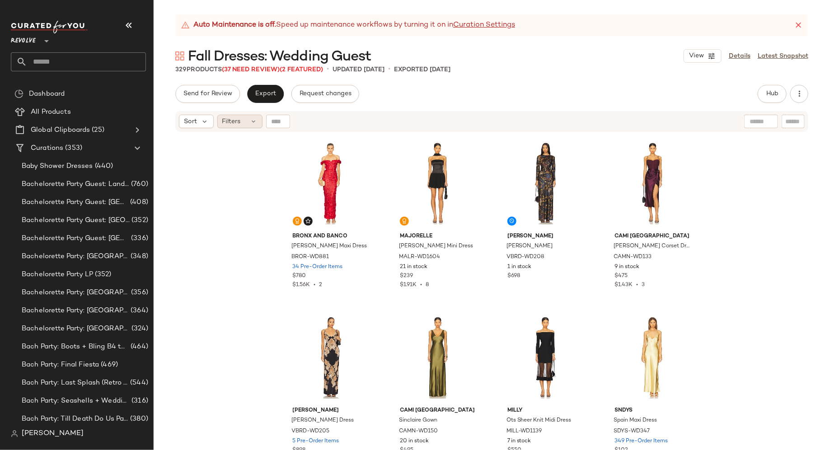
click at [254, 123] on icon at bounding box center [253, 121] width 7 height 7
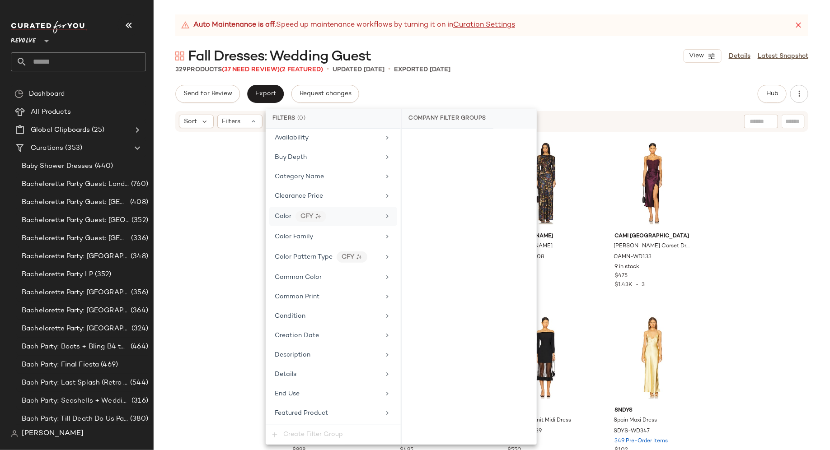
scroll to position [178, 0]
click at [330, 345] on div "Featured Product" at bounding box center [333, 354] width 128 height 18
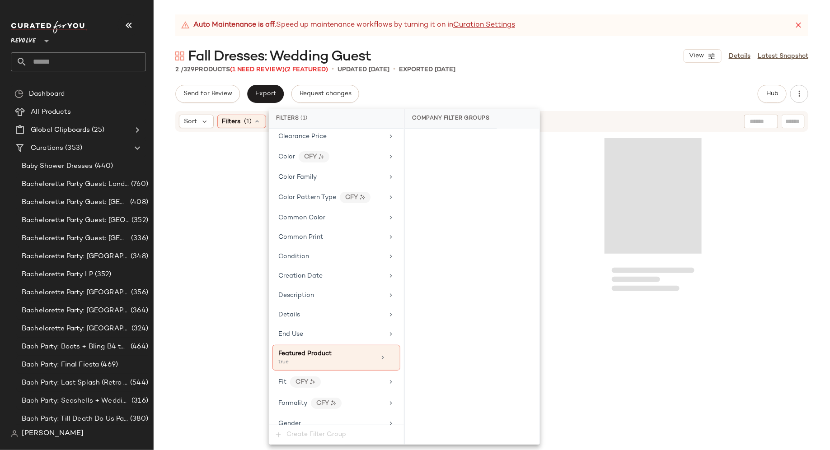
click at [204, 281] on div at bounding box center [492, 303] width 676 height 340
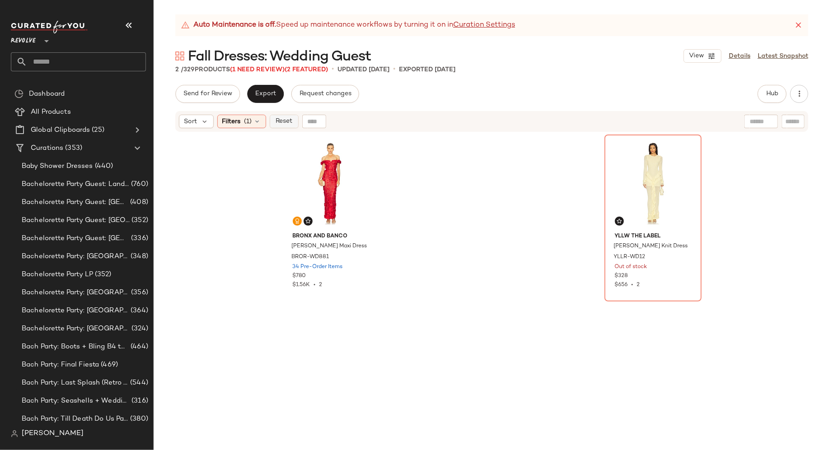
click at [278, 119] on span "Reset" at bounding box center [283, 121] width 17 height 7
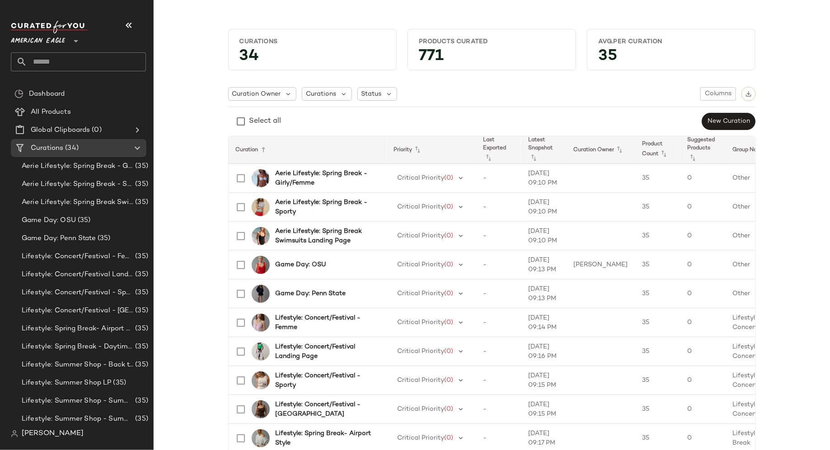
click at [75, 43] on icon at bounding box center [75, 41] width 11 height 11
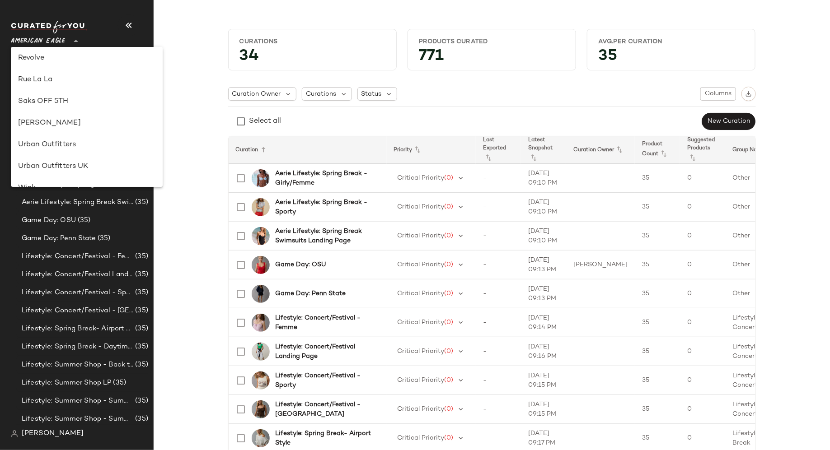
scroll to position [459, 0]
click at [82, 61] on div "Revolve" at bounding box center [86, 58] width 137 height 11
type input "**"
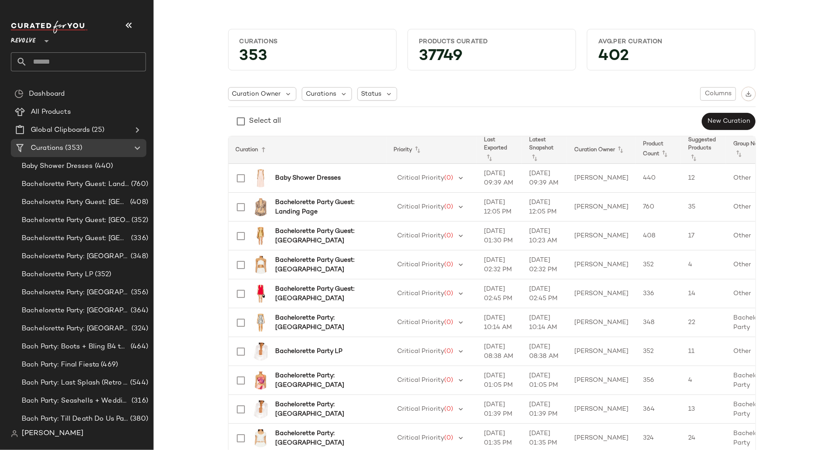
click at [79, 63] on input "text" at bounding box center [86, 61] width 119 height 19
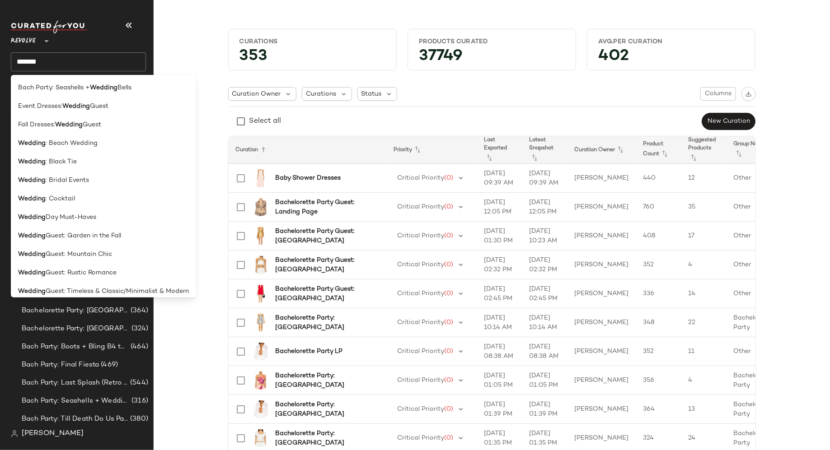
click at [121, 62] on input "*******" at bounding box center [78, 61] width 135 height 19
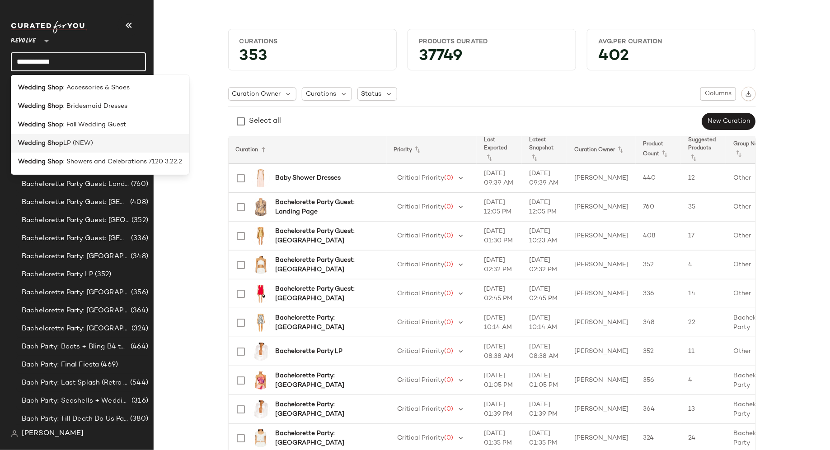
type input "**********"
click at [114, 143] on div "Wedding Shop LP (NEW)" at bounding box center [100, 143] width 164 height 9
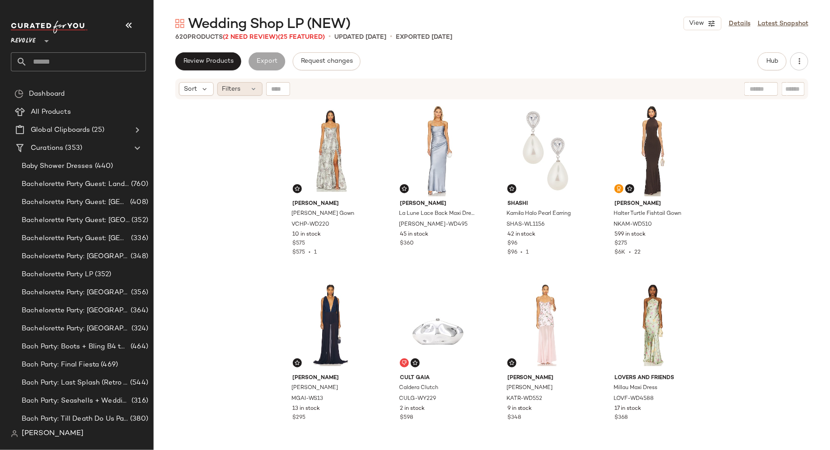
click at [248, 88] on div "Filters" at bounding box center [239, 89] width 45 height 14
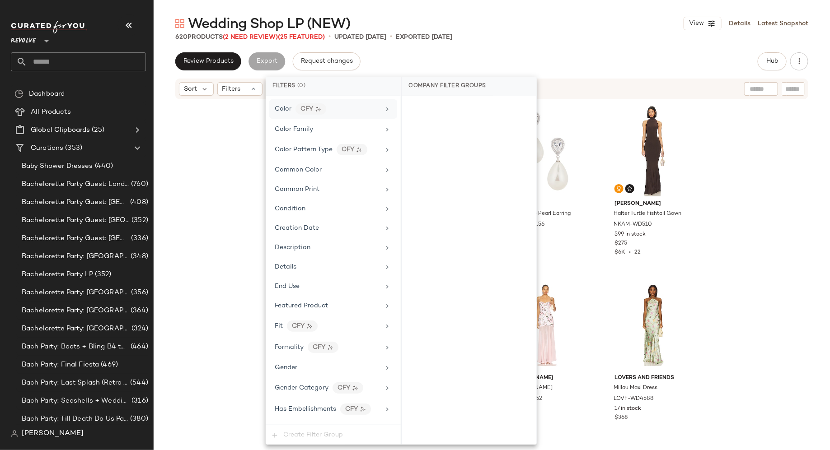
scroll to position [201, 0]
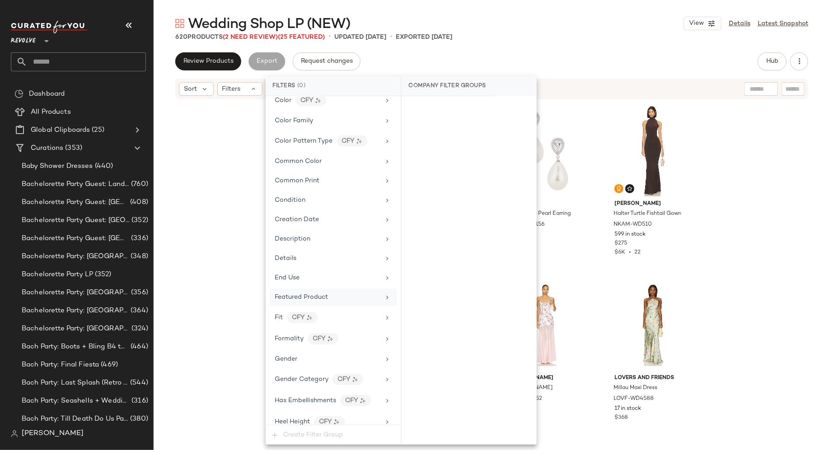
click at [316, 294] on span "Featured Product" at bounding box center [301, 297] width 53 height 7
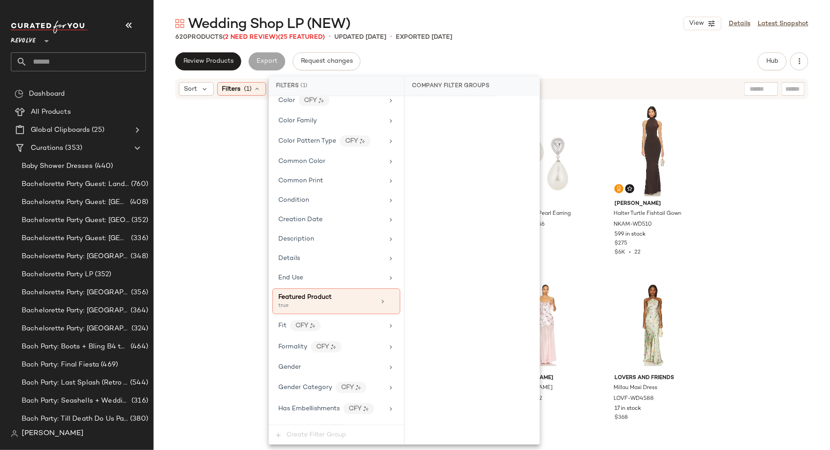
click at [210, 249] on div "V. Chapman Lucetta Gown VCHP-WD220 10 in stock $575 $575 • 1 Shona Joy La Lune …" at bounding box center [492, 286] width 676 height 373
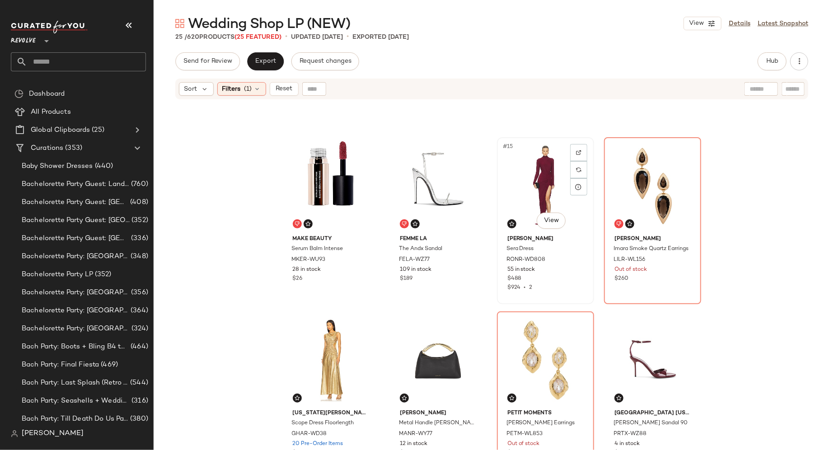
scroll to position [483, 0]
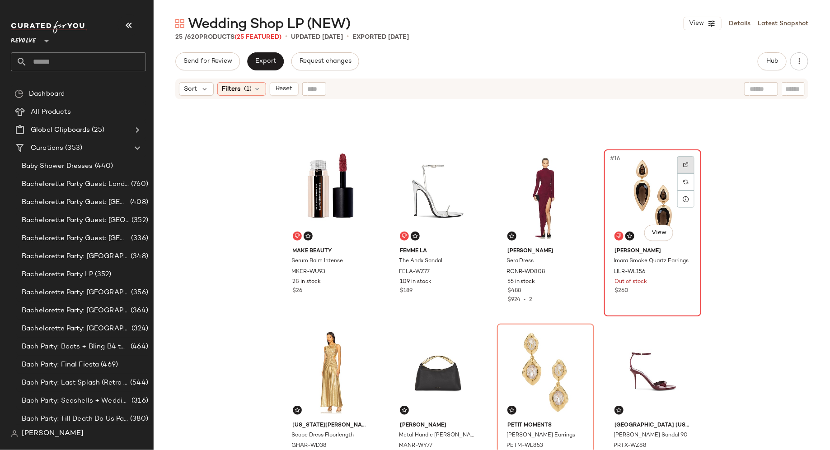
click at [682, 167] on div at bounding box center [685, 164] width 17 height 17
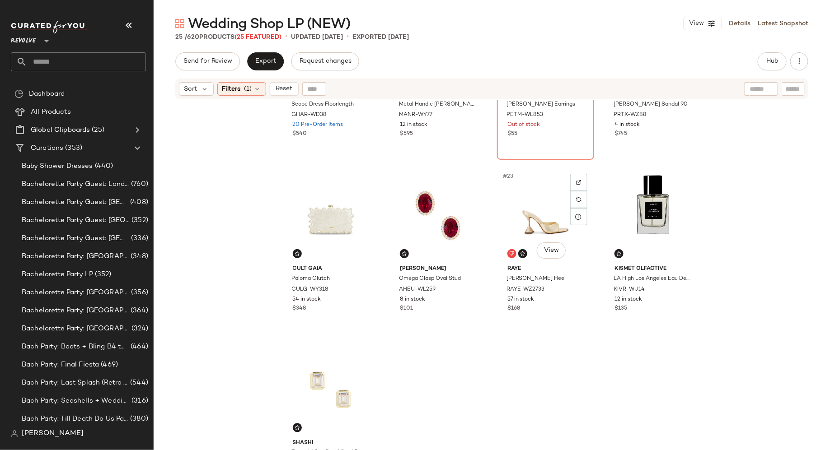
scroll to position [849, 0]
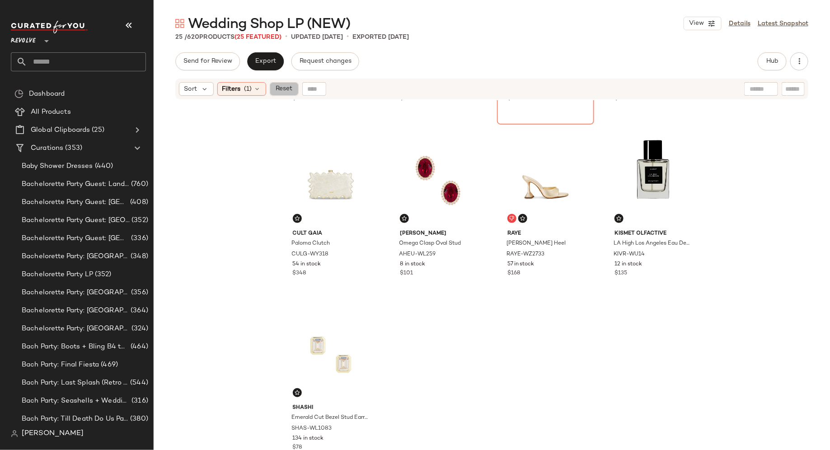
click at [289, 89] on span "Reset" at bounding box center [283, 88] width 17 height 7
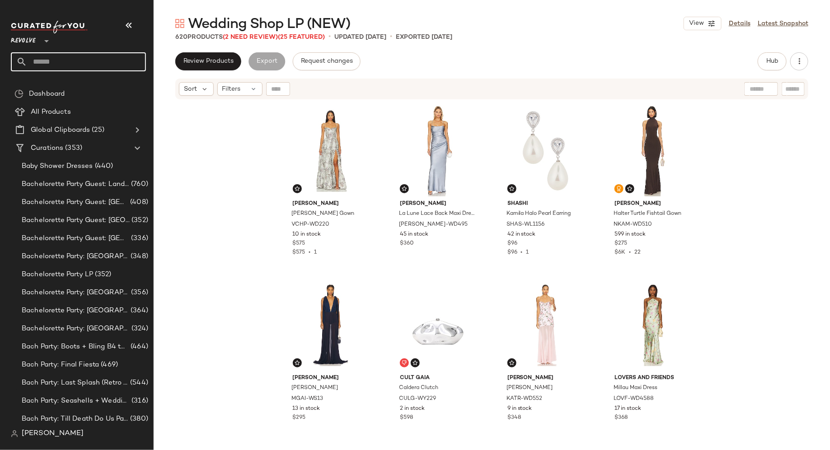
click at [60, 61] on input "text" at bounding box center [86, 61] width 119 height 19
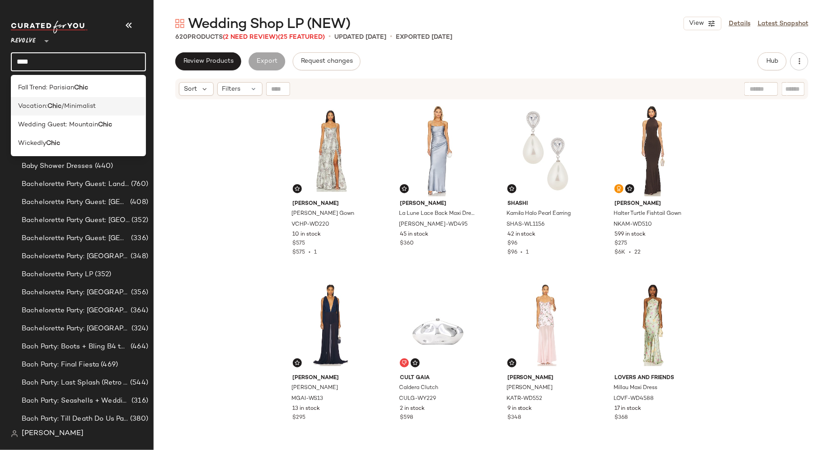
type input "****"
click at [73, 108] on span "/Minimalist" at bounding box center [78, 106] width 34 height 9
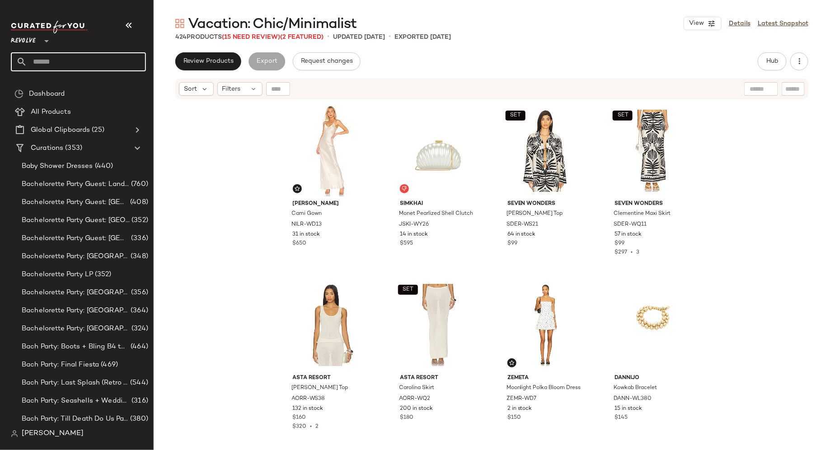
click at [62, 61] on input "text" at bounding box center [86, 61] width 119 height 19
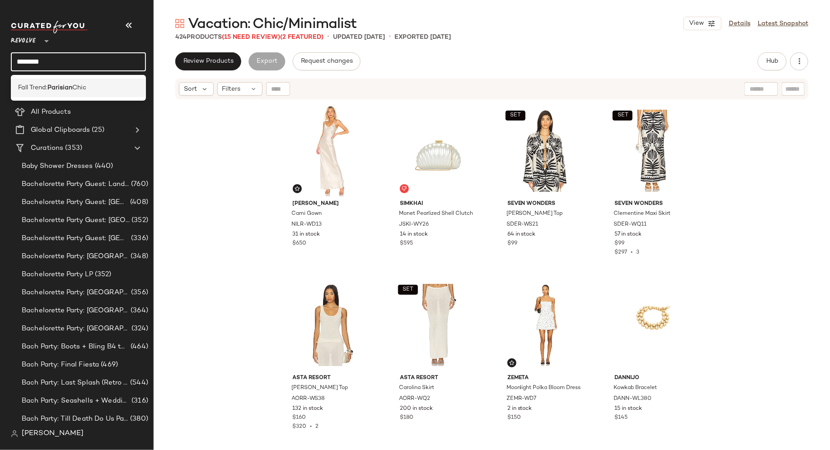
type input "********"
click at [53, 88] on b "Parisian" at bounding box center [59, 87] width 25 height 9
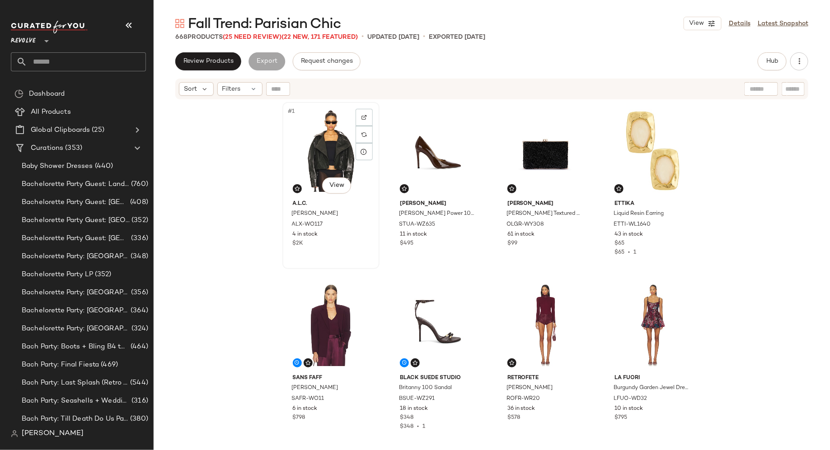
scroll to position [0, 0]
click at [363, 116] on img at bounding box center [363, 116] width 5 height 5
click at [778, 59] on button "Hub" at bounding box center [772, 61] width 29 height 18
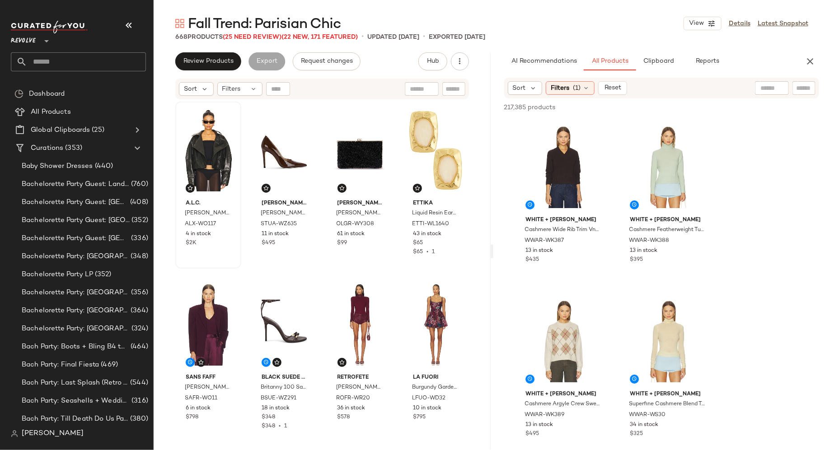
click at [801, 92] on input "text" at bounding box center [804, 88] width 16 height 9
click at [570, 88] on div "Filters (1)" at bounding box center [570, 88] width 49 height 14
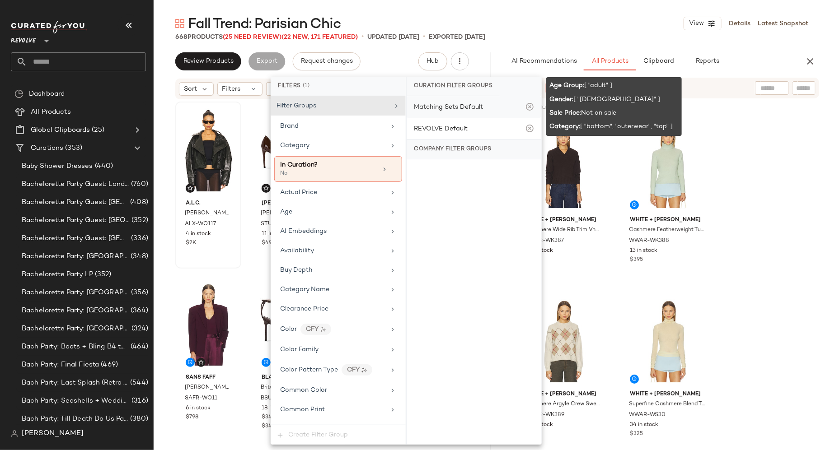
click at [492, 107] on div "Matching Sets Default" at bounding box center [474, 107] width 135 height 22
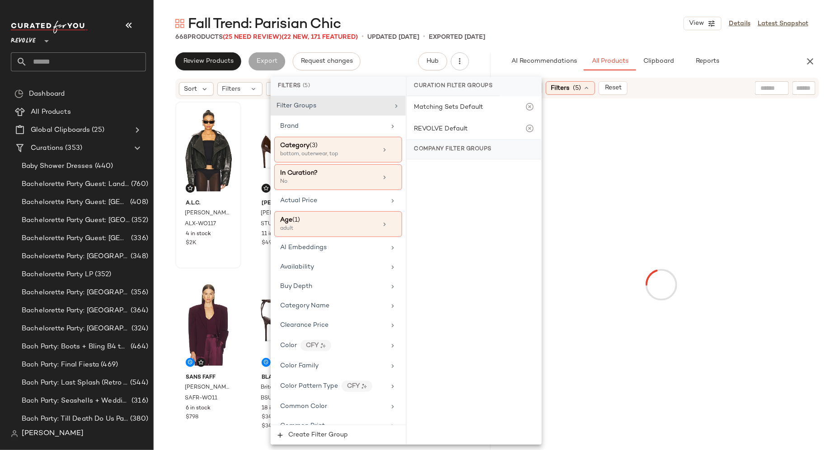
click at [799, 81] on div "Sort Filters (5) Reset" at bounding box center [661, 88] width 315 height 21
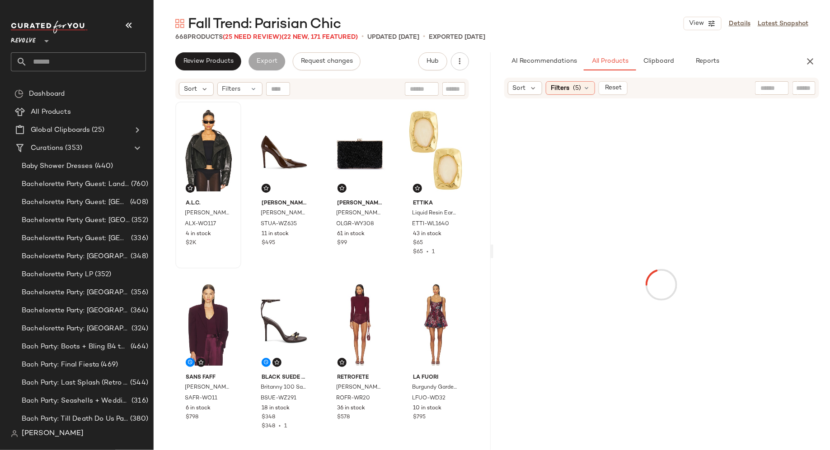
click at [799, 86] on input "text" at bounding box center [804, 88] width 16 height 9
type input "***"
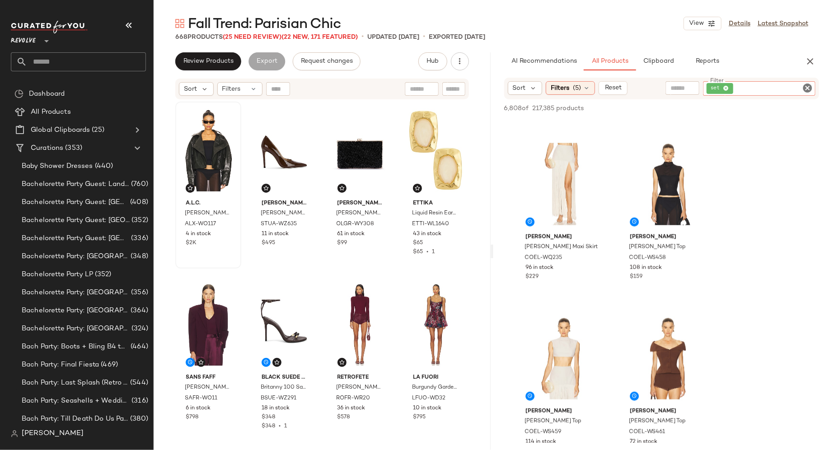
scroll to position [2076, 0]
click at [700, 149] on img at bounding box center [700, 151] width 5 height 5
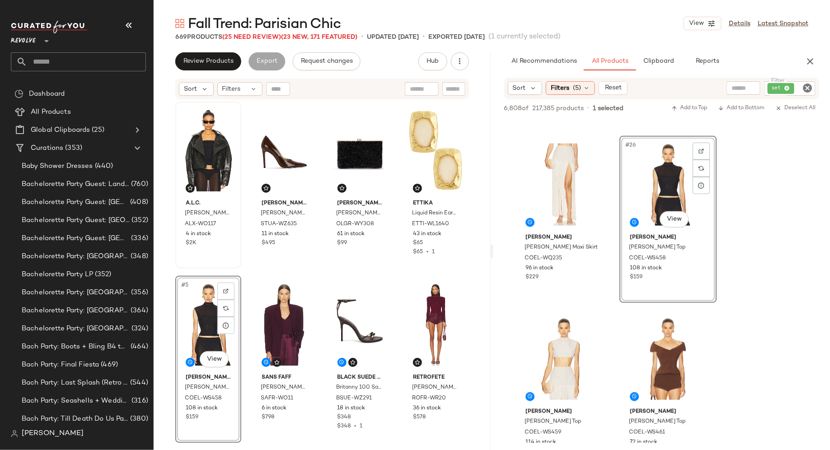
drag, startPoint x: 663, startPoint y: 188, endPoint x: 591, endPoint y: 0, distance: 201.4
click at [808, 85] on icon "Clear Filter" at bounding box center [807, 88] width 11 height 11
click at [798, 86] on input "Filter" at bounding box center [773, 88] width 77 height 9
paste input "**********"
type input "**********"
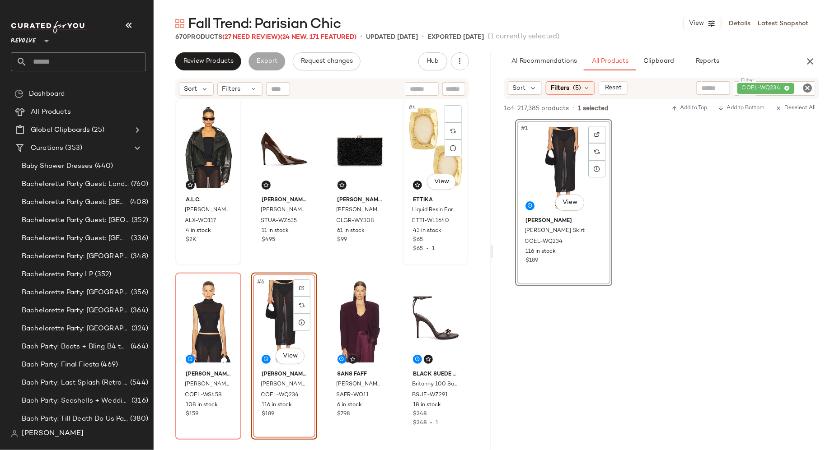
scroll to position [1, 0]
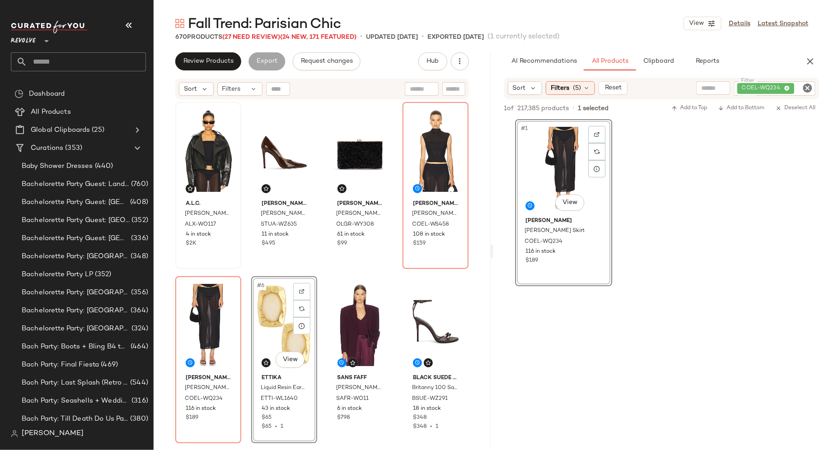
click at [807, 88] on icon "Clear Filter" at bounding box center [807, 88] width 11 height 11
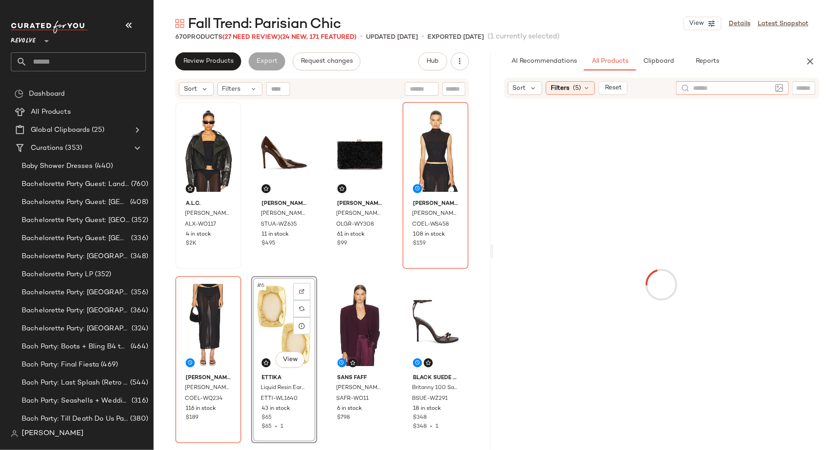
click at [706, 86] on input "text" at bounding box center [732, 88] width 79 height 9
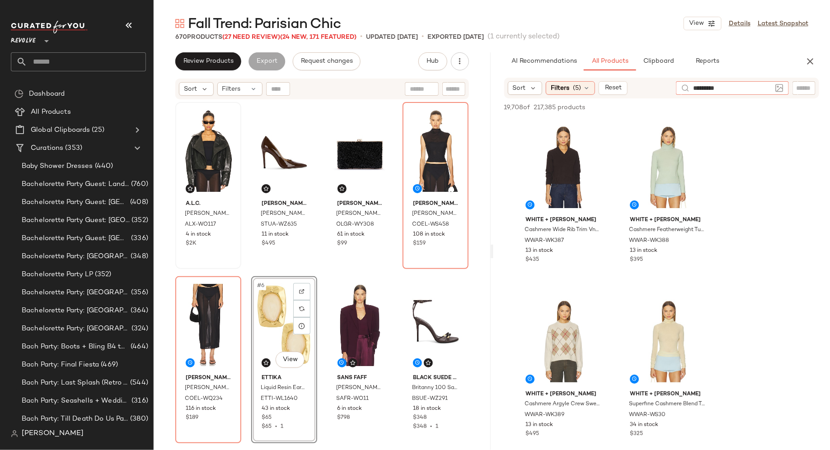
type input "**********"
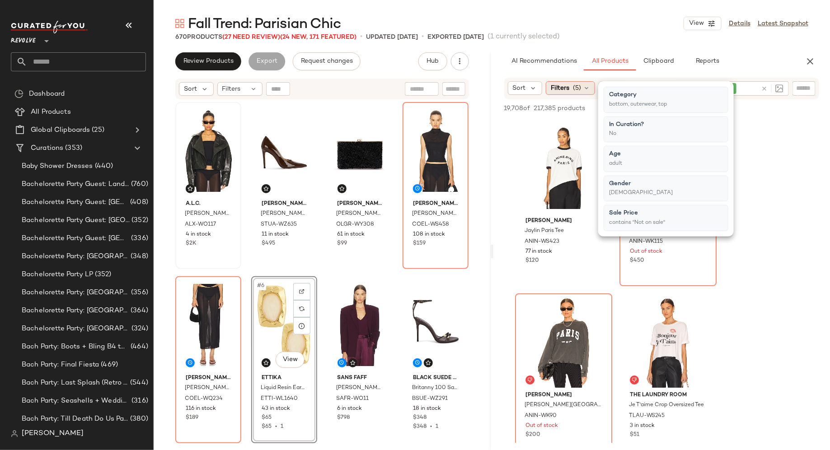
click at [582, 86] on div "Filters (5)" at bounding box center [570, 88] width 49 height 14
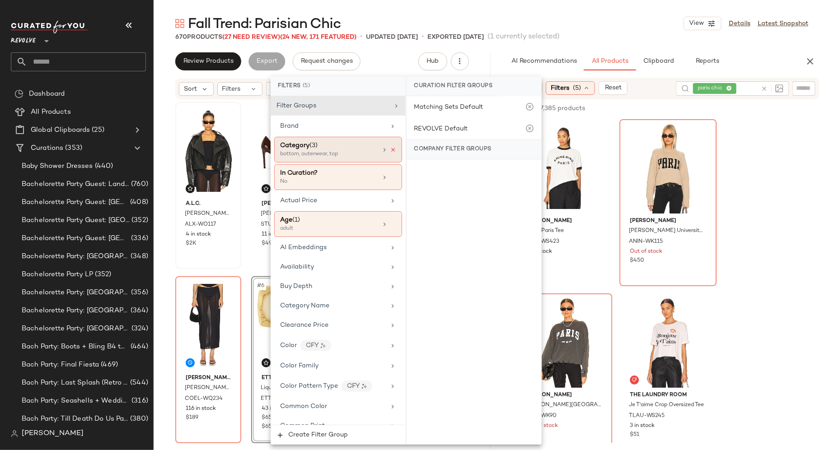
click at [393, 150] on icon at bounding box center [393, 150] width 6 height 6
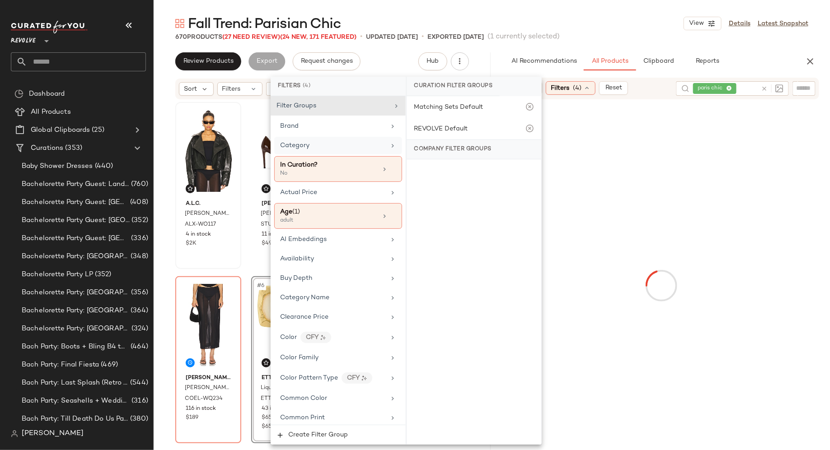
click at [801, 92] on input "text" at bounding box center [804, 88] width 16 height 9
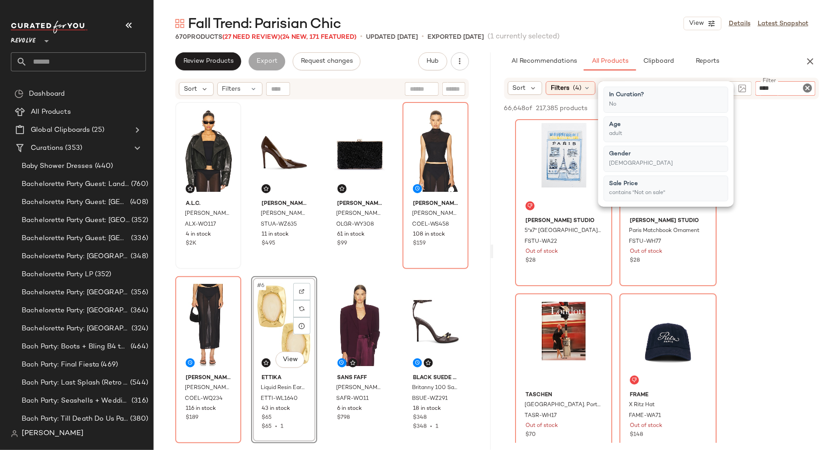
type input "*****"
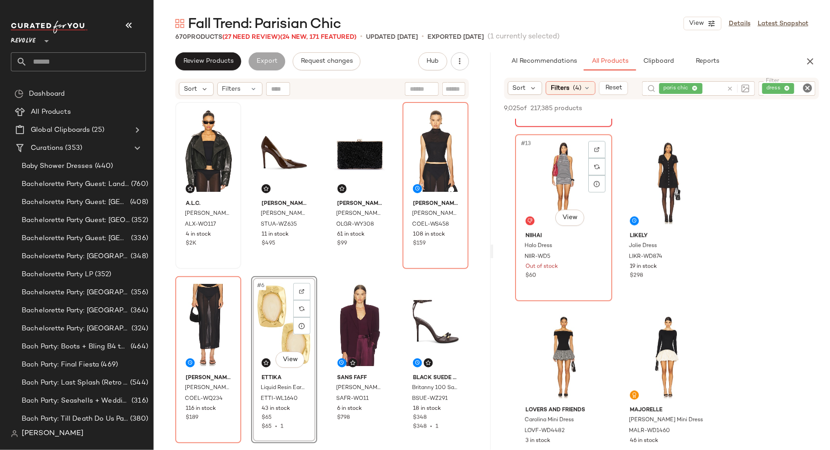
scroll to position [1033, 0]
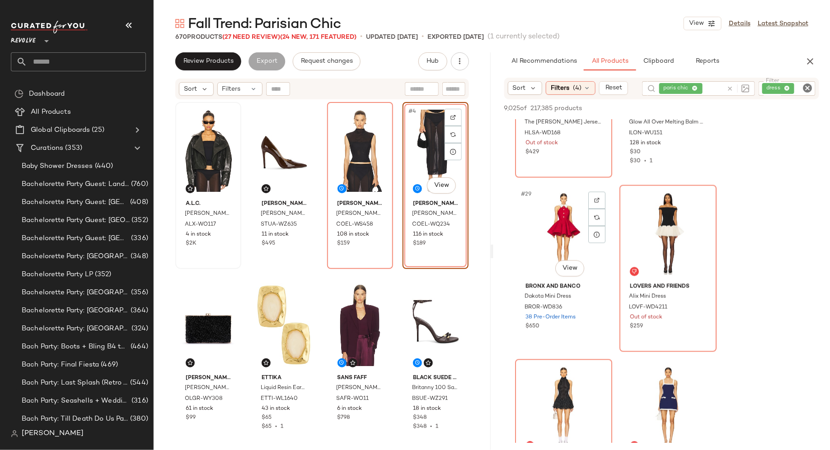
scroll to position [2377, 0]
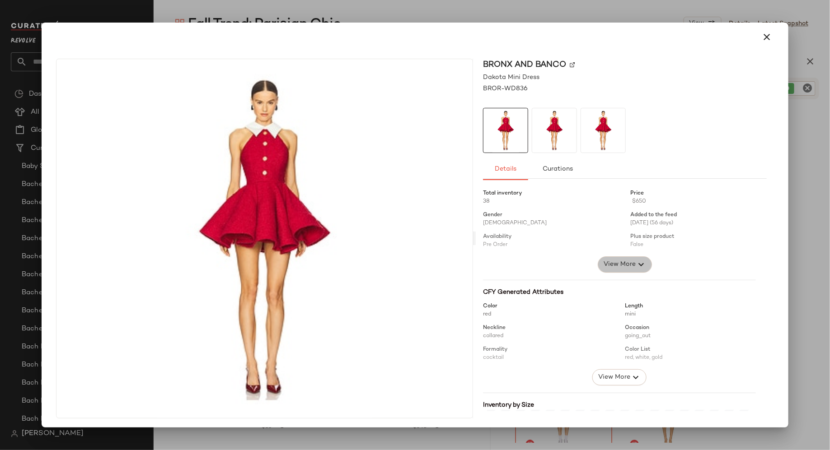
click at [616, 264] on span "View More" at bounding box center [619, 264] width 33 height 11
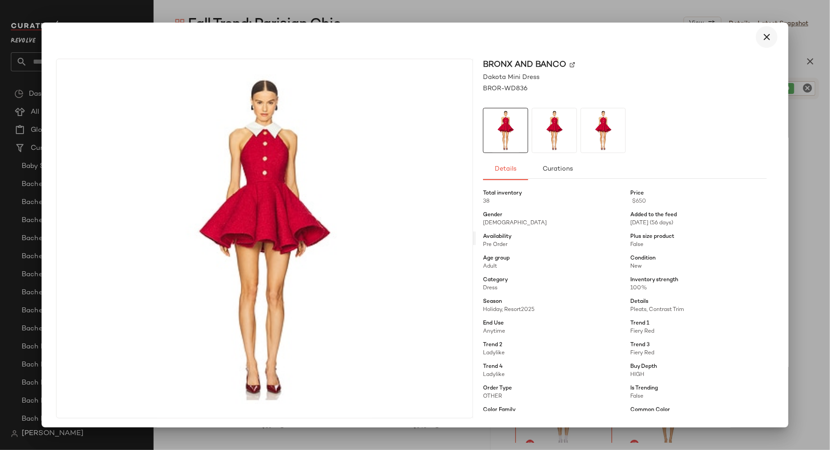
click at [761, 34] on icon "button" at bounding box center [766, 37] width 11 height 11
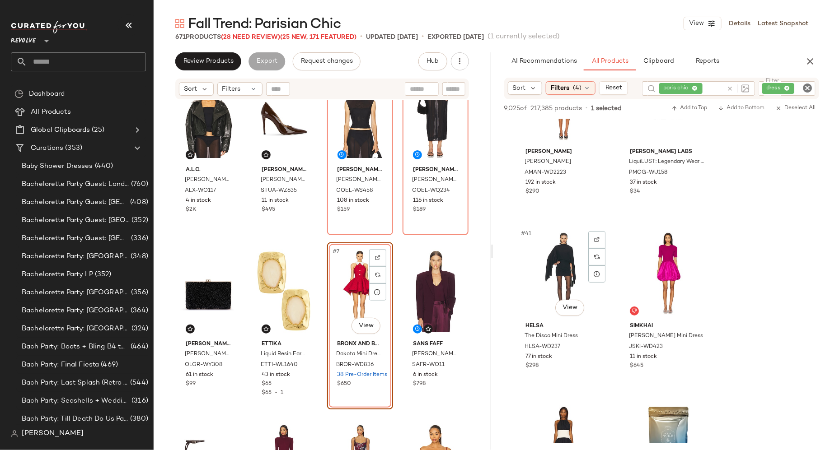
scroll to position [3384, 0]
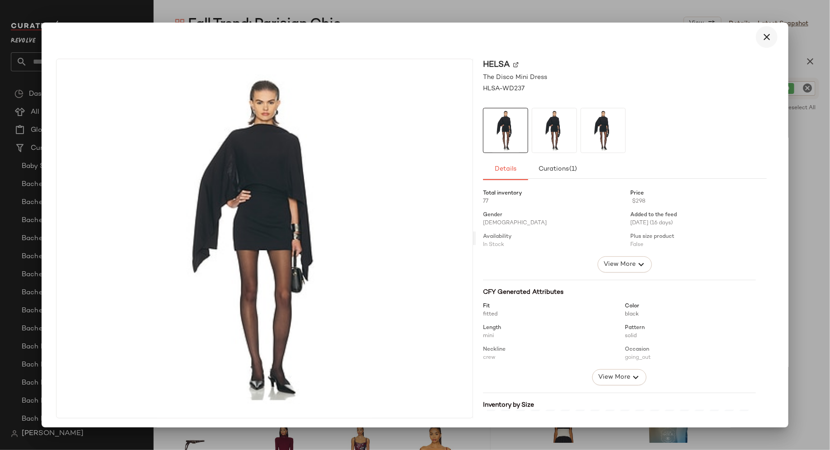
click at [761, 41] on icon "button" at bounding box center [766, 37] width 11 height 11
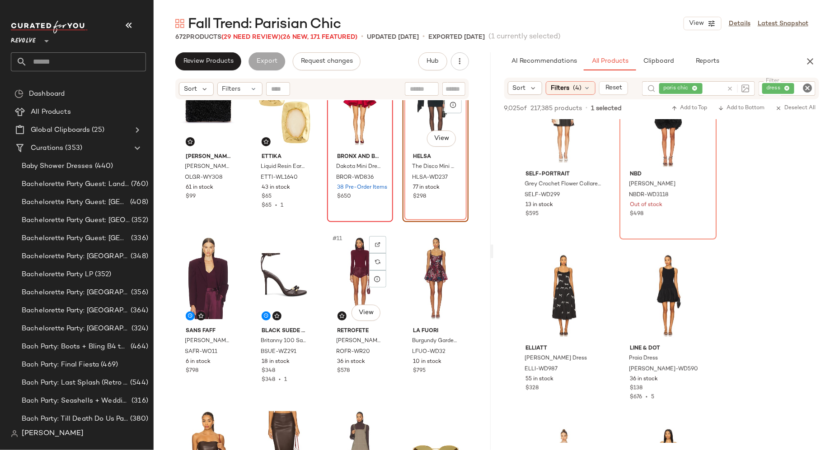
scroll to position [194, 0]
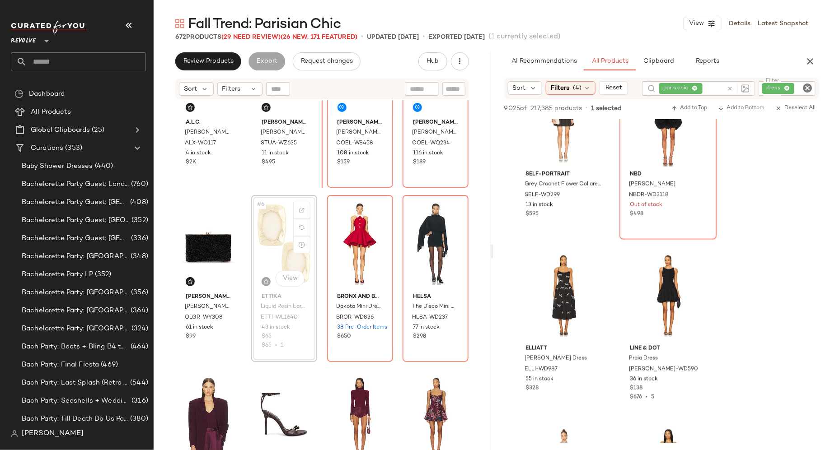
scroll to position [56, 0]
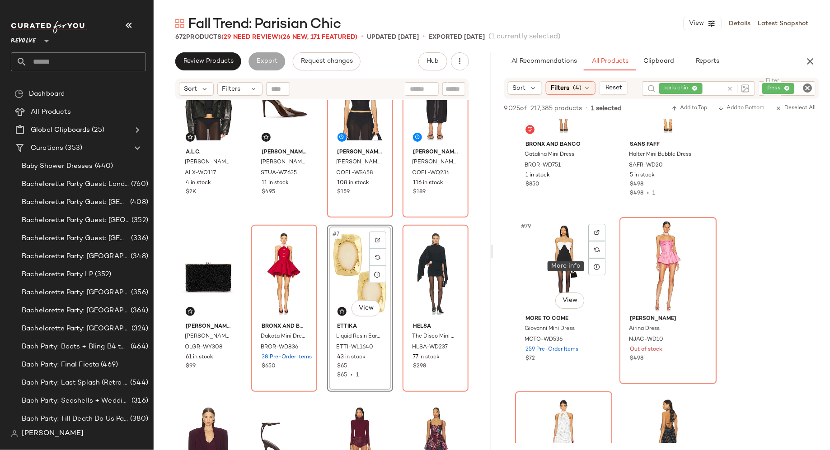
scroll to position [6720, 0]
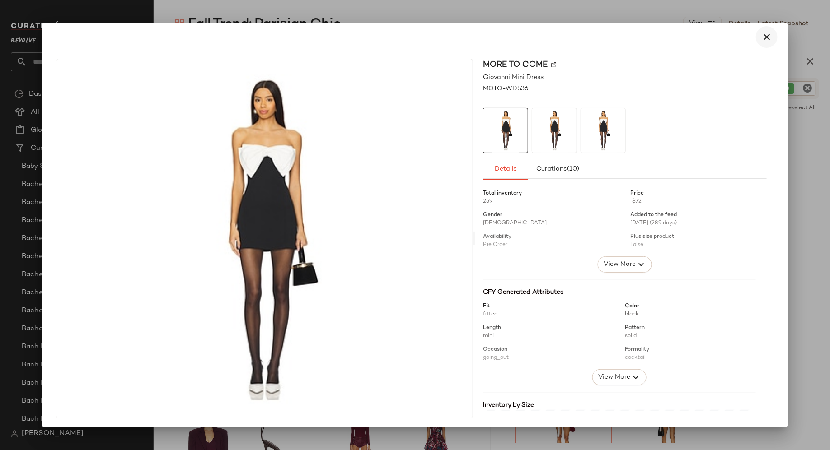
click at [763, 38] on icon "button" at bounding box center [766, 37] width 11 height 11
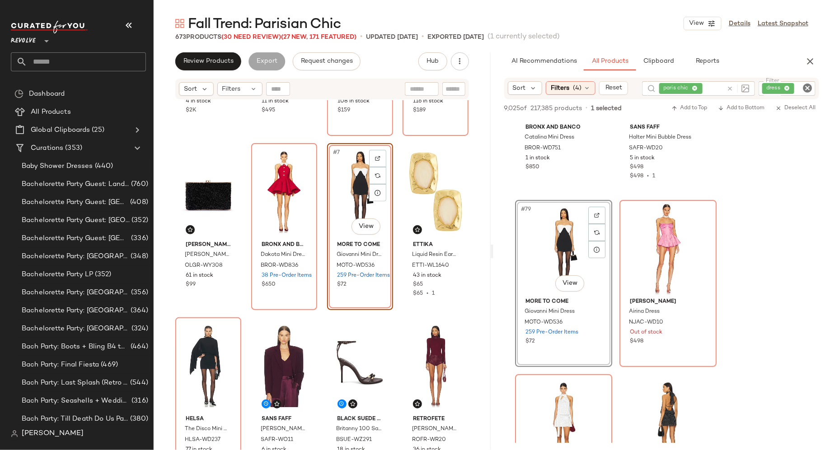
scroll to position [134, 0]
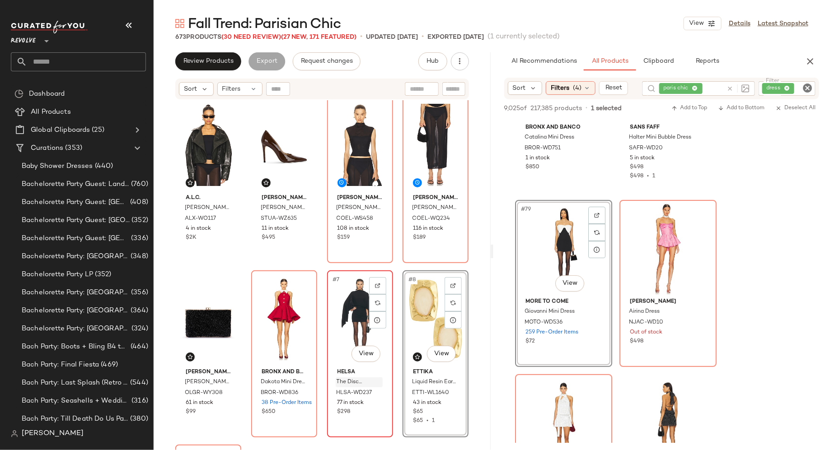
scroll to position [7, 0]
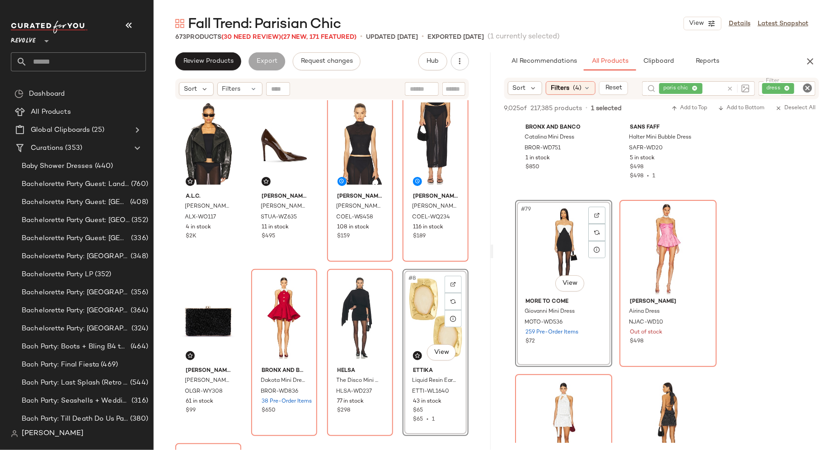
click at [808, 86] on icon "Clear Filter" at bounding box center [807, 88] width 11 height 11
click at [796, 86] on input "Filter" at bounding box center [797, 88] width 77 height 9
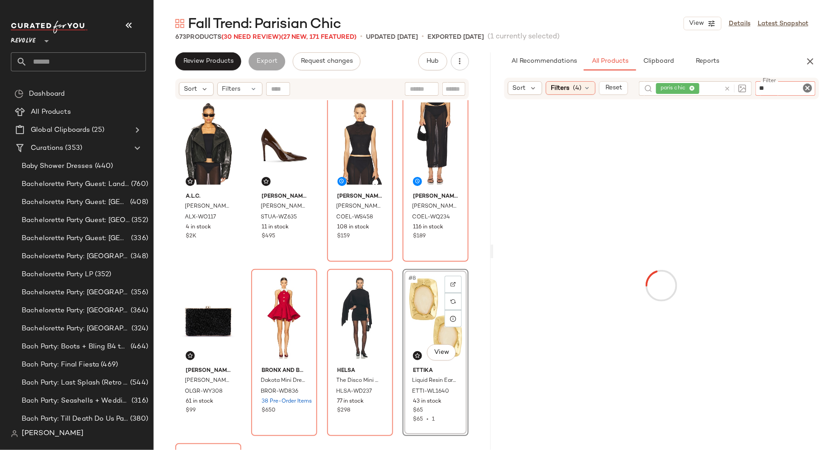
type input "***"
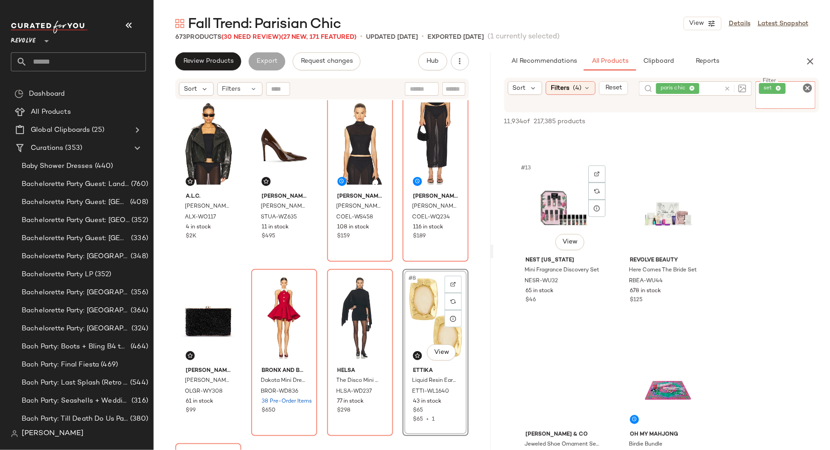
scroll to position [1084, 0]
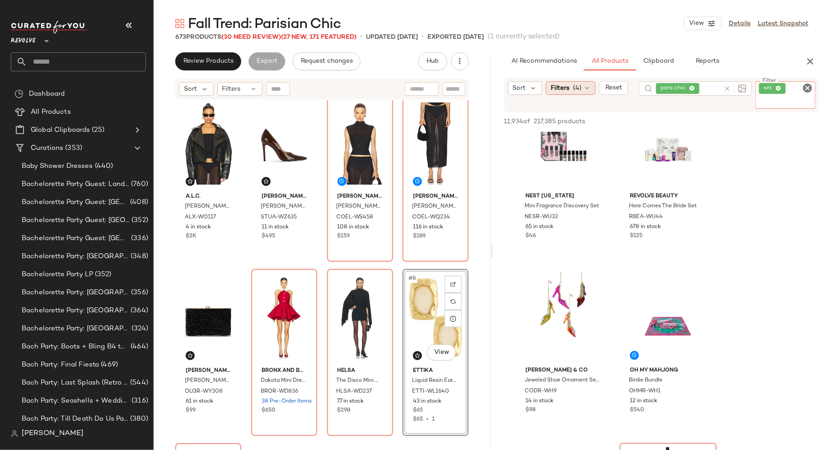
click at [586, 88] on icon at bounding box center [586, 87] width 7 height 7
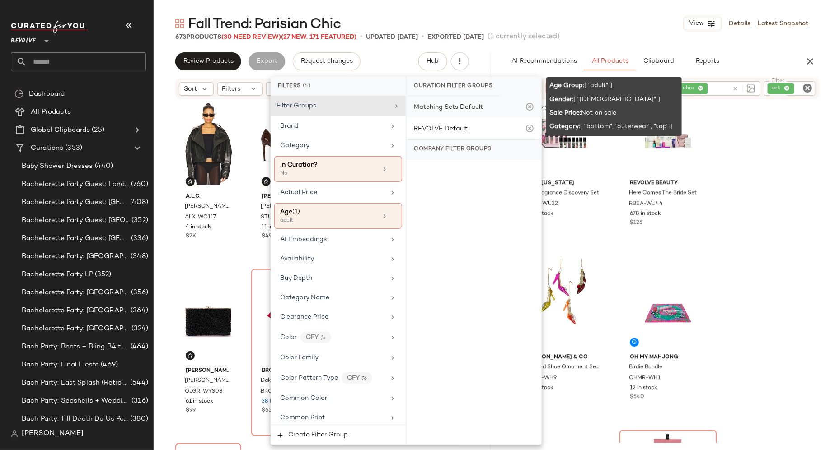
click at [473, 106] on div "Matching Sets Default" at bounding box center [448, 107] width 69 height 9
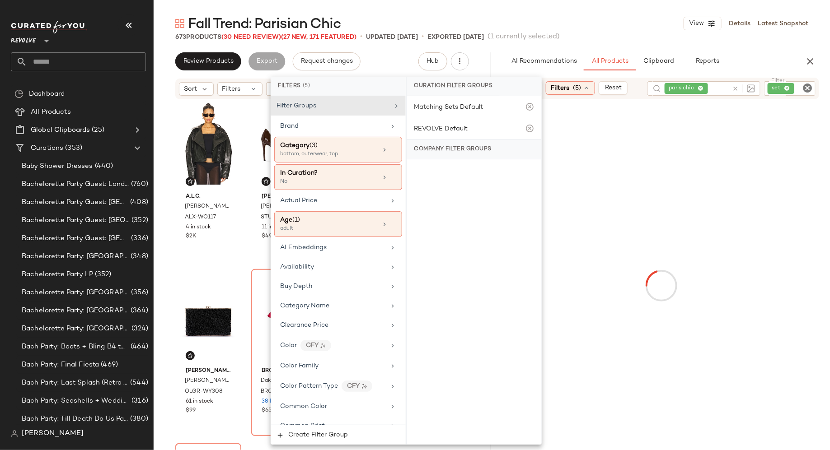
click at [722, 194] on div at bounding box center [661, 285] width 333 height 369
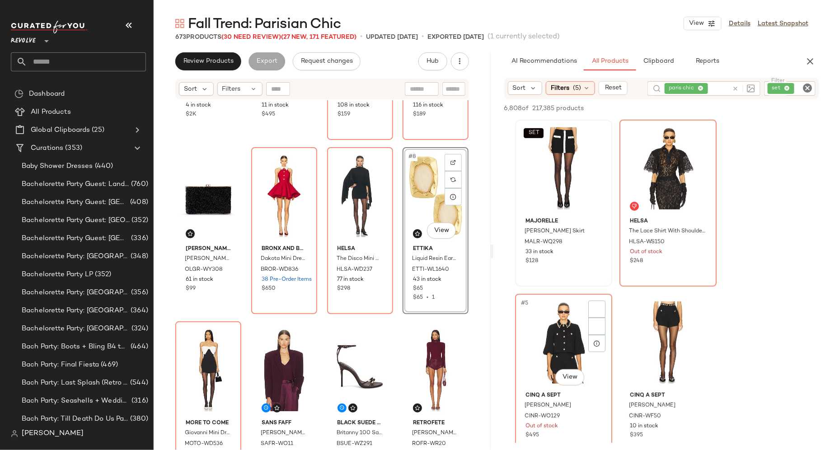
scroll to position [206, 0]
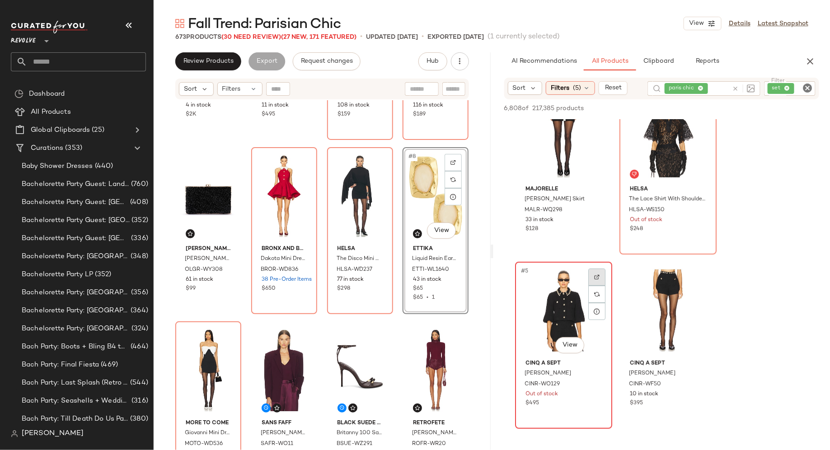
click at [597, 278] on img at bounding box center [596, 277] width 5 height 5
click at [701, 278] on img at bounding box center [700, 277] width 5 height 5
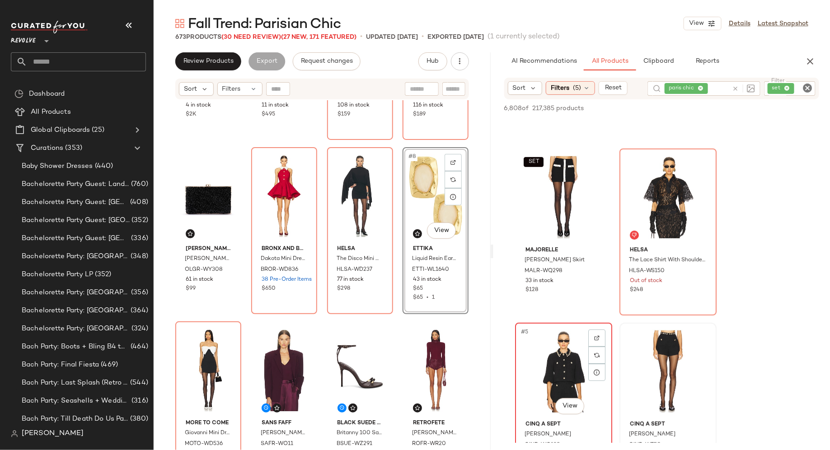
scroll to position [143, 0]
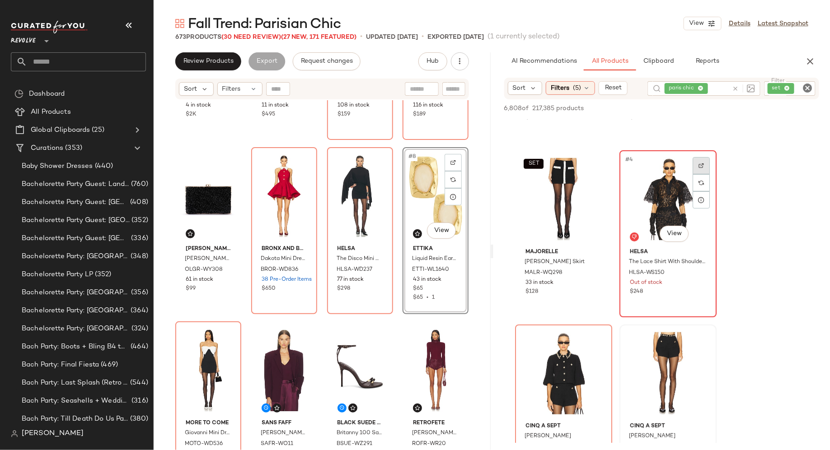
click at [703, 166] on img at bounding box center [700, 165] width 5 height 5
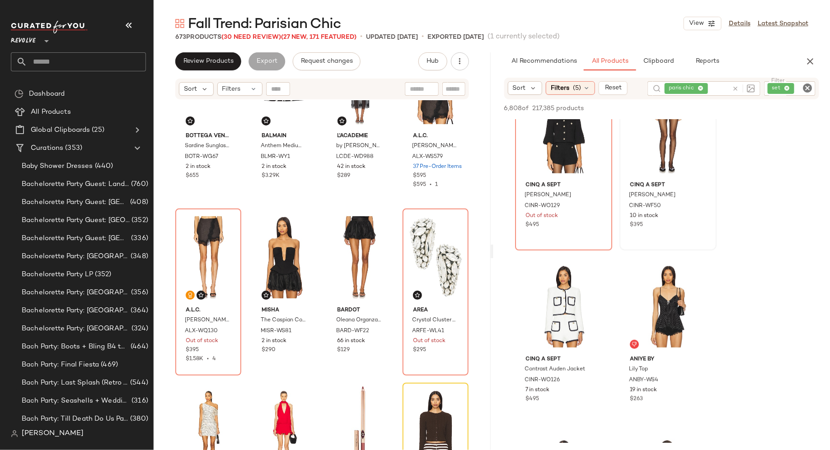
scroll to position [766, 0]
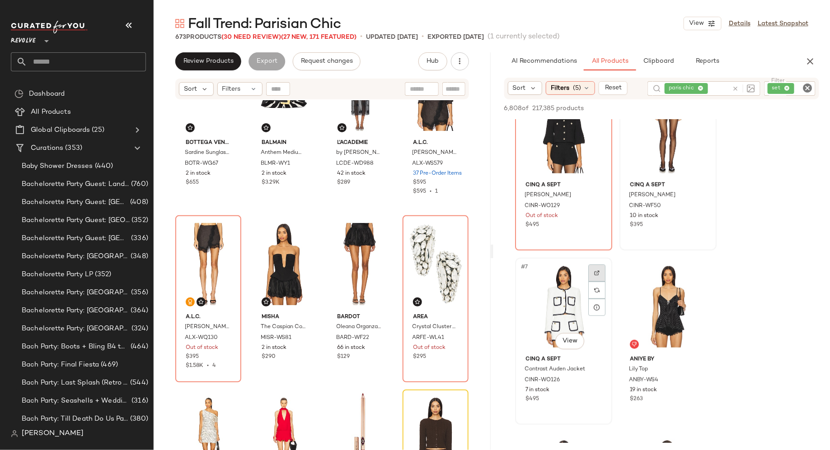
click at [596, 272] on img at bounding box center [596, 273] width 5 height 5
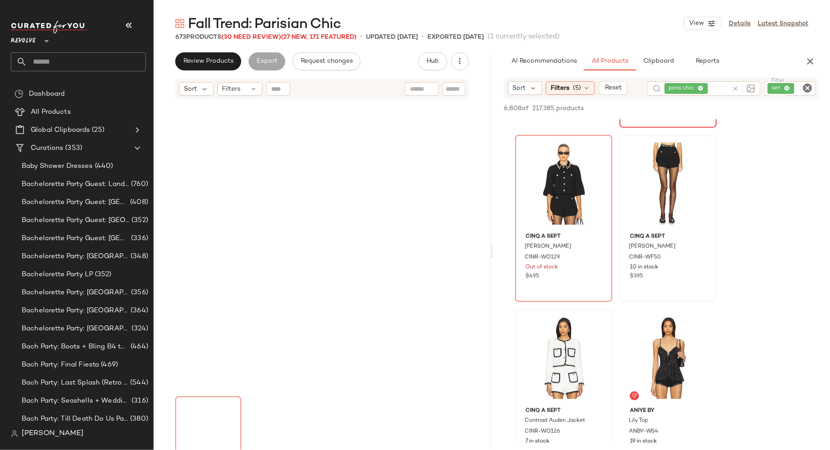
scroll to position [0, 0]
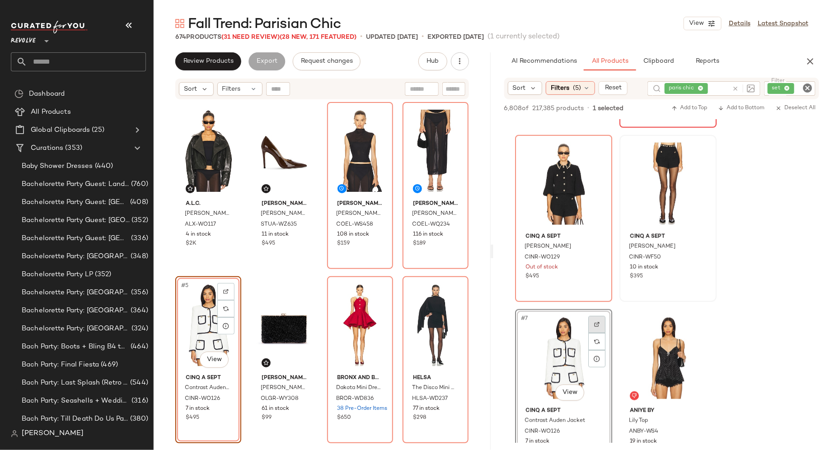
click at [598, 326] on img at bounding box center [596, 324] width 5 height 5
click at [202, 312] on div "#5 View" at bounding box center [208, 325] width 60 height 91
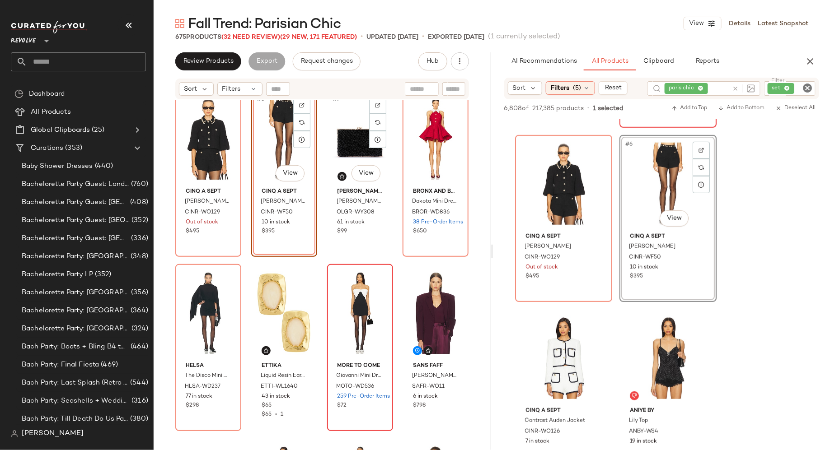
scroll to position [189, 0]
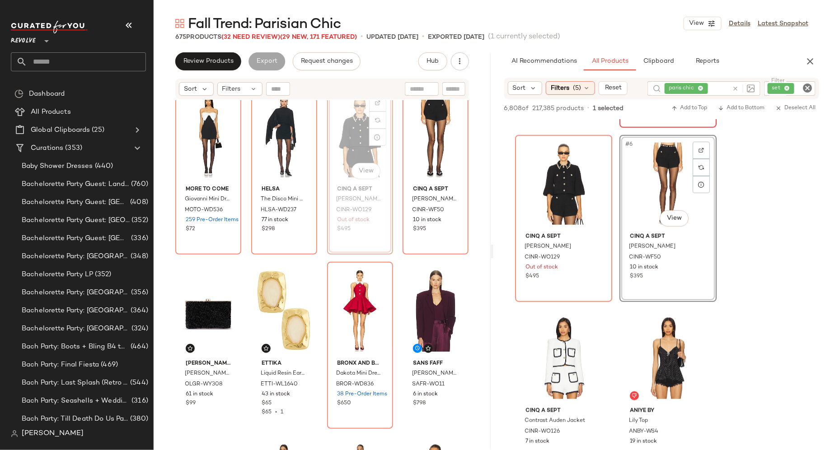
scroll to position [188, 0]
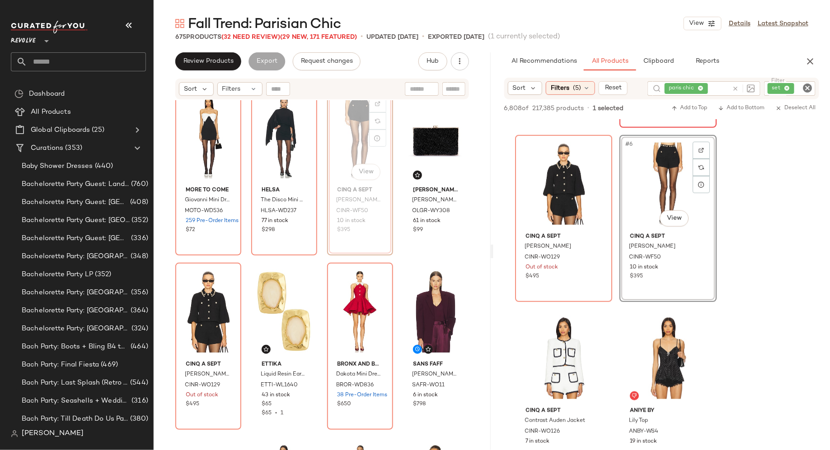
scroll to position [186, 0]
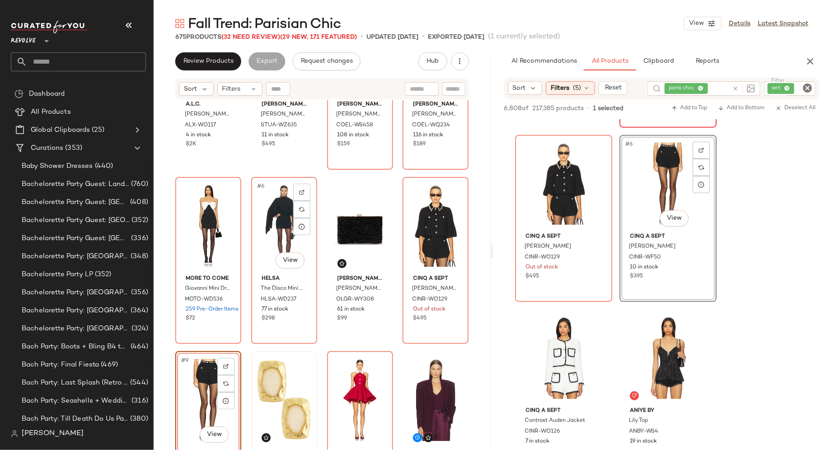
scroll to position [100, 0]
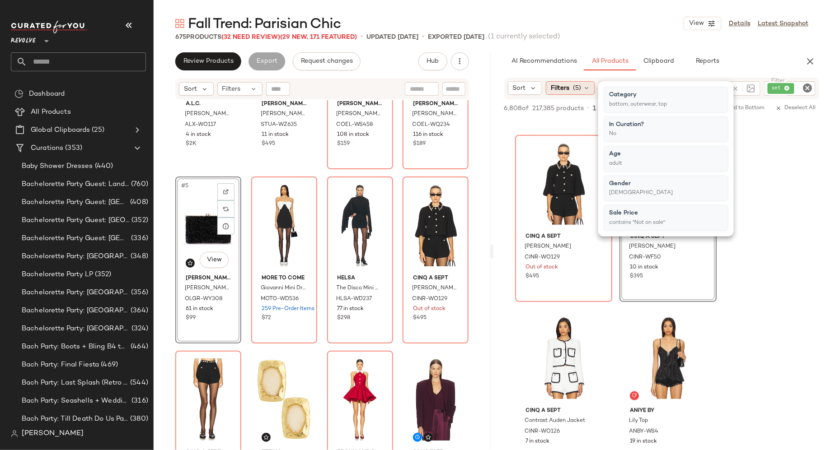
click at [588, 88] on icon at bounding box center [586, 87] width 7 height 7
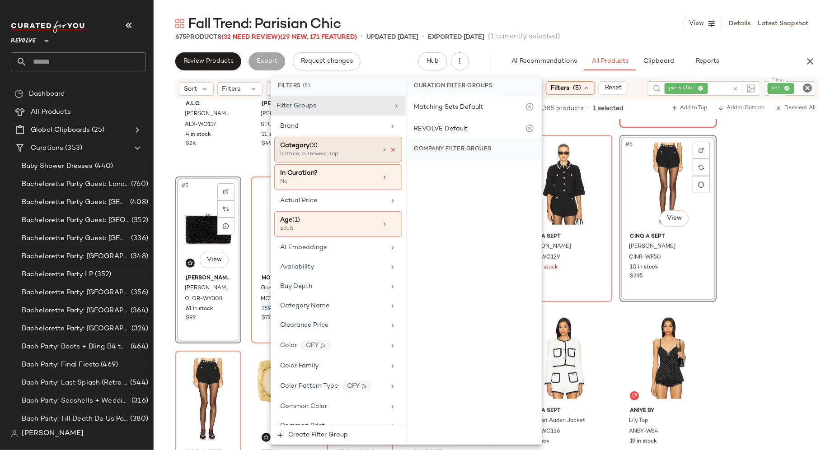
click at [391, 149] on icon at bounding box center [393, 150] width 6 height 6
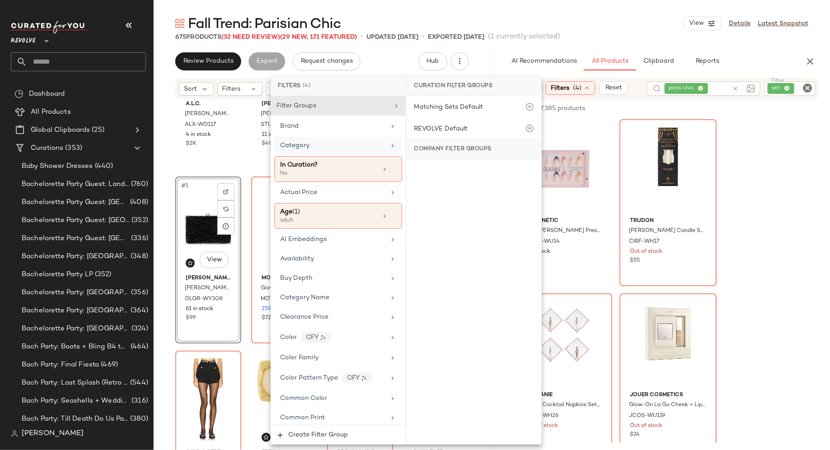
click at [810, 89] on icon "Clear Filter" at bounding box center [807, 88] width 11 height 11
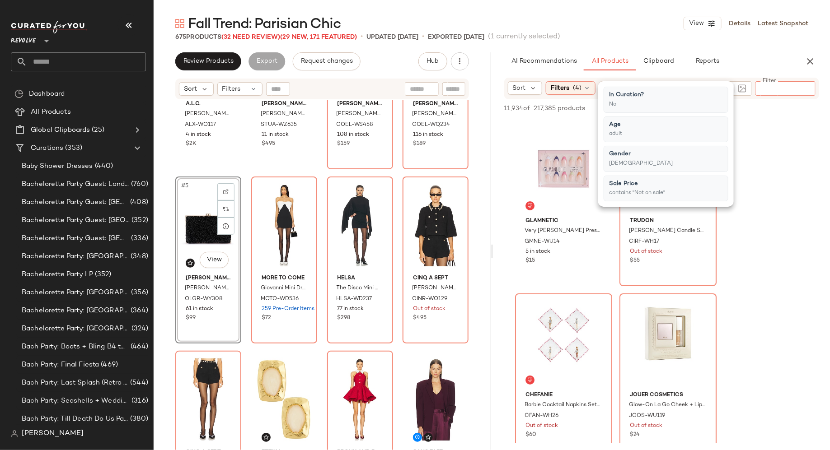
click at [788, 89] on input "Filter" at bounding box center [797, 88] width 77 height 9
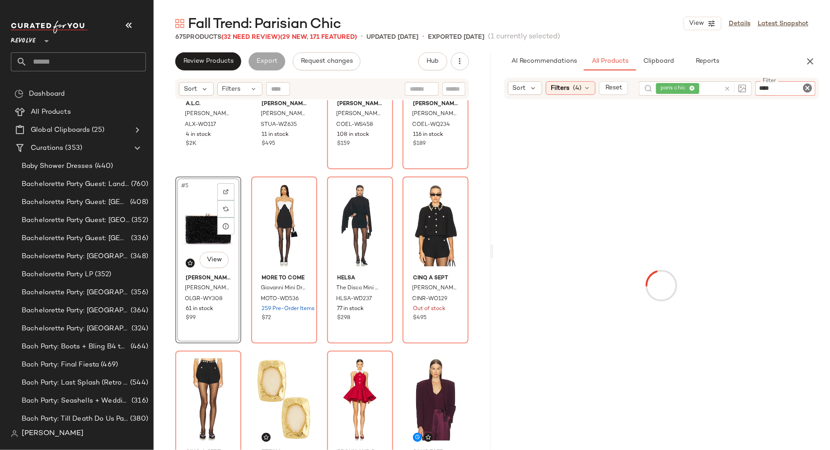
type input "*****"
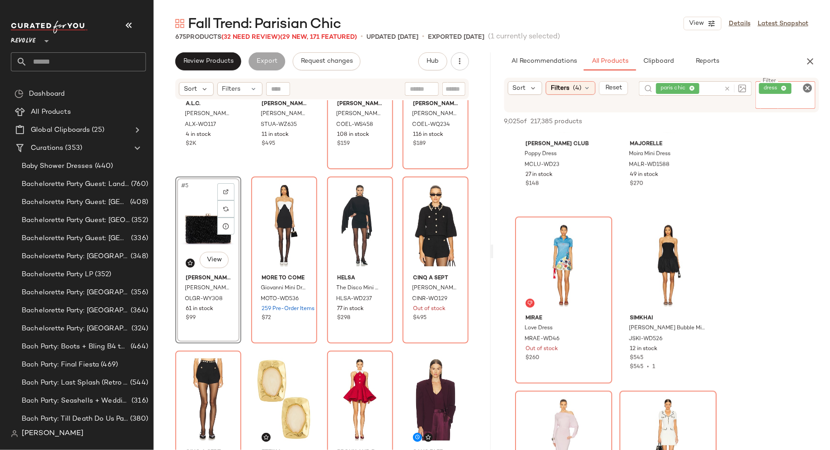
scroll to position [8810, 0]
click at [727, 88] on div at bounding box center [733, 88] width 26 height 14
click at [712, 88] on div "paris chic" at bounding box center [690, 95] width 69 height 28
click at [694, 87] on icon at bounding box center [692, 89] width 6 height 6
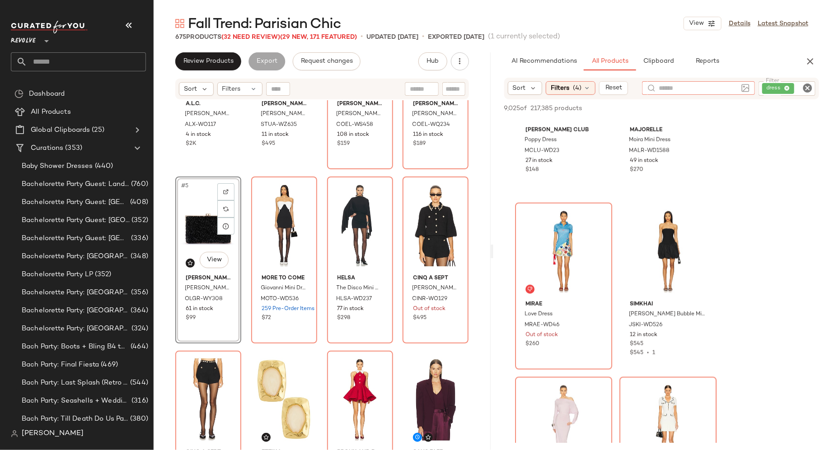
click at [693, 87] on input "text" at bounding box center [698, 88] width 79 height 9
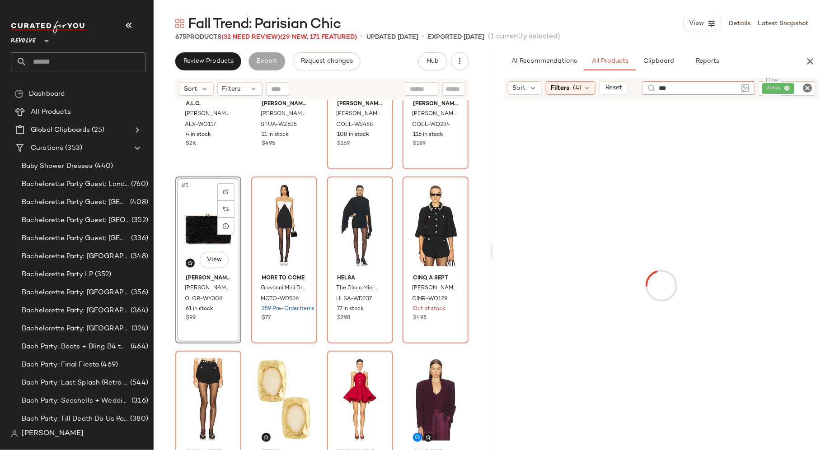
type input "****"
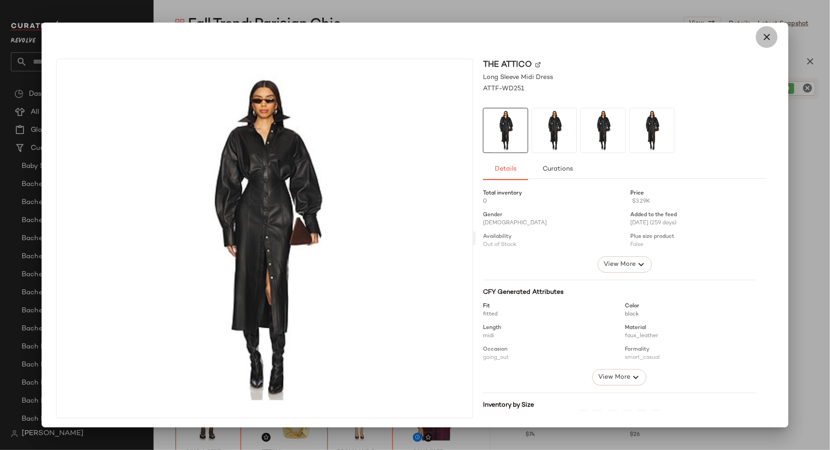
click at [762, 36] on icon "button" at bounding box center [766, 37] width 11 height 11
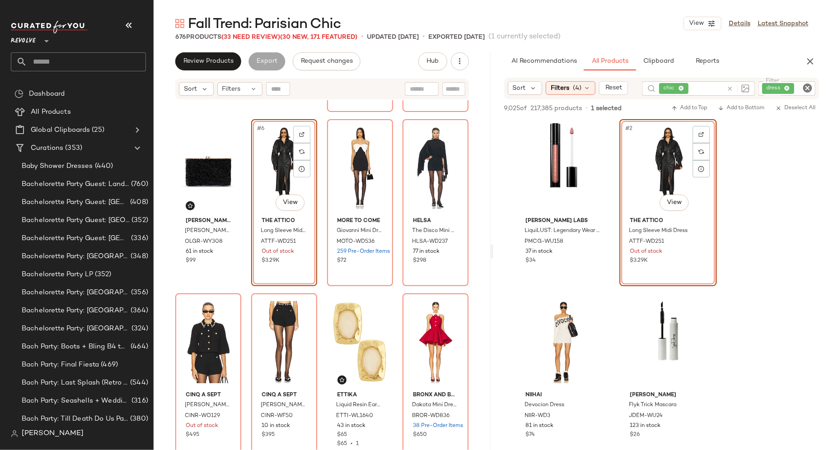
scroll to position [130, 0]
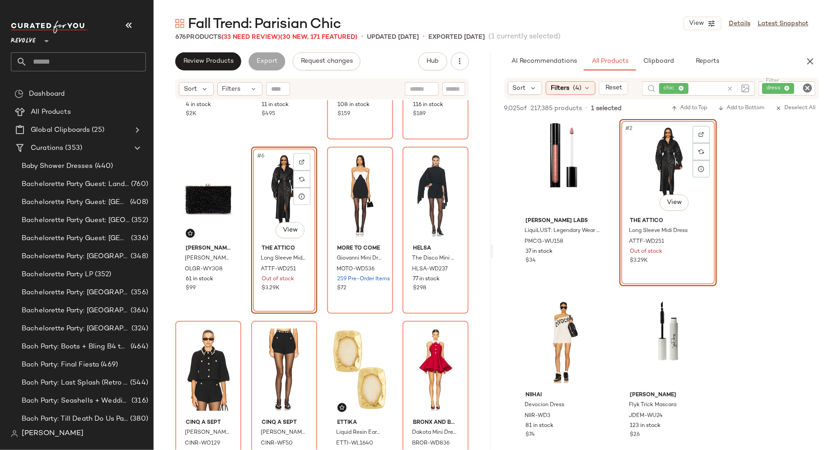
click at [246, 303] on div "A.L.C. Eli Jacket ALX-WO117 4 in stock $2K Stuart Weitzman Stuart Power 100 Pum…" at bounding box center [322, 157] width 294 height 371
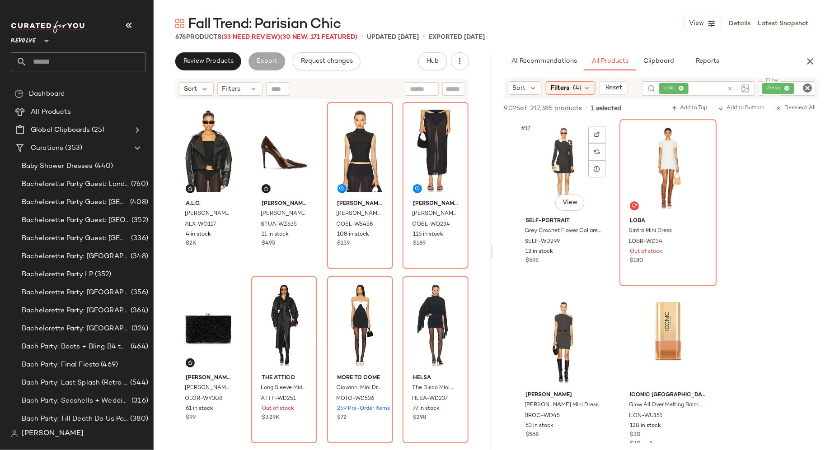
scroll to position [1405, 0]
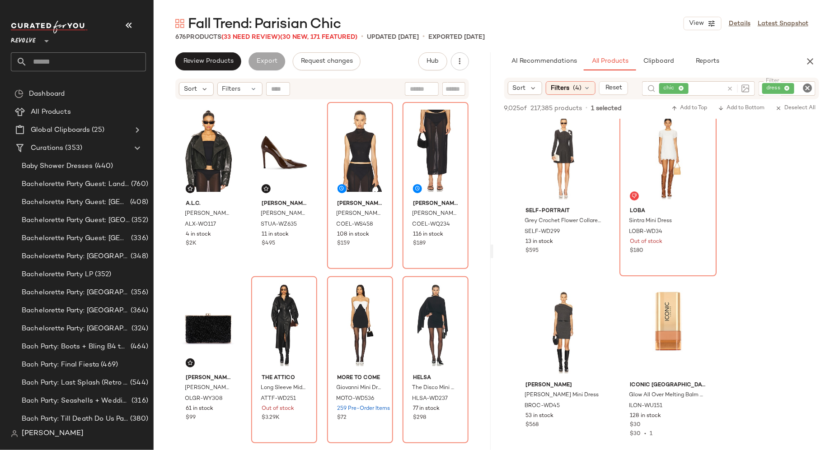
click at [809, 87] on icon "Clear Filter" at bounding box center [807, 88] width 11 height 11
click at [583, 86] on icon at bounding box center [586, 87] width 7 height 7
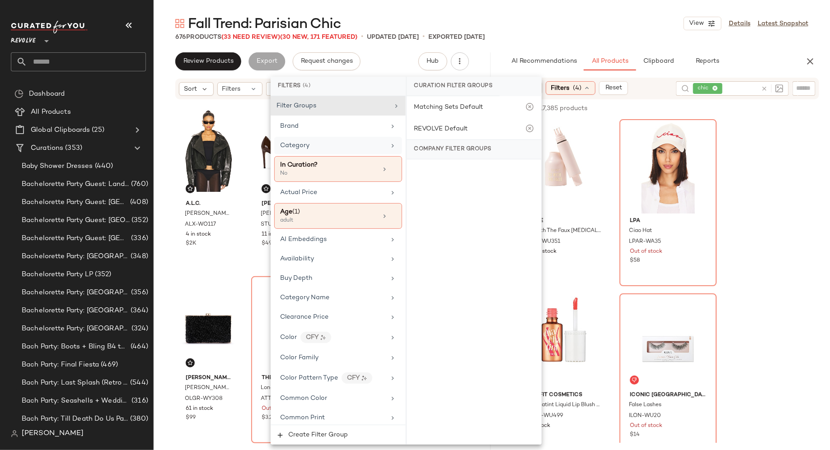
click at [339, 138] on div "Category" at bounding box center [338, 146] width 128 height 18
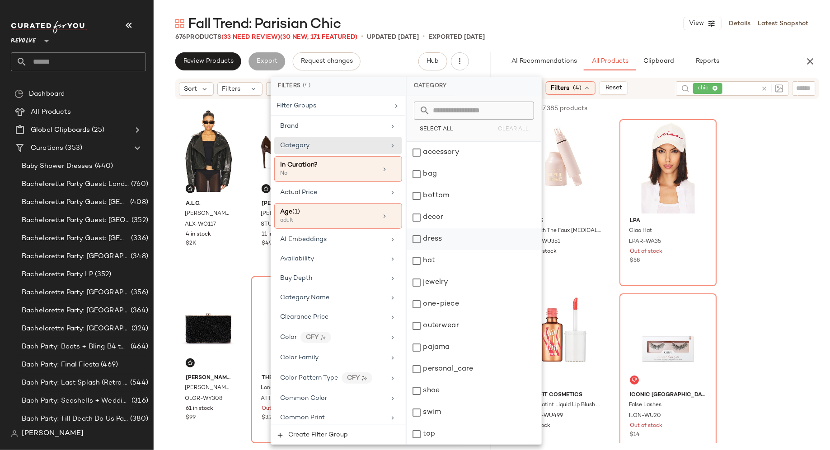
click at [415, 240] on div "dress" at bounding box center [474, 240] width 135 height 22
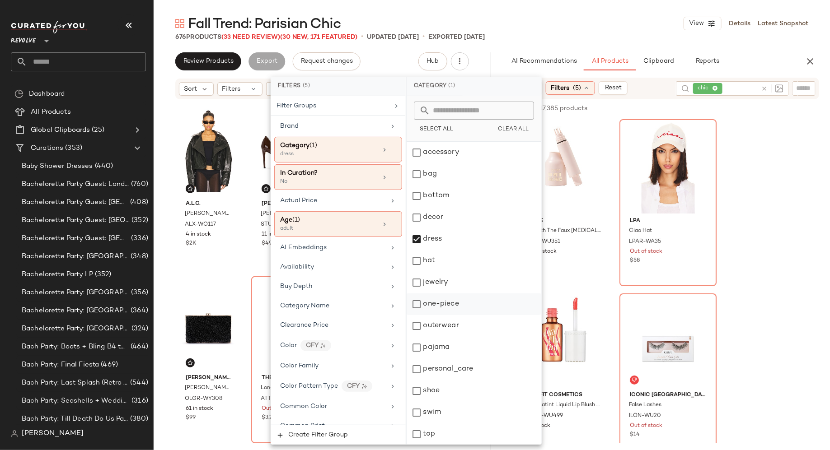
click at [416, 304] on div "one-piece" at bounding box center [474, 305] width 135 height 22
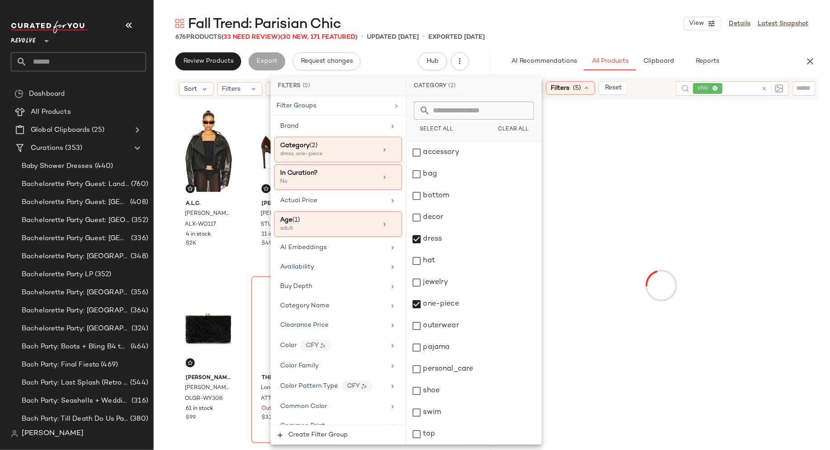
click at [744, 254] on div at bounding box center [661, 285] width 333 height 369
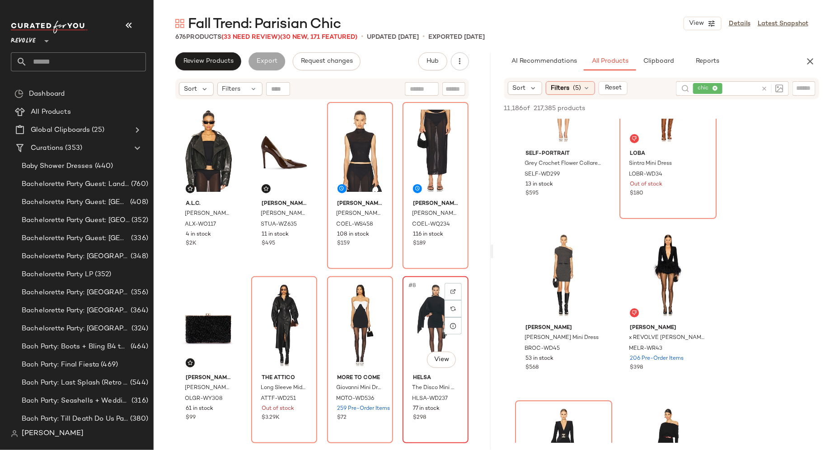
scroll to position [17, 0]
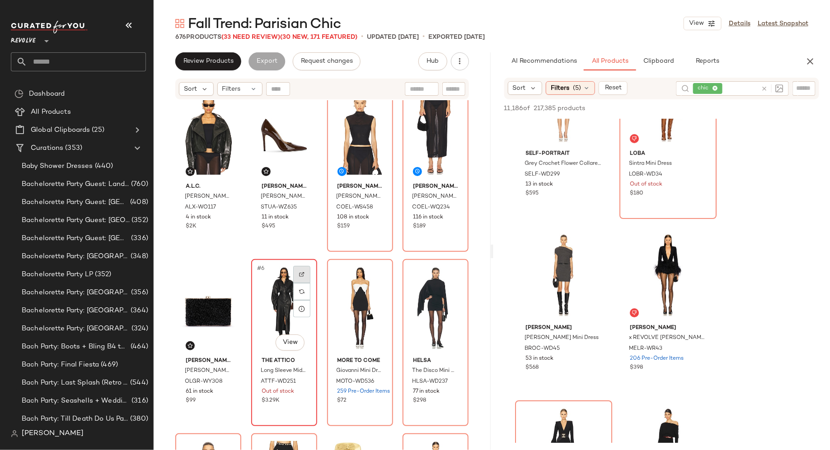
click at [299, 273] on img at bounding box center [301, 274] width 5 height 5
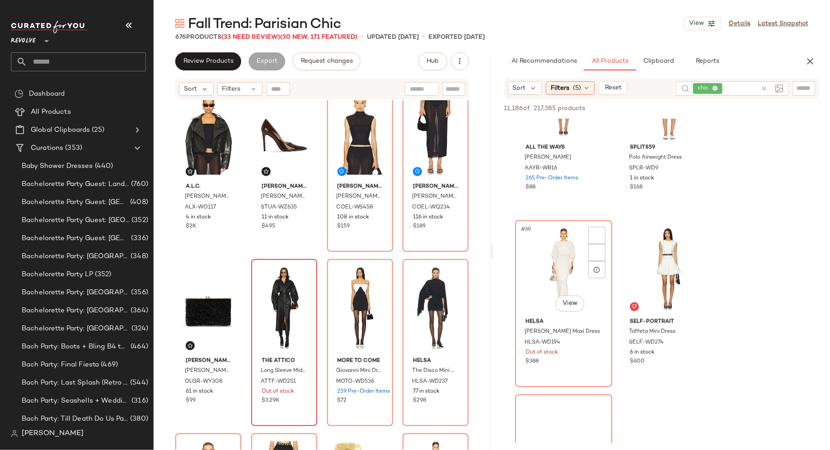
scroll to position [5829, 0]
click at [811, 61] on icon "button" at bounding box center [810, 61] width 11 height 11
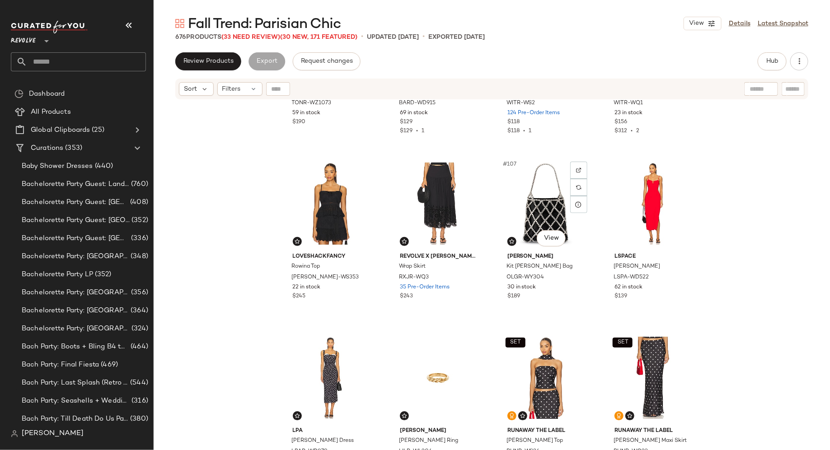
scroll to position [4487, 0]
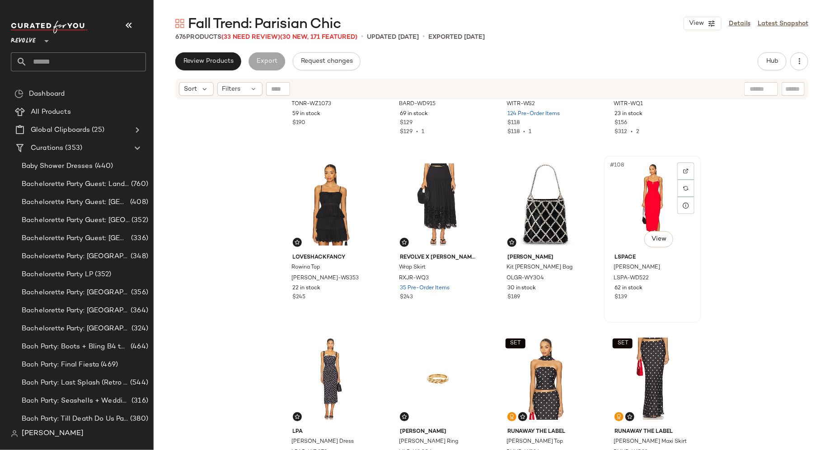
click at [650, 192] on div "#108 View" at bounding box center [652, 204] width 91 height 91
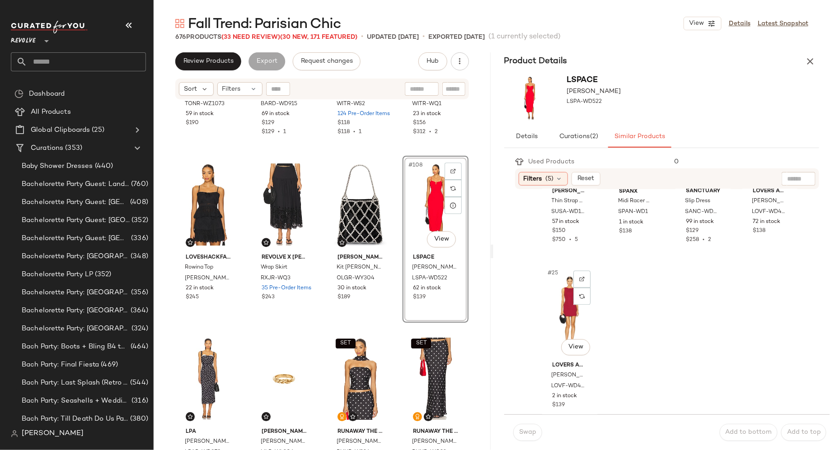
scroll to position [994, 0]
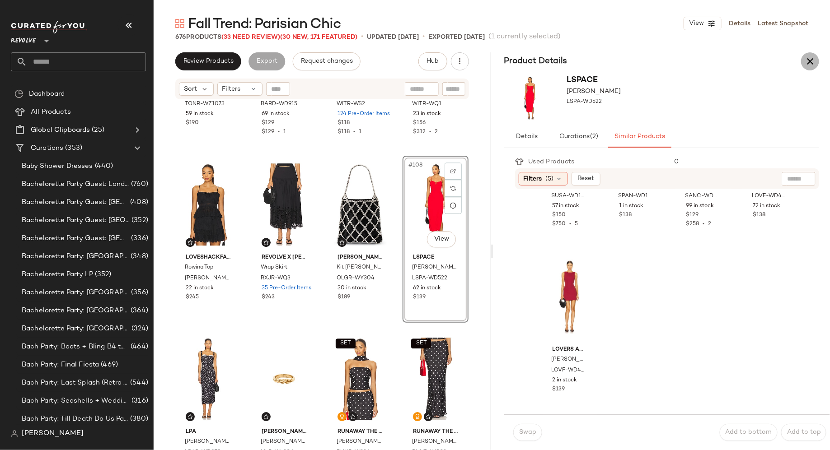
click at [817, 59] on button "button" at bounding box center [810, 61] width 18 height 18
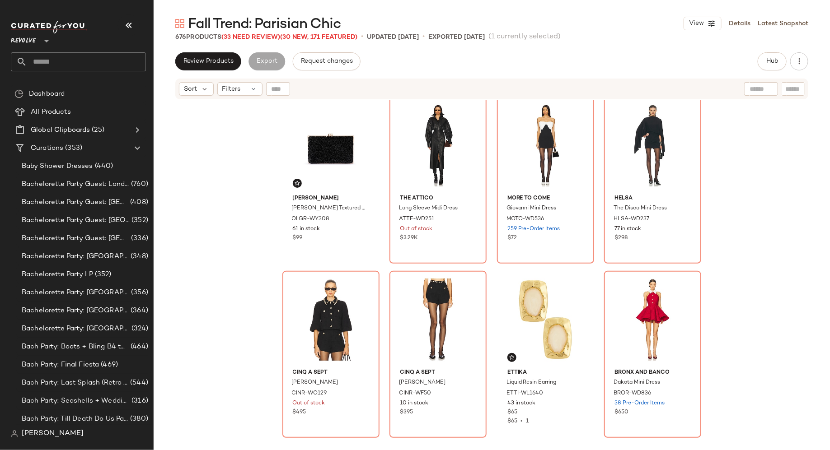
scroll to position [89, 0]
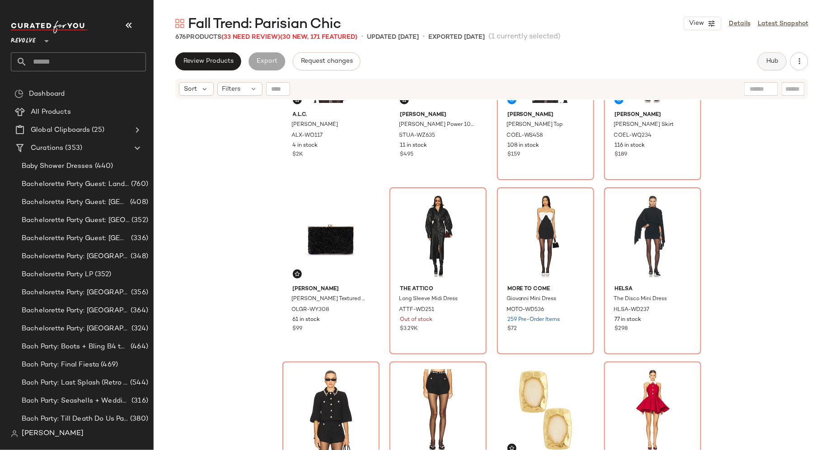
click at [772, 59] on span "Hub" at bounding box center [772, 61] width 13 height 7
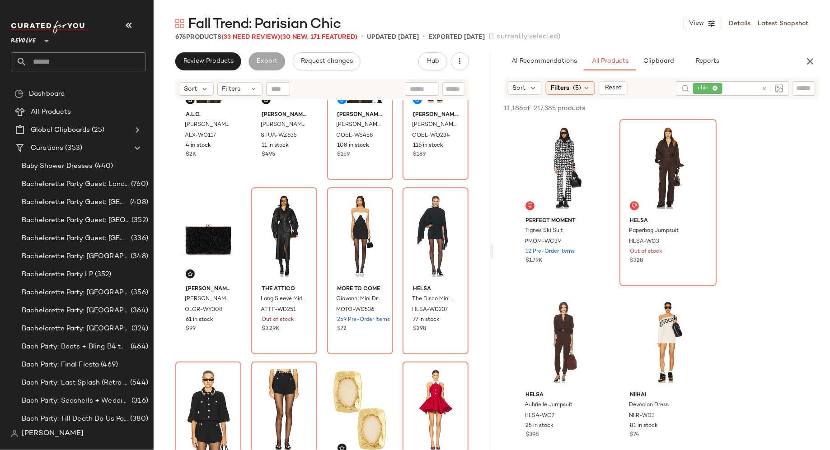
click at [800, 90] on input "text" at bounding box center [804, 88] width 16 height 9
type input "*****"
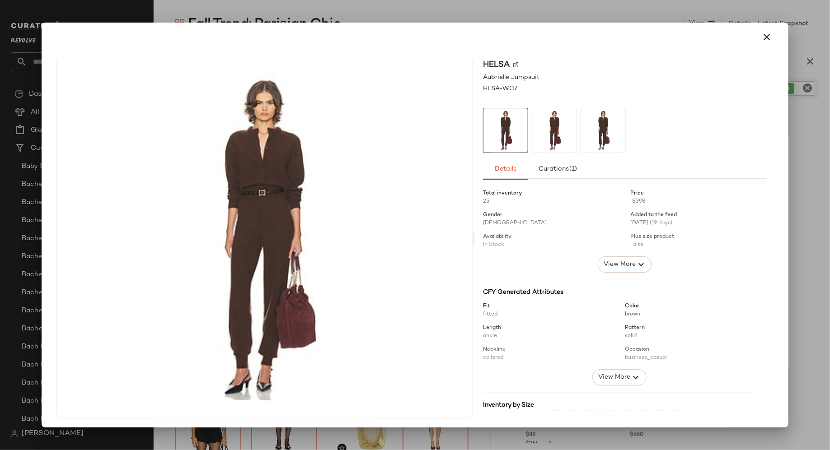
click at [554, 131] on img at bounding box center [554, 130] width 44 height 44
click at [761, 41] on icon "button" at bounding box center [766, 37] width 11 height 11
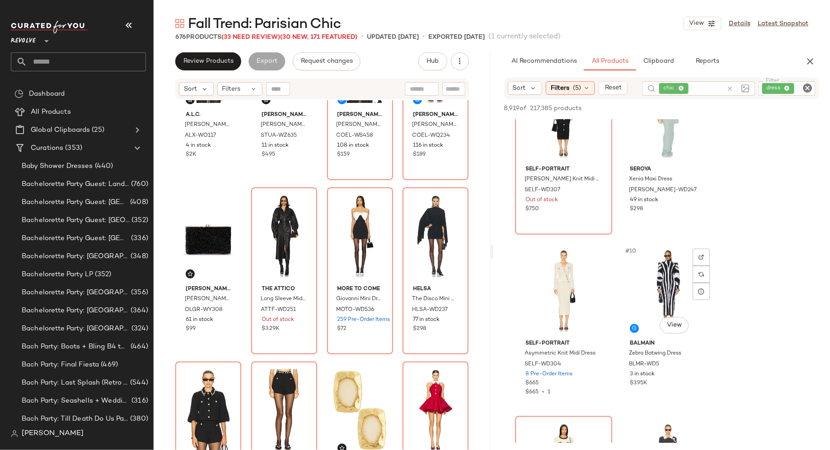
scroll to position [609, 0]
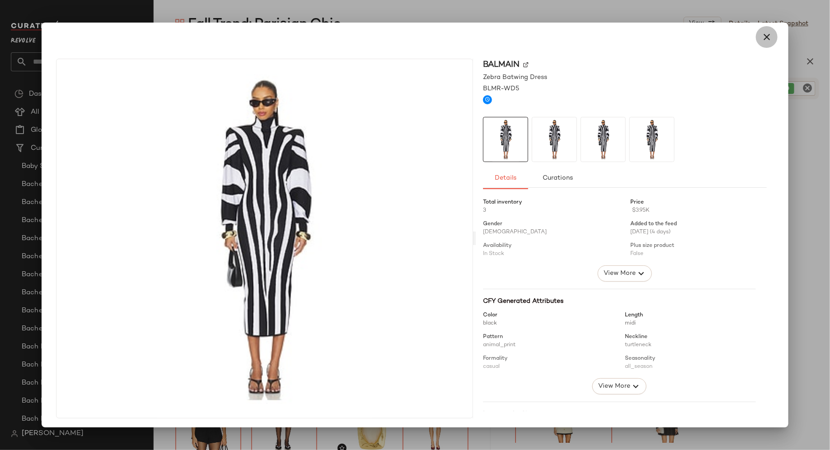
click at [763, 39] on icon "button" at bounding box center [766, 37] width 11 height 11
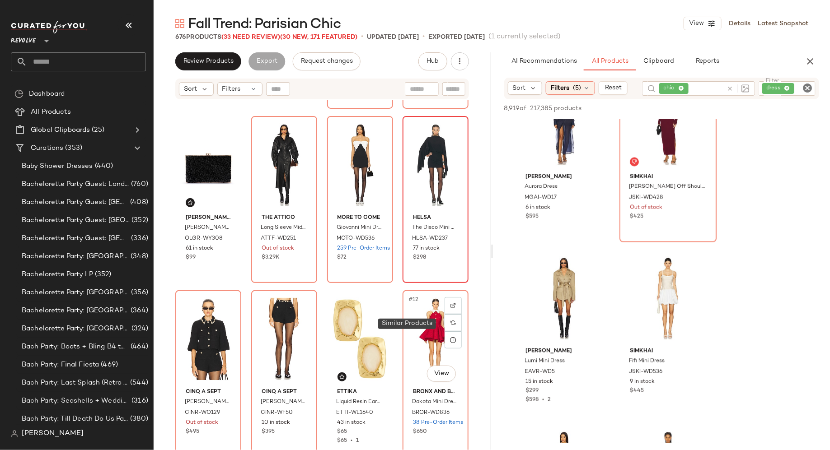
scroll to position [159, 0]
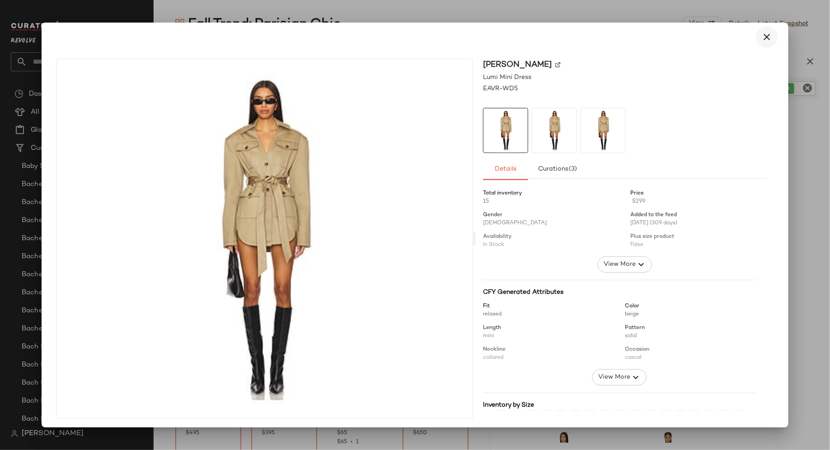
click at [761, 39] on icon "button" at bounding box center [766, 37] width 11 height 11
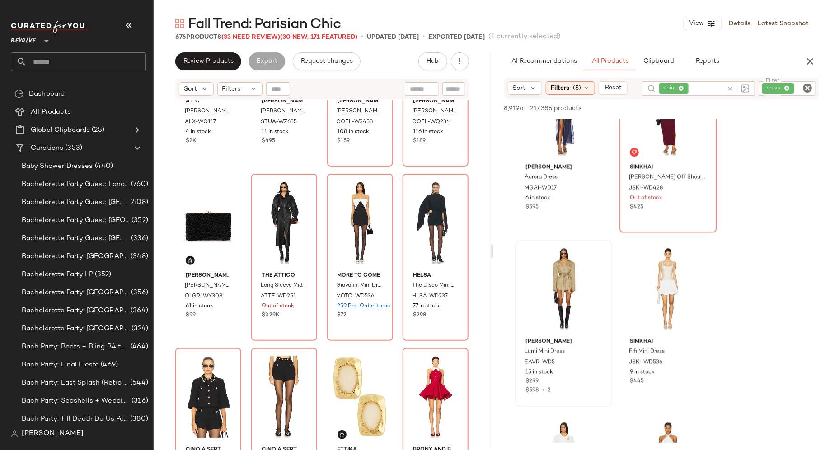
scroll to position [102, 0]
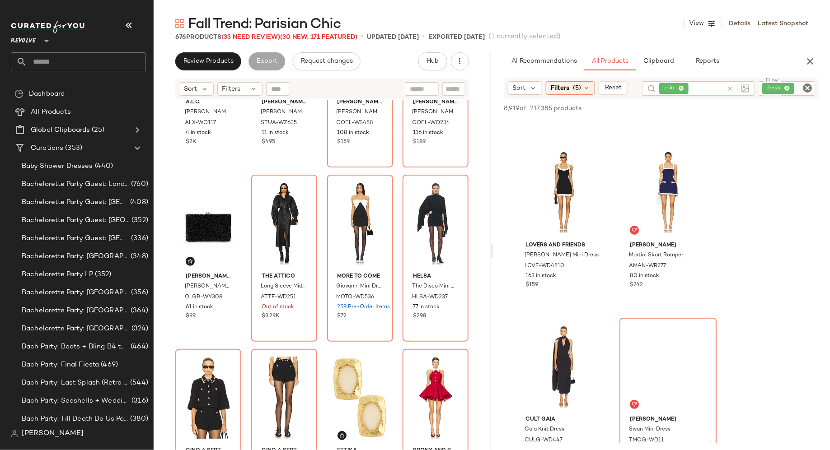
click at [797, 90] on div "dress" at bounding box center [786, 88] width 57 height 14
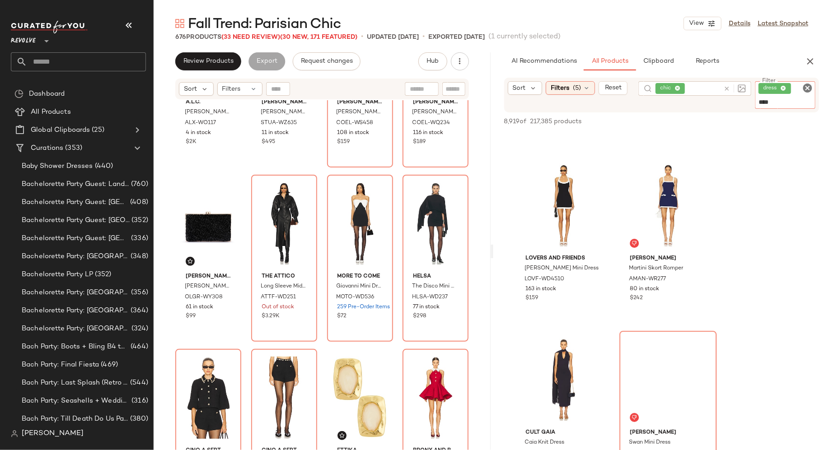
type input "*****"
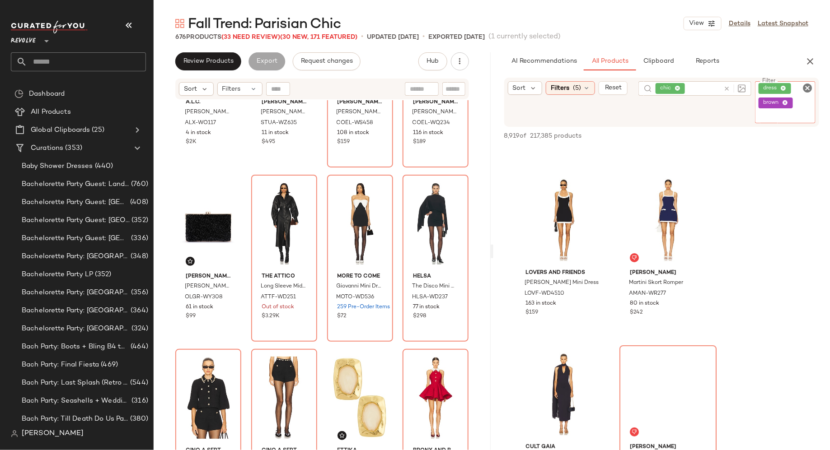
scroll to position [0, 0]
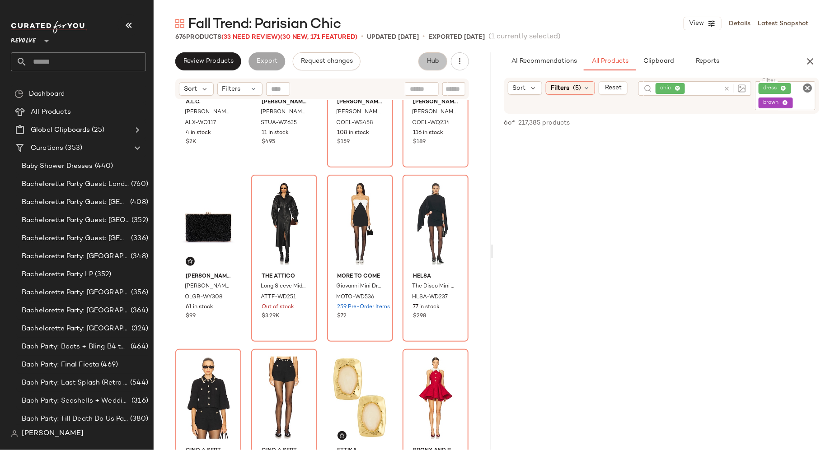
click at [432, 61] on span "Hub" at bounding box center [432, 61] width 13 height 7
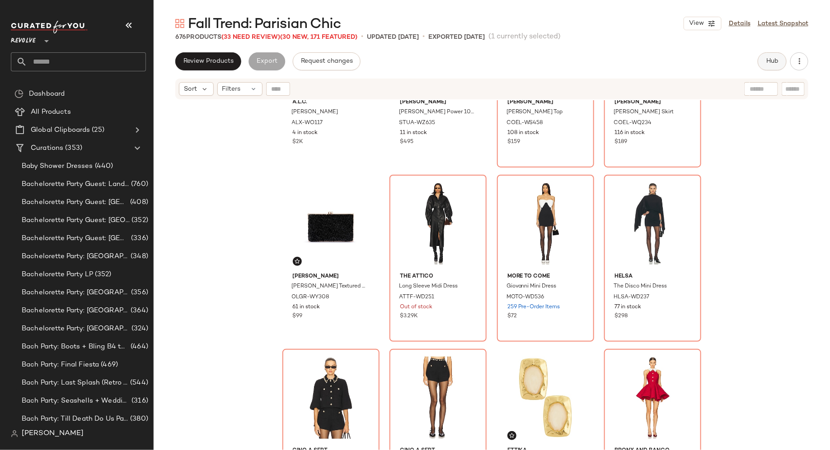
click at [766, 61] on span "Hub" at bounding box center [772, 61] width 13 height 7
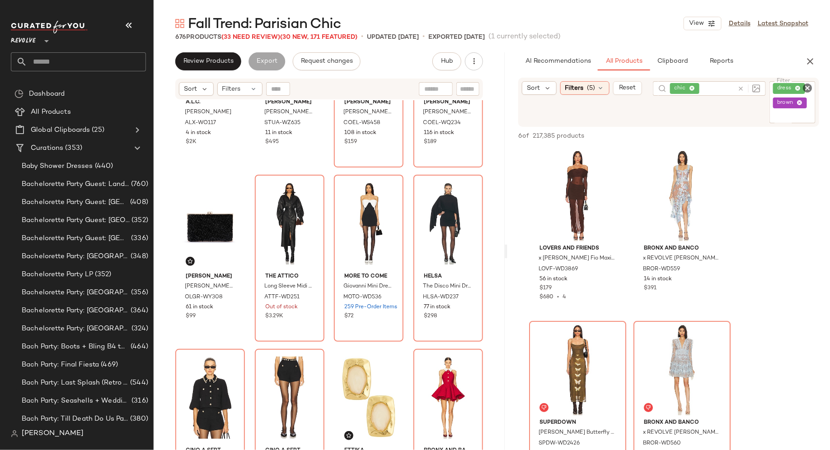
drag, startPoint x: 492, startPoint y: 252, endPoint x: 510, endPoint y: 252, distance: 18.1
click at [510, 252] on div "Fall Trend: Parisian Chic View Details Latest Snapshot 676 Products (33 Need Re…" at bounding box center [492, 232] width 676 height 436
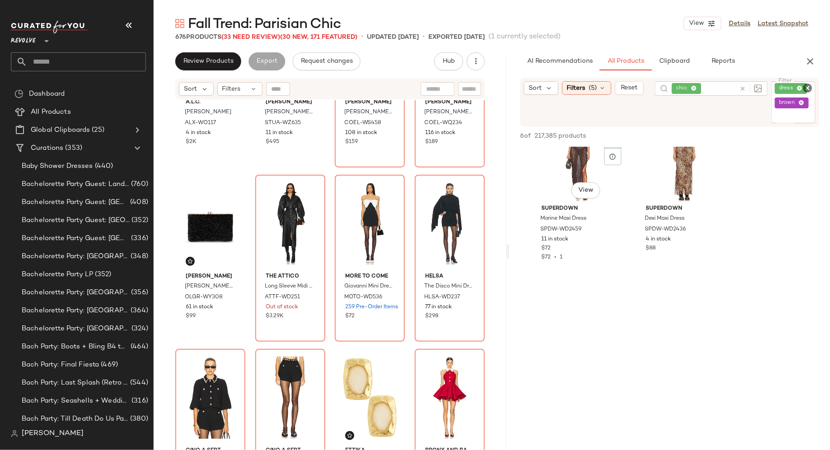
scroll to position [395, 0]
click at [802, 103] on icon at bounding box center [801, 103] width 6 height 6
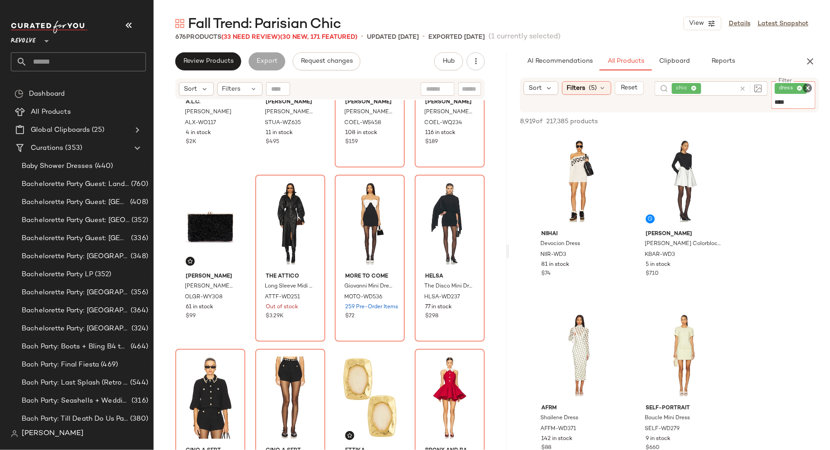
type input "*****"
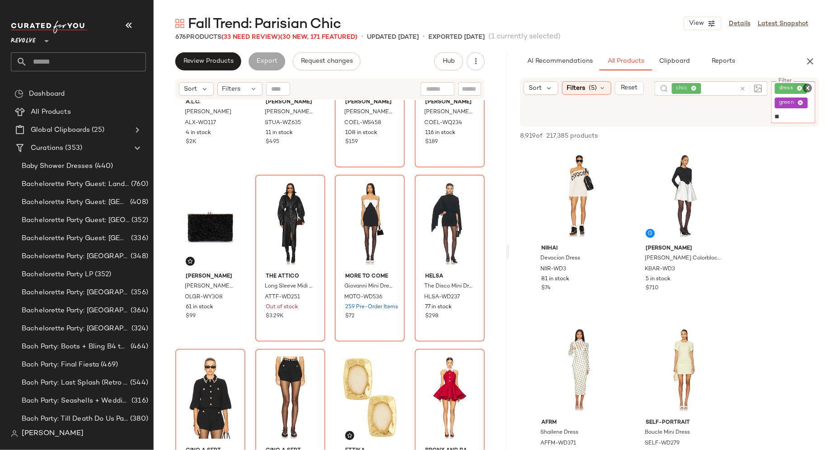
type input "***"
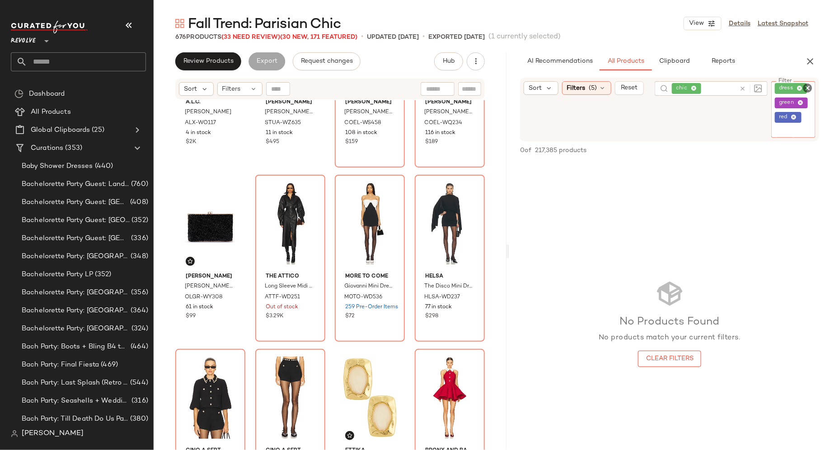
click at [796, 117] on icon at bounding box center [794, 118] width 6 height 6
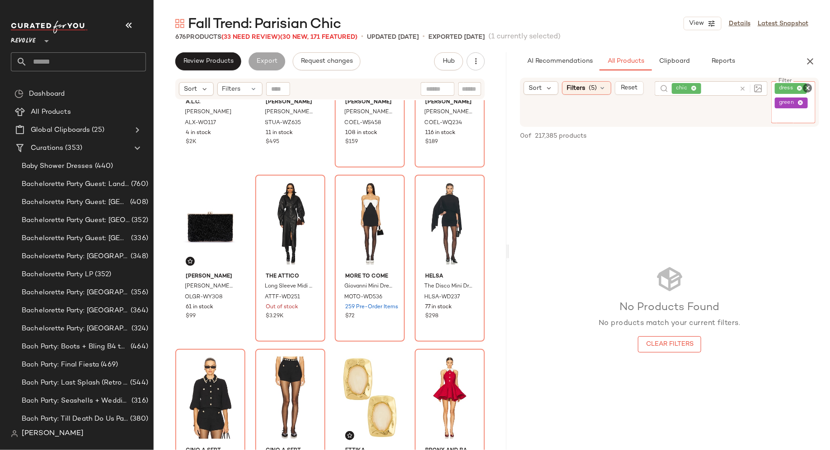
click at [802, 106] on div "green" at bounding box center [791, 103] width 24 height 8
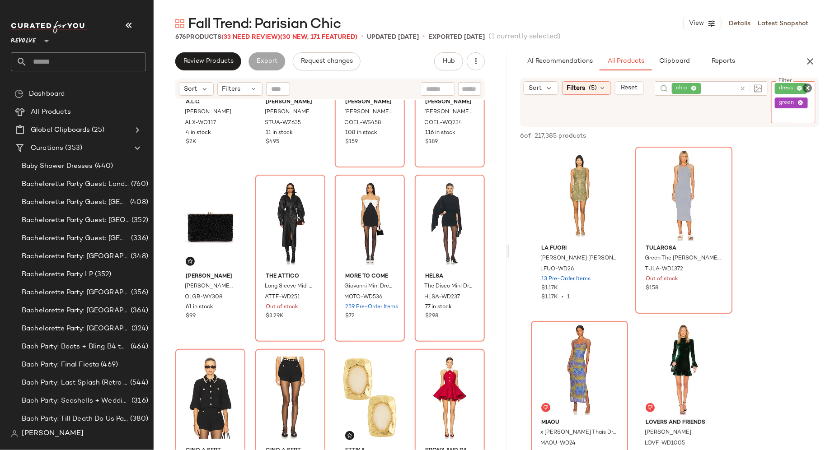
click at [802, 102] on icon at bounding box center [800, 103] width 6 height 6
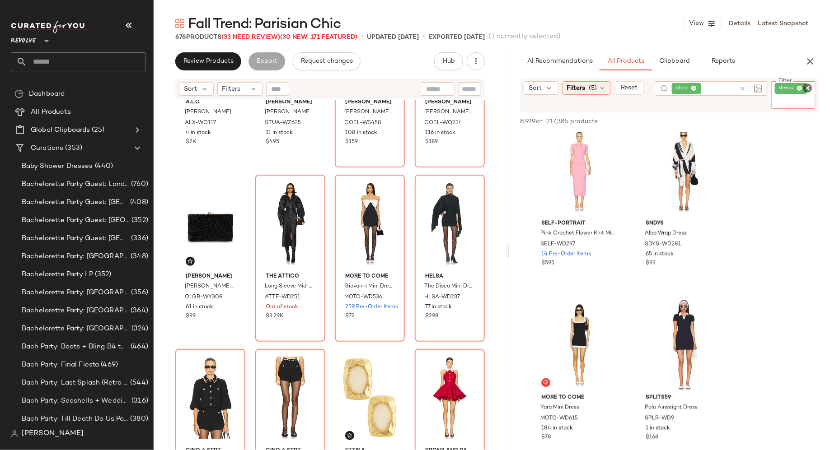
scroll to position [4023, 0]
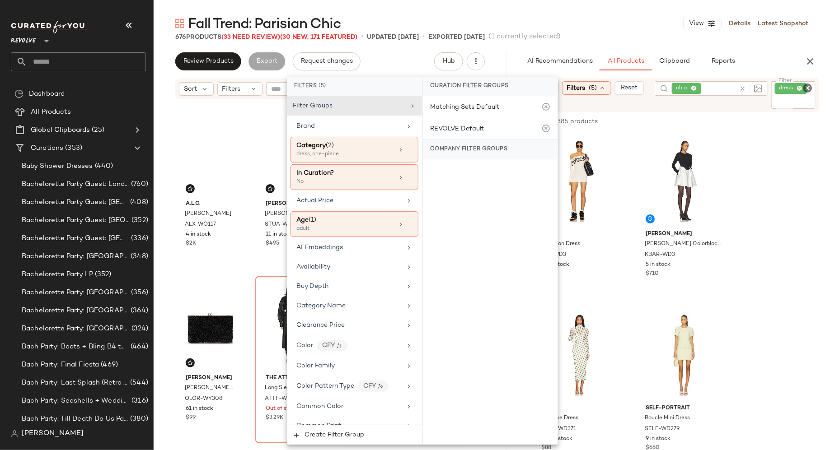
scroll to position [4023, 0]
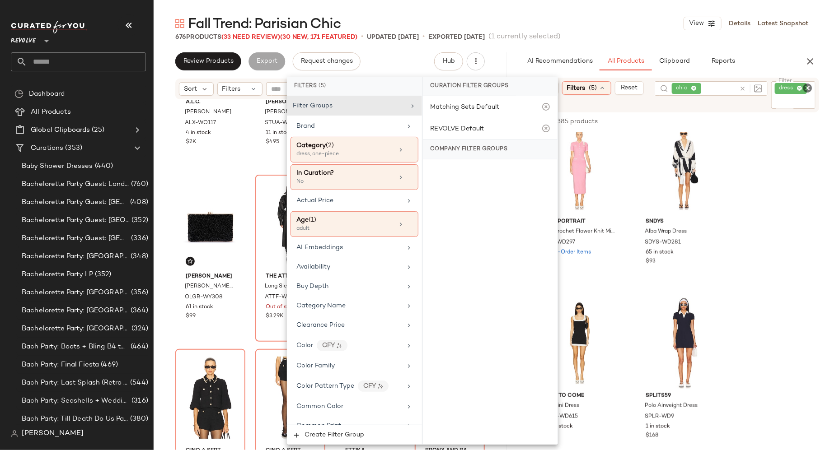
click at [808, 88] on icon "Clear Filter" at bounding box center [807, 88] width 11 height 11
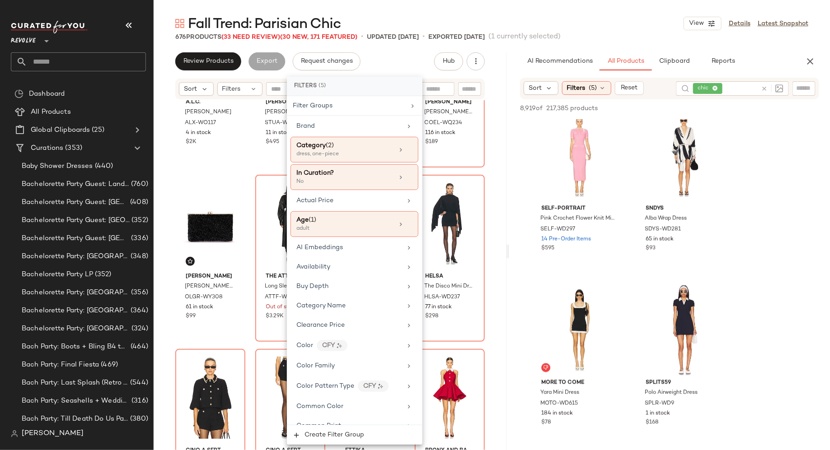
click at [791, 88] on div "chic" at bounding box center [746, 88] width 140 height 14
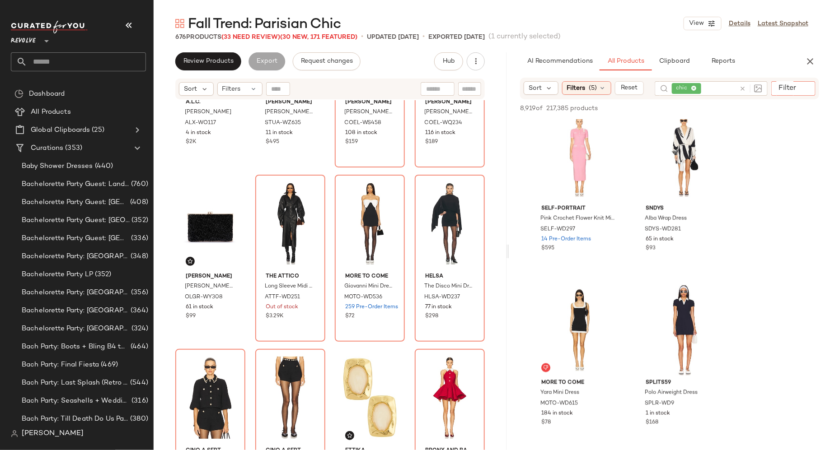
click at [806, 88] on input "Filter" at bounding box center [813, 88] width 77 height 9
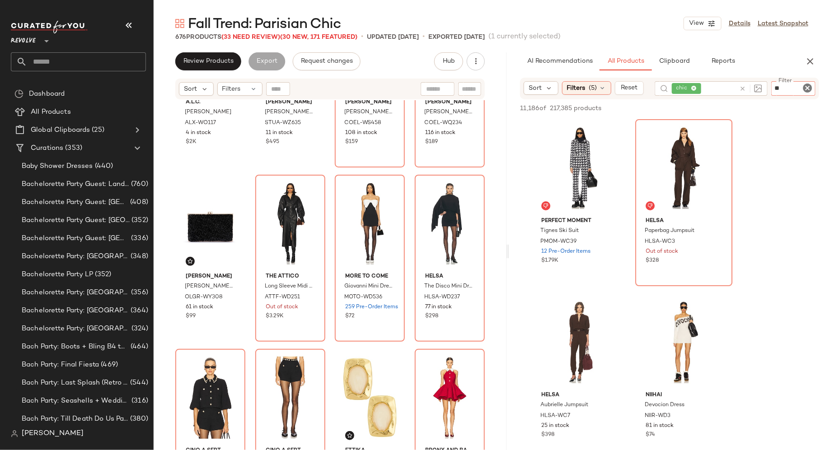
type input "***"
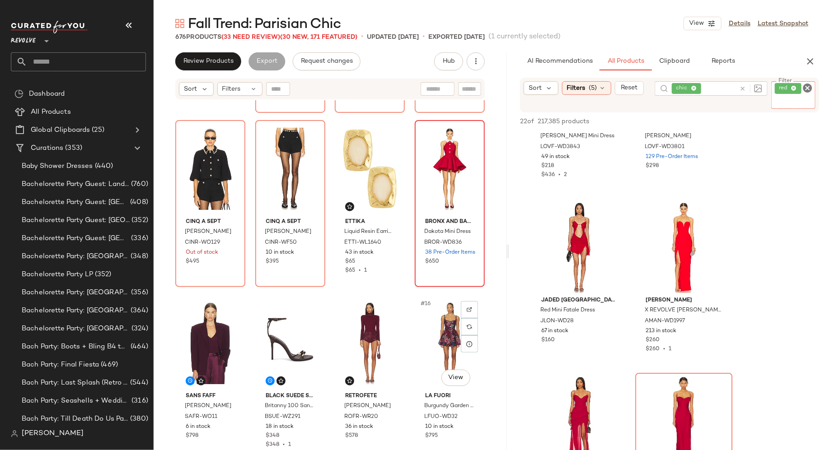
scroll to position [351, 0]
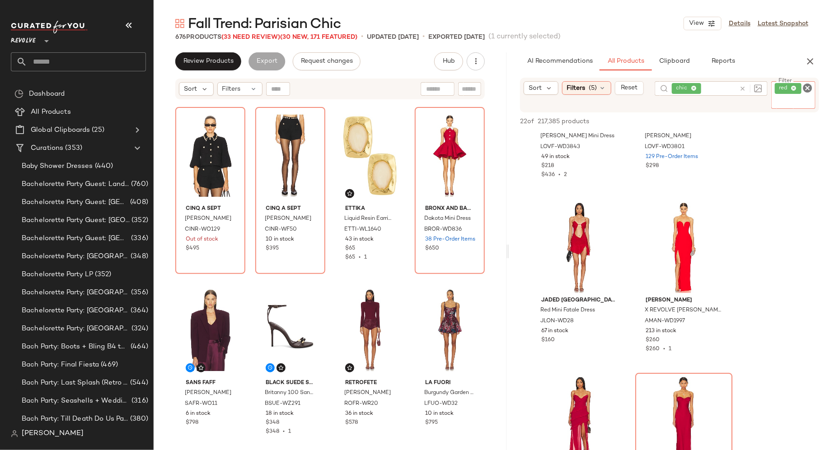
click at [808, 90] on icon "Clear Filter" at bounding box center [807, 88] width 11 height 11
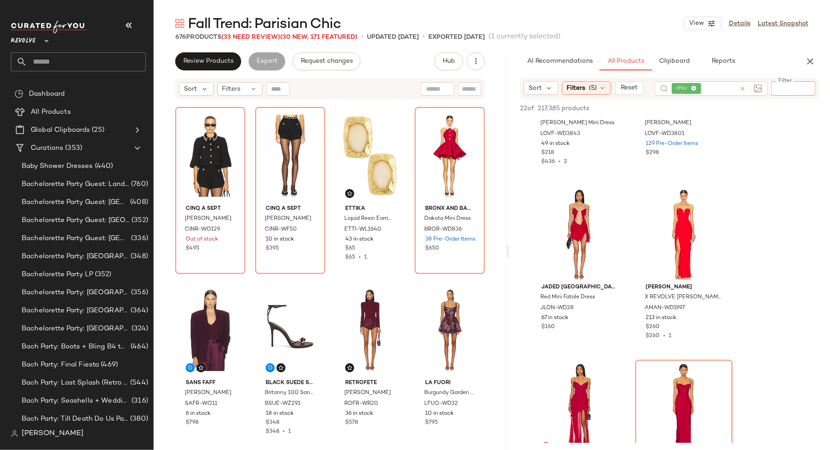
click at [805, 90] on input "Filter" at bounding box center [813, 88] width 77 height 9
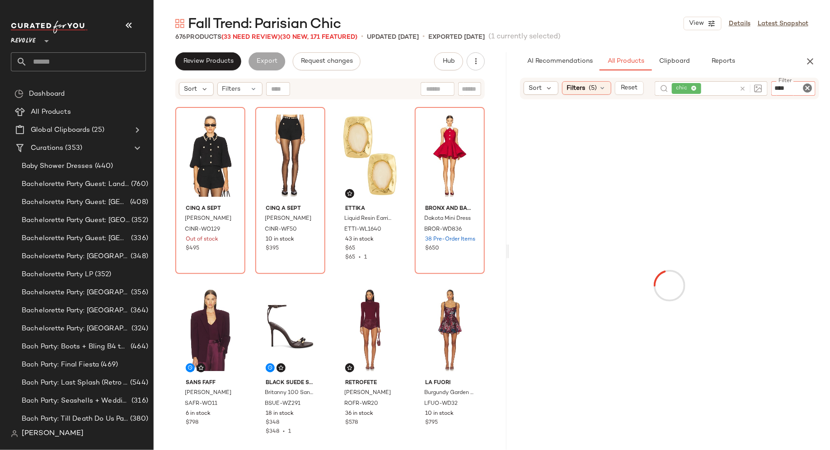
type input "*****"
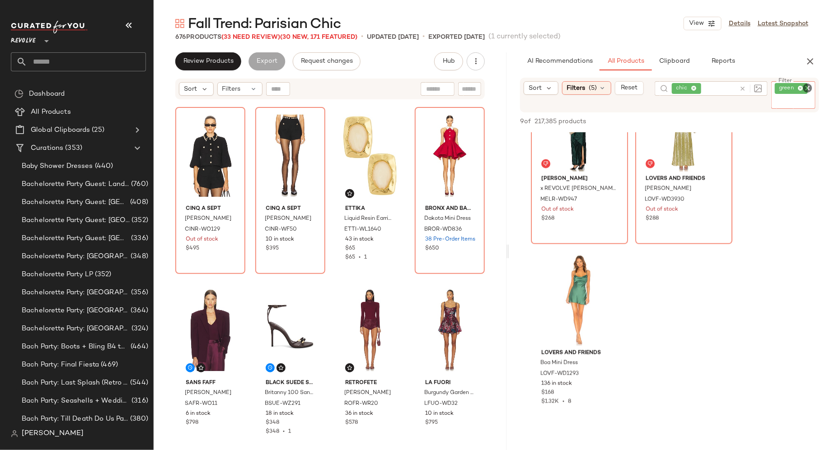
scroll to position [580, 0]
click at [807, 90] on icon "Clear Filter" at bounding box center [807, 88] width 11 height 11
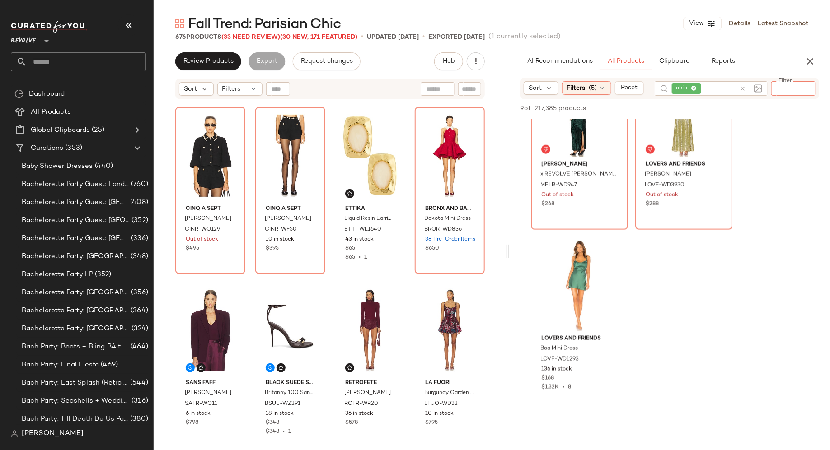
click at [804, 90] on input "Filter" at bounding box center [813, 88] width 77 height 9
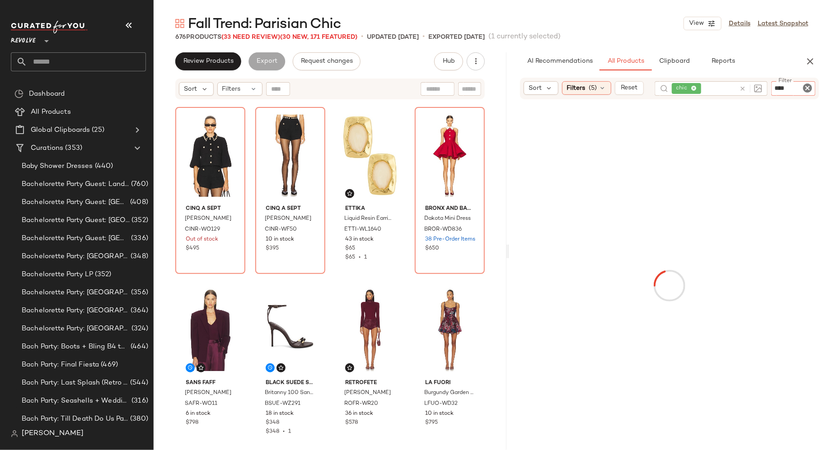
type input "*****"
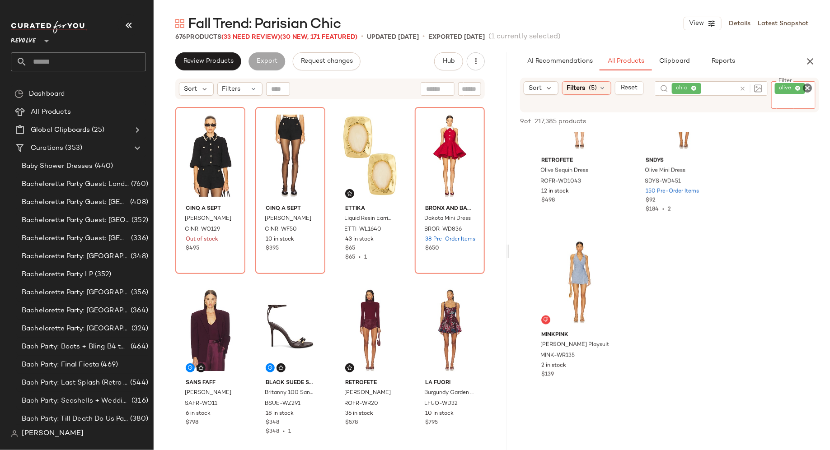
scroll to position [598, 0]
click at [806, 88] on icon "Clear Filter" at bounding box center [807, 88] width 11 height 11
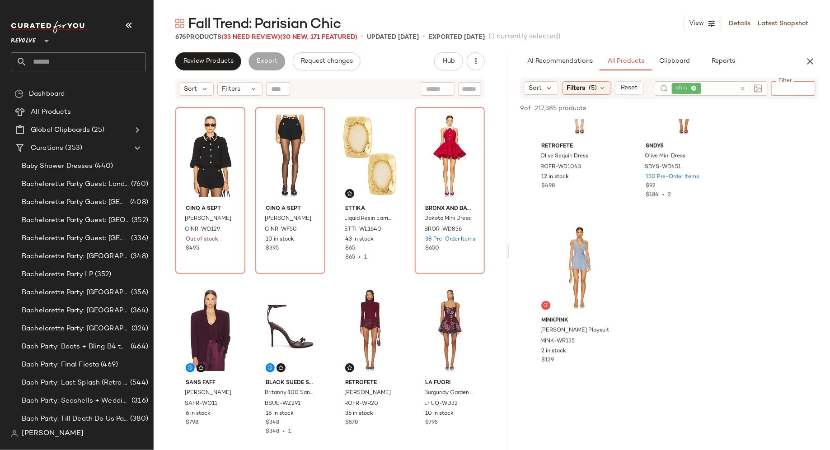
click at [796, 88] on input "Filter" at bounding box center [813, 88] width 77 height 9
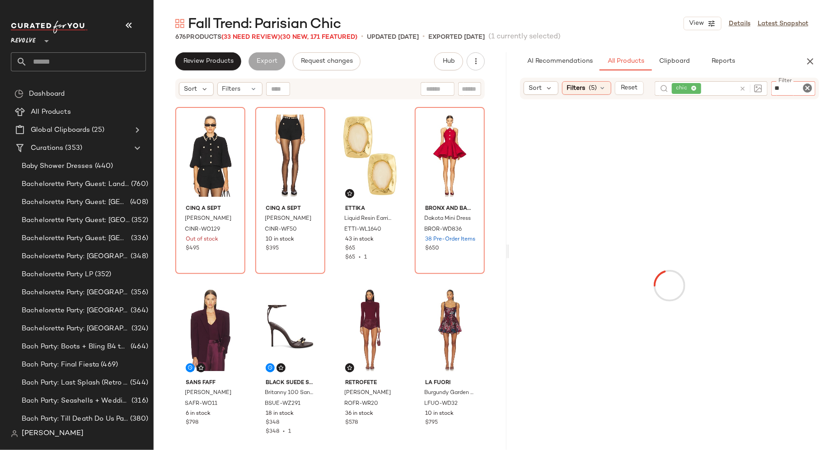
type input "***"
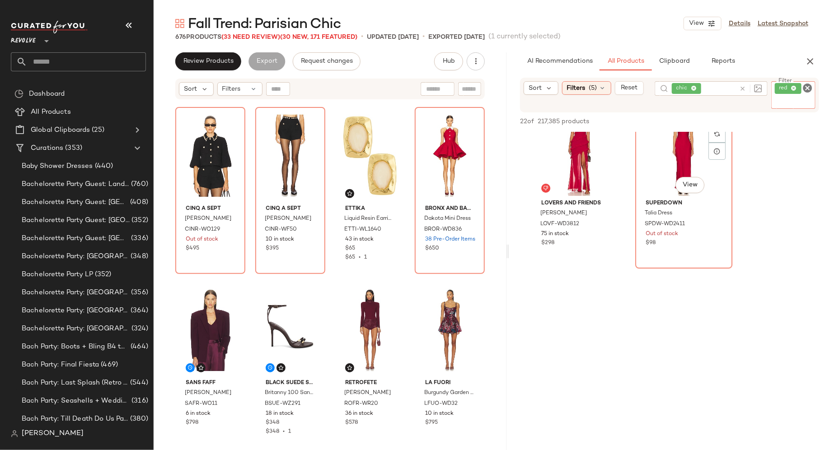
scroll to position [1845, 0]
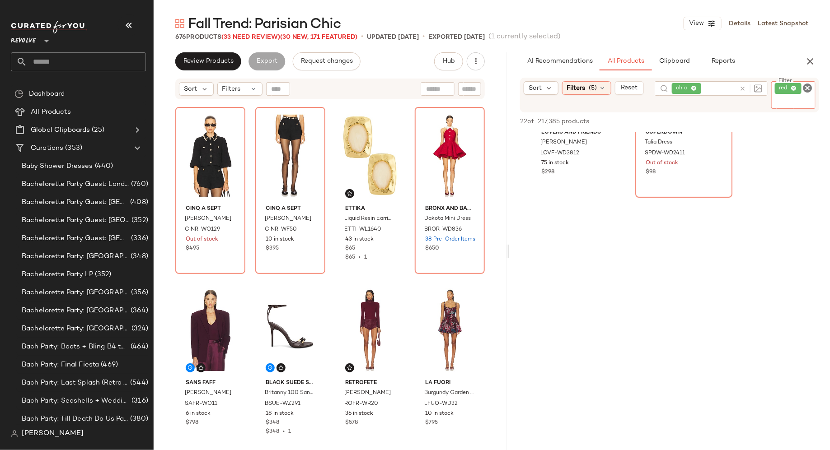
click at [808, 83] on icon "Clear Filter" at bounding box center [807, 88] width 11 height 11
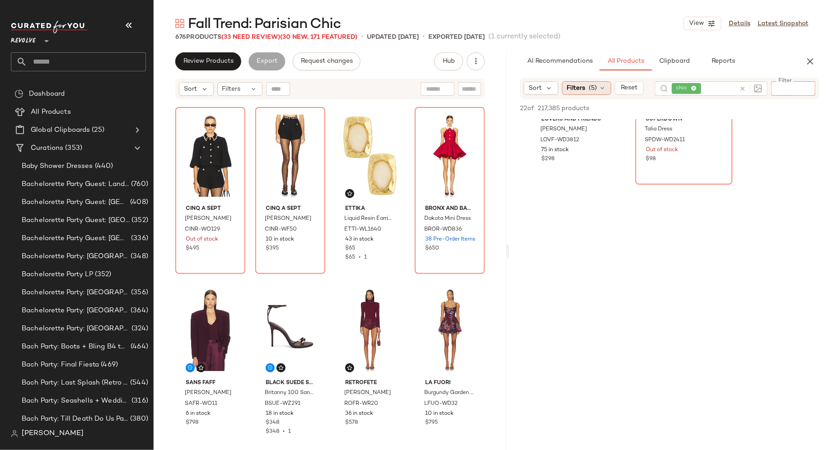
click at [599, 90] on icon at bounding box center [602, 87] width 7 height 7
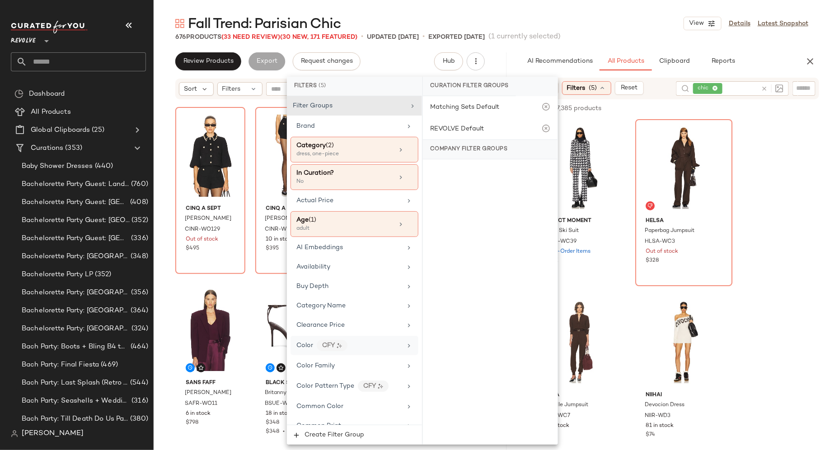
click at [372, 341] on div "Color CFY" at bounding box center [348, 345] width 105 height 11
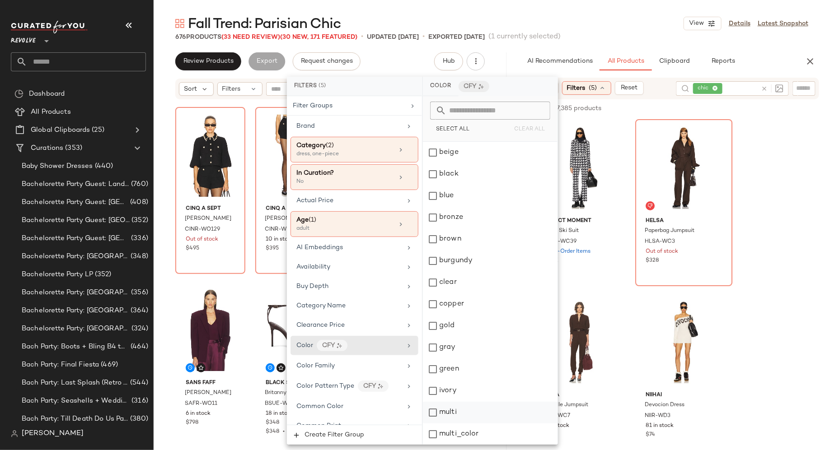
click at [434, 412] on div "multi" at bounding box center [490, 413] width 135 height 22
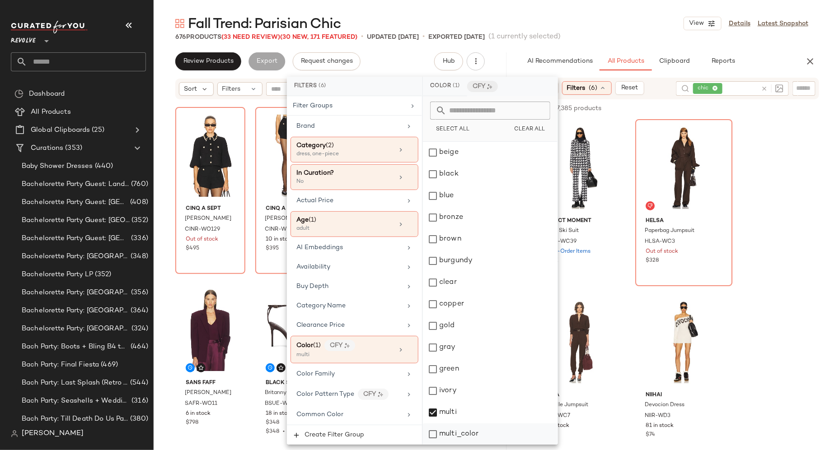
click at [433, 432] on div "multi_color" at bounding box center [490, 435] width 135 height 22
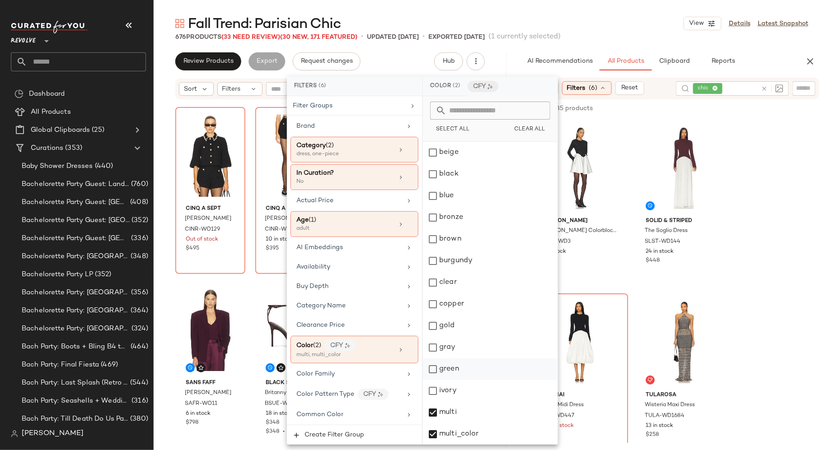
click at [432, 369] on div "green" at bounding box center [490, 370] width 135 height 22
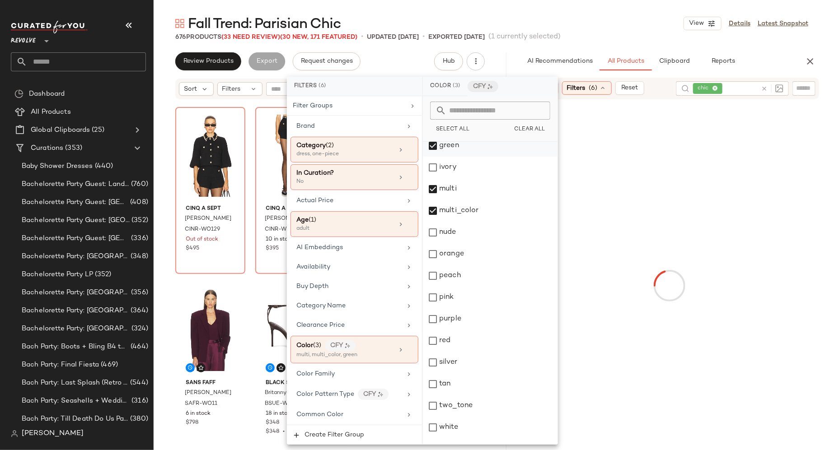
scroll to position [224, 0]
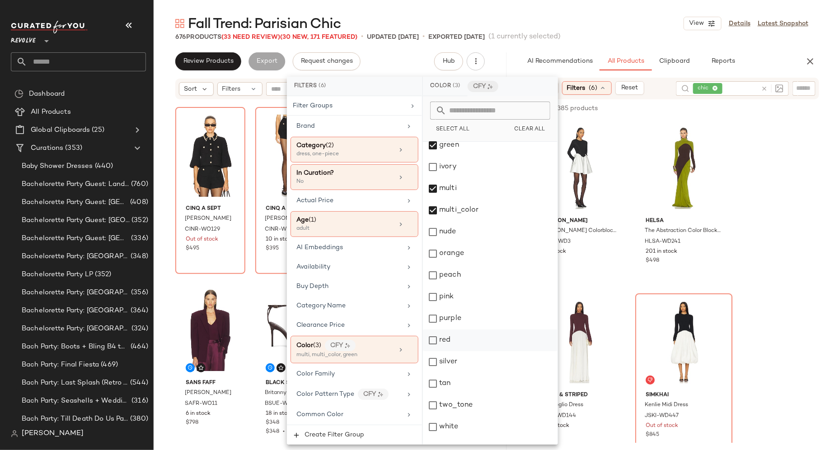
click at [433, 336] on div "red" at bounding box center [490, 341] width 135 height 22
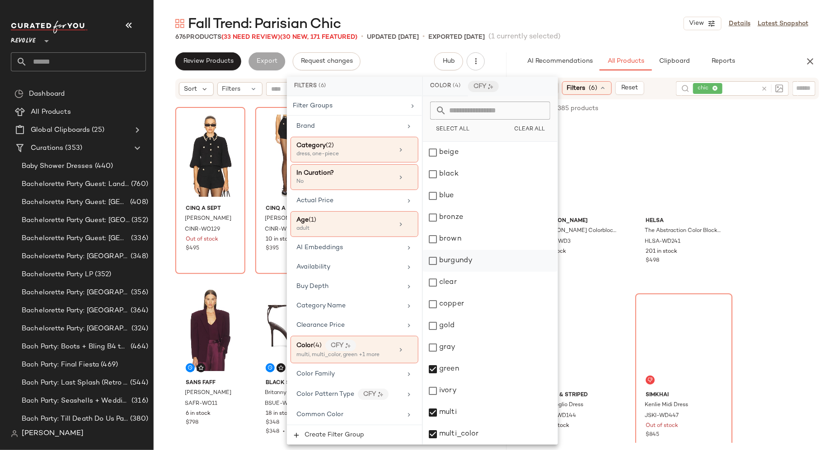
click at [430, 261] on div "burgundy" at bounding box center [490, 261] width 135 height 22
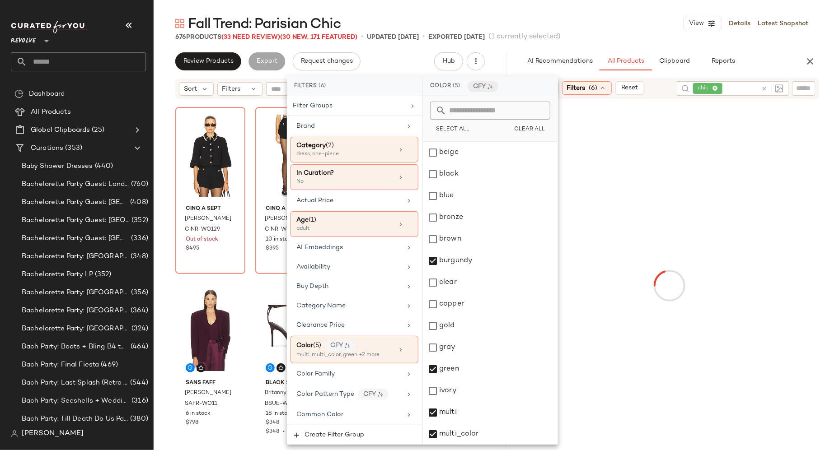
click at [791, 179] on div at bounding box center [669, 285] width 317 height 369
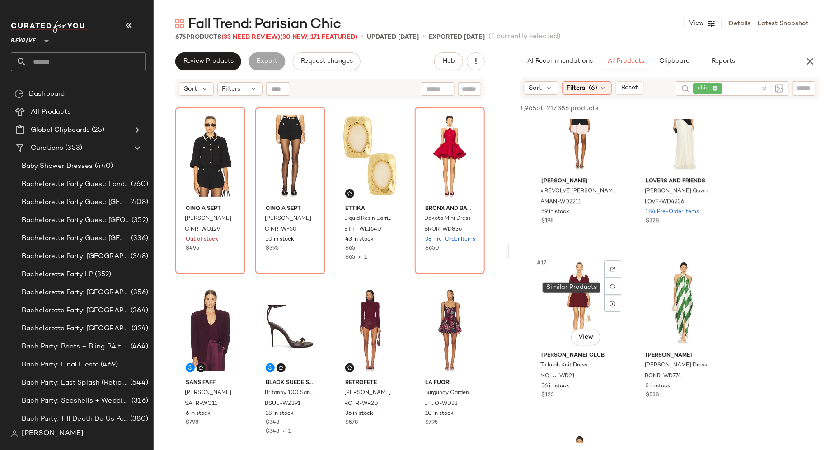
scroll to position [1261, 0]
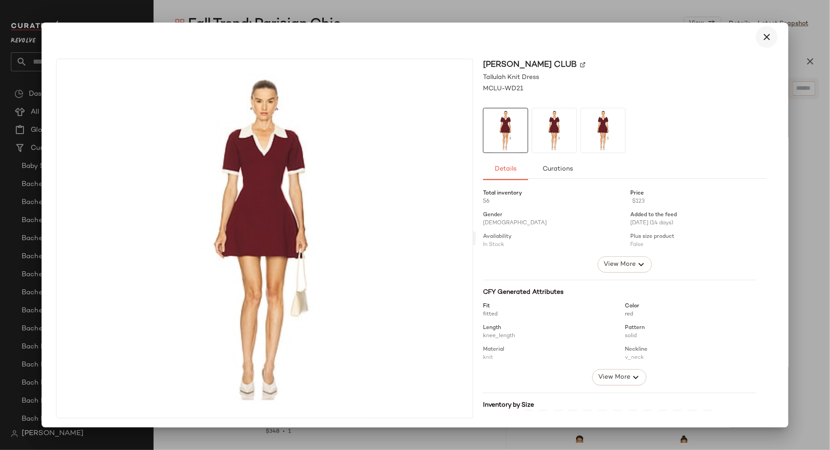
click at [761, 38] on icon "button" at bounding box center [766, 37] width 11 height 11
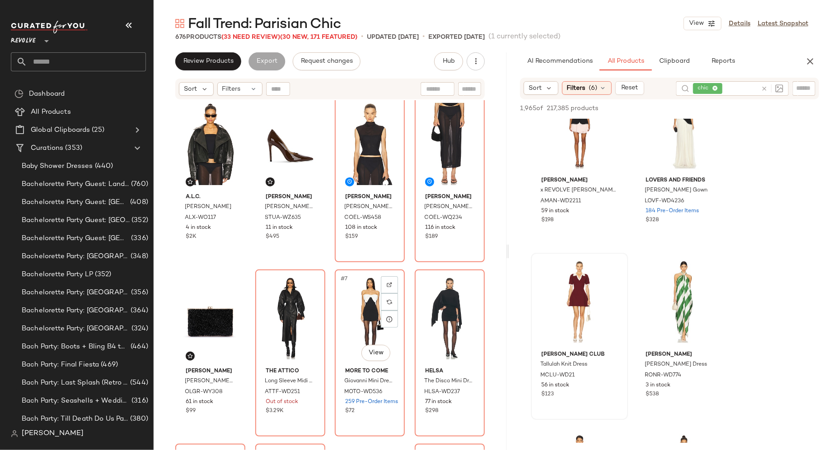
scroll to position [0, 0]
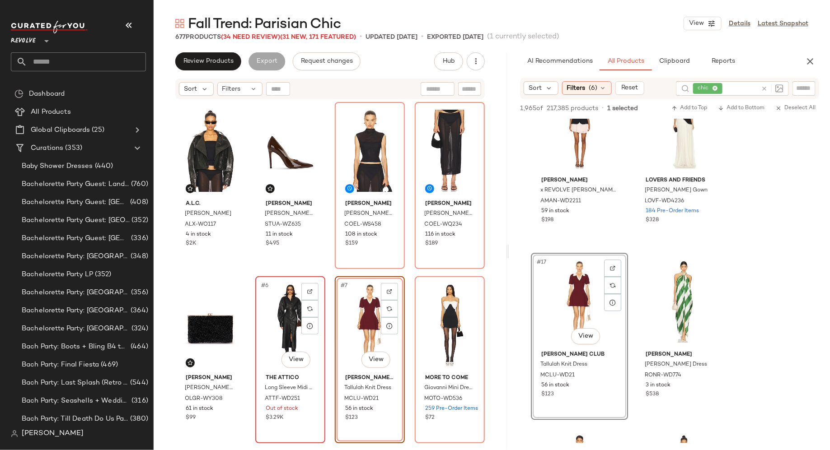
click at [287, 300] on div "#6 View" at bounding box center [290, 325] width 64 height 91
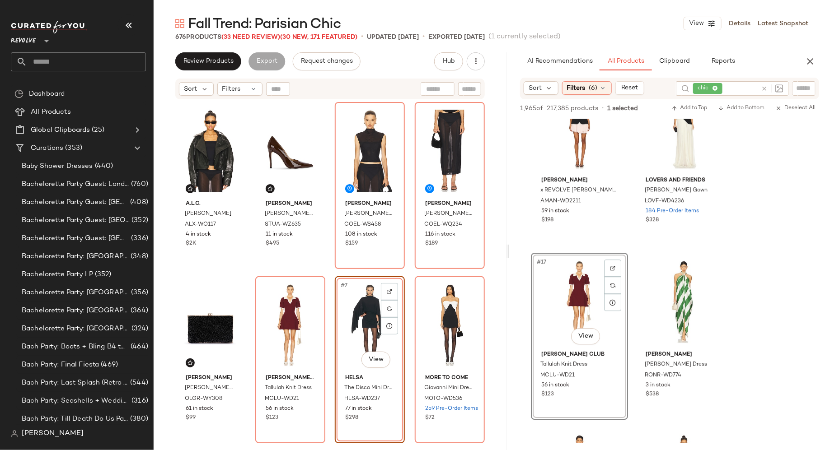
click at [172, 287] on div "A.L.C. [PERSON_NAME] ALX-WO117 4 in stock $2K [PERSON_NAME] [PERSON_NAME] Power…" at bounding box center [330, 286] width 353 height 373
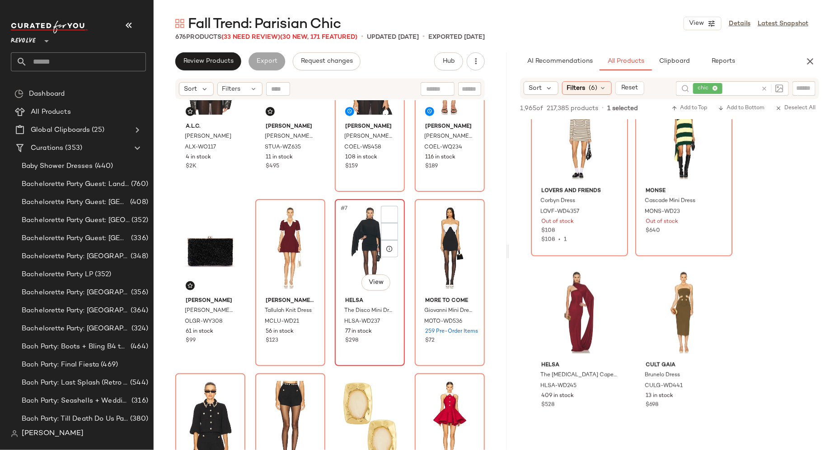
scroll to position [75, 0]
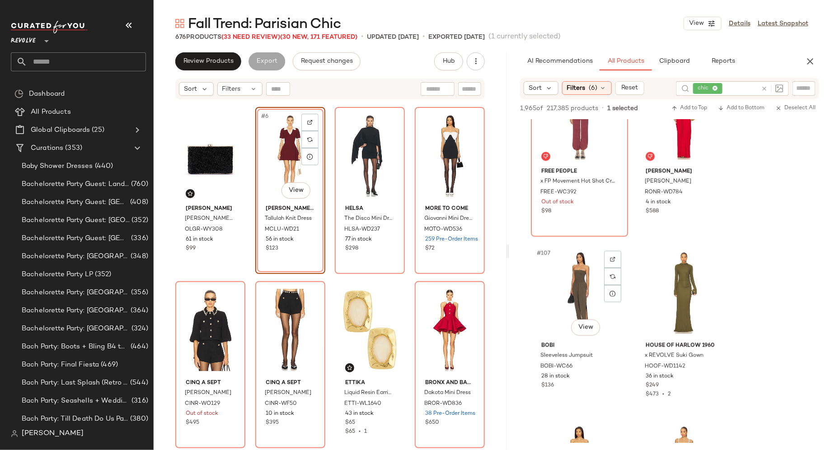
scroll to position [9119, 0]
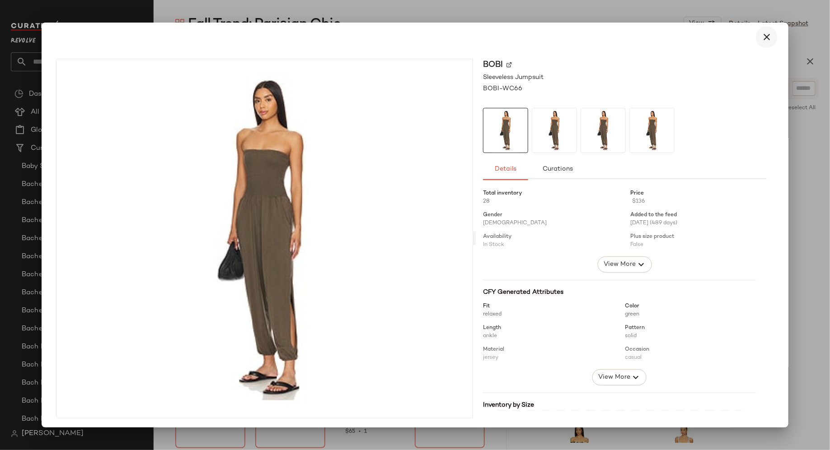
click at [761, 41] on icon "button" at bounding box center [766, 37] width 11 height 11
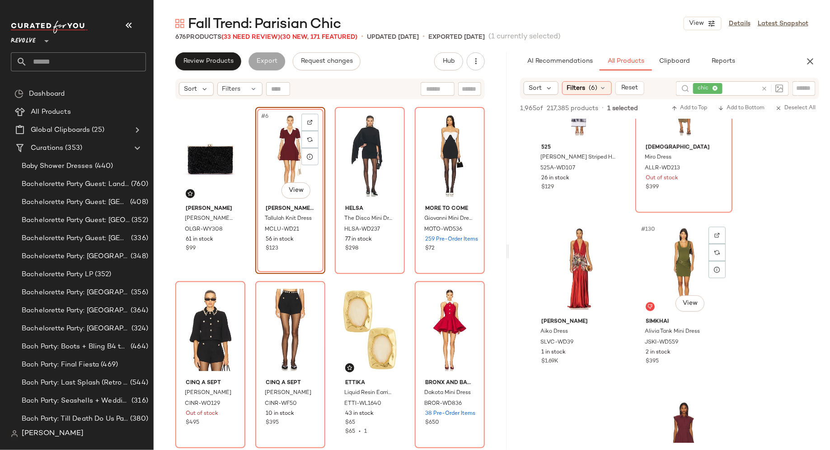
scroll to position [11060, 0]
click at [674, 64] on span "Clipboard" at bounding box center [674, 61] width 31 height 7
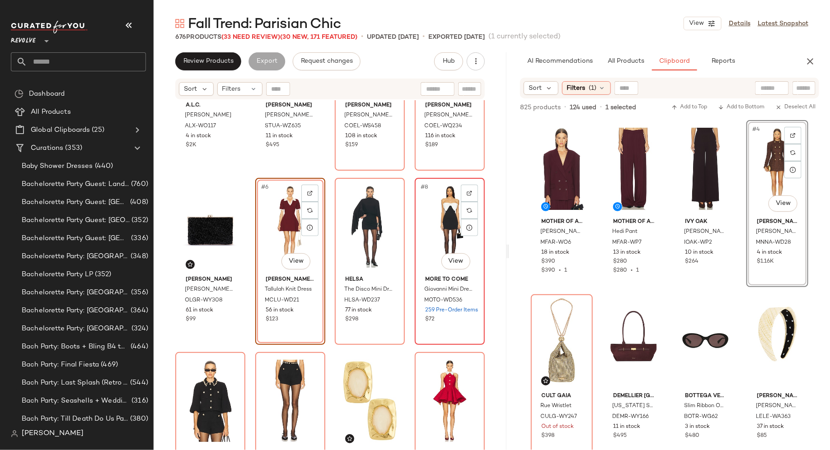
scroll to position [117, 0]
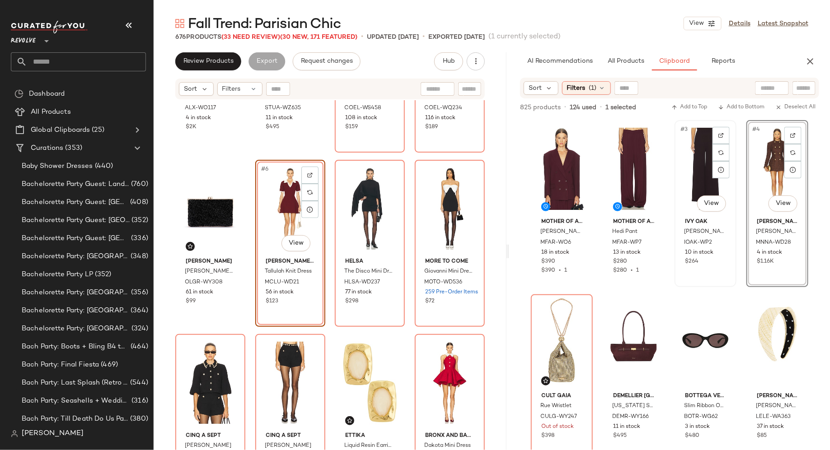
click at [695, 166] on div "#3 View" at bounding box center [706, 168] width 56 height 91
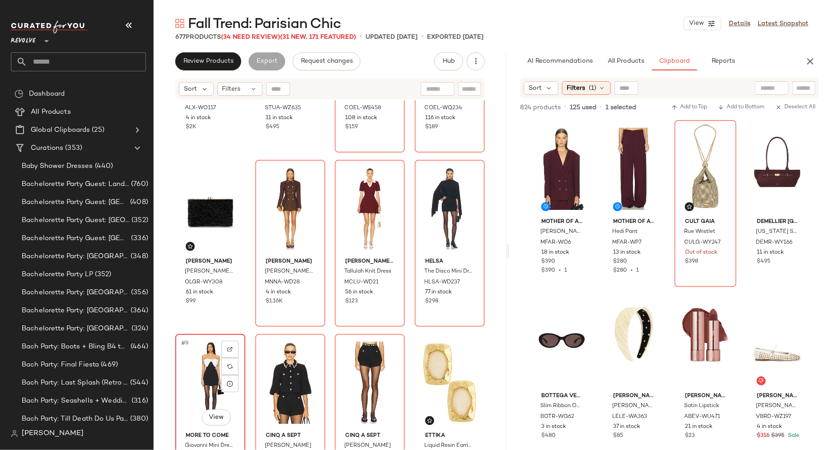
click at [206, 370] on div "#9 View" at bounding box center [210, 382] width 64 height 91
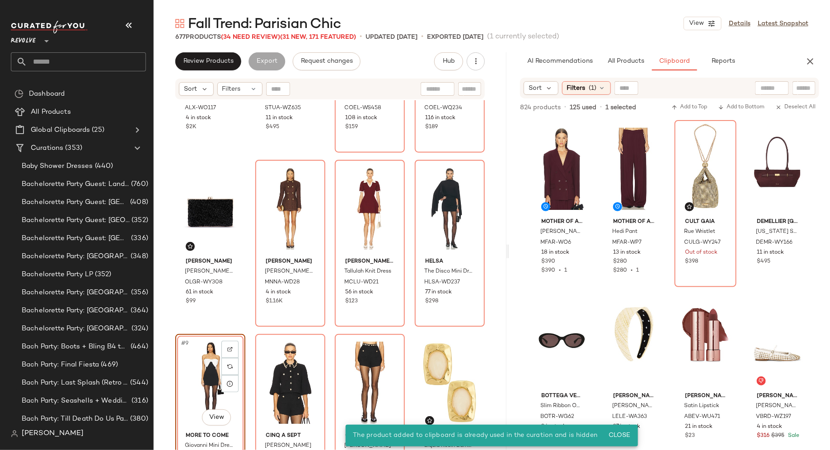
click at [200, 363] on div "#9 View" at bounding box center [210, 382] width 64 height 91
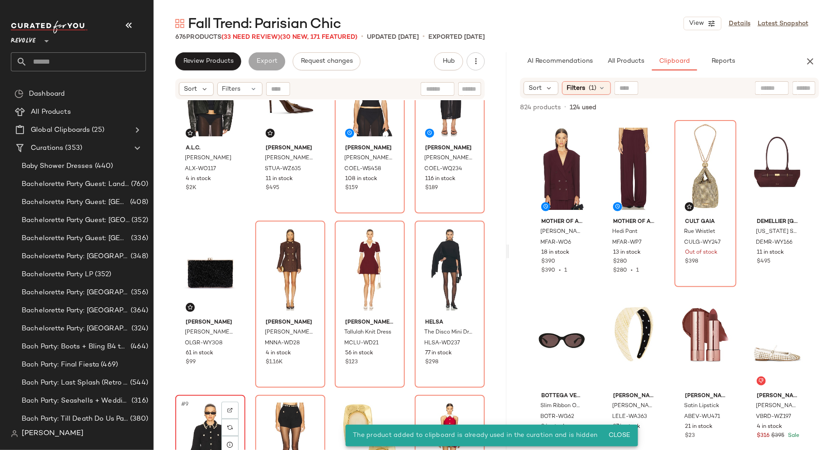
scroll to position [57, 0]
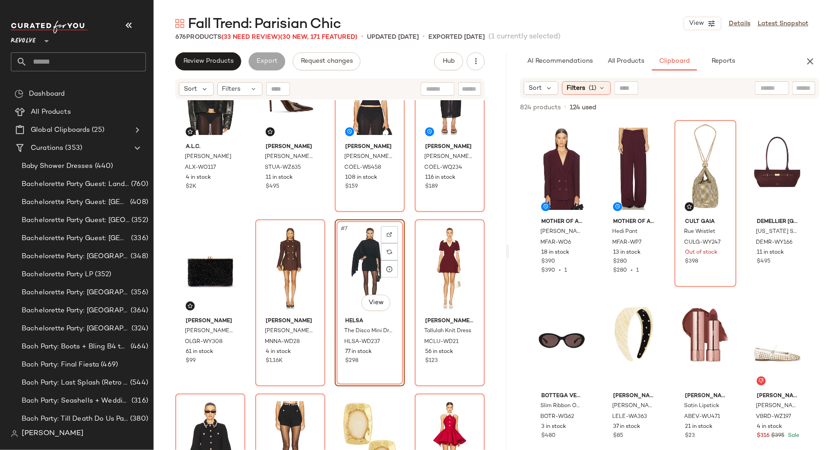
click at [328, 355] on div "A.L.C. [PERSON_NAME] ALX-WO117 4 in stock $2K [PERSON_NAME] [PERSON_NAME] Power…" at bounding box center [329, 230] width 309 height 371
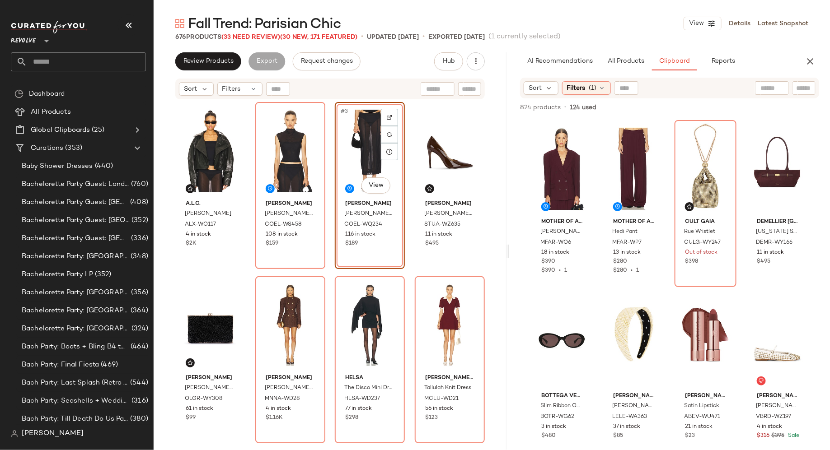
click at [330, 231] on div "A.L.C. Eli Jacket ALX-WO117 4 in stock $2K Camila Coelho Fidela Top COEL-WS458 …" at bounding box center [329, 287] width 309 height 371
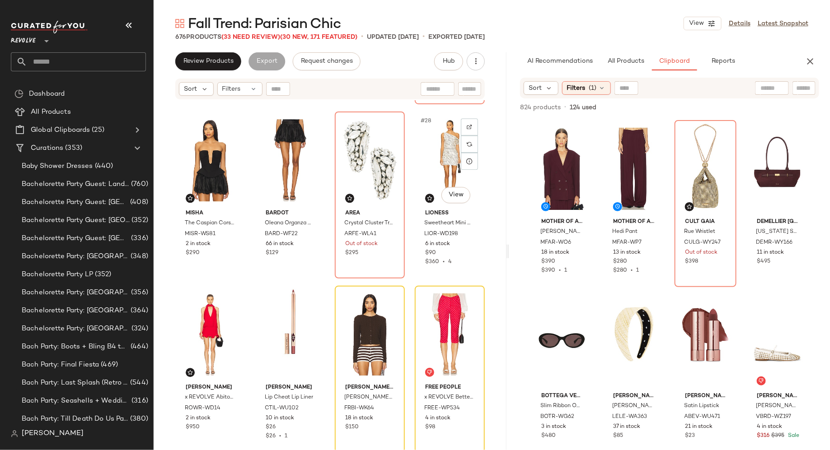
scroll to position [1045, 0]
click at [810, 63] on icon "button" at bounding box center [810, 61] width 11 height 11
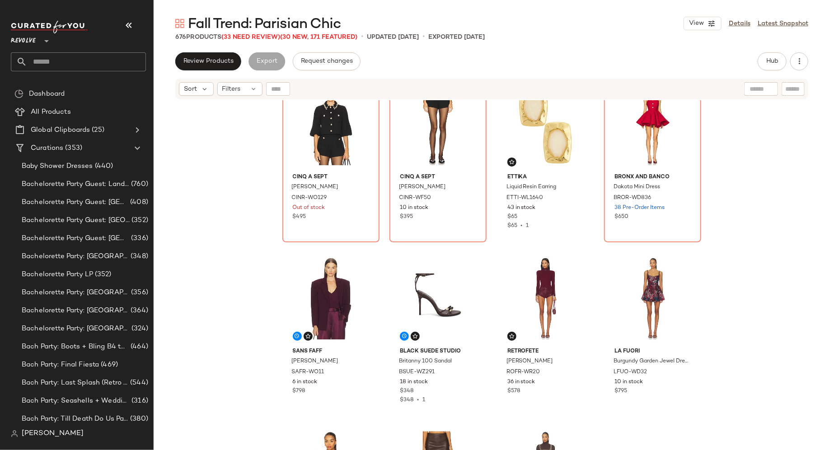
scroll to position [382, 0]
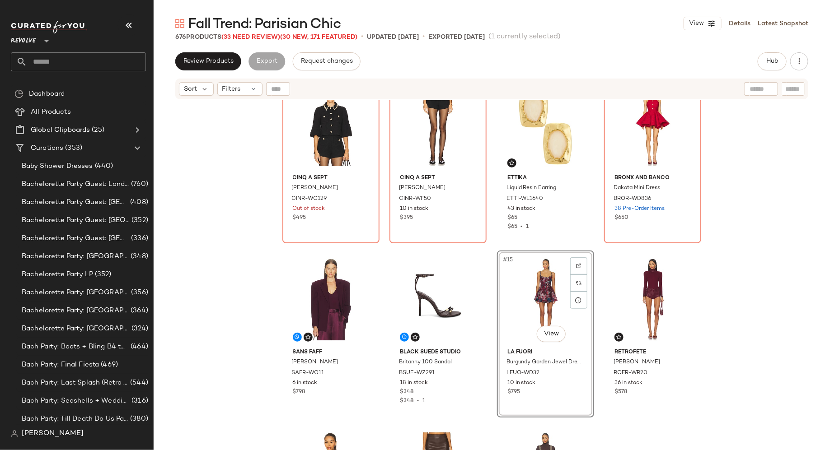
click at [755, 273] on div "Cinq a Sept Ansey Jacket CINR-WO129 Out of stock $495 Cinq a Sept Ansey Short C…" at bounding box center [492, 286] width 676 height 373
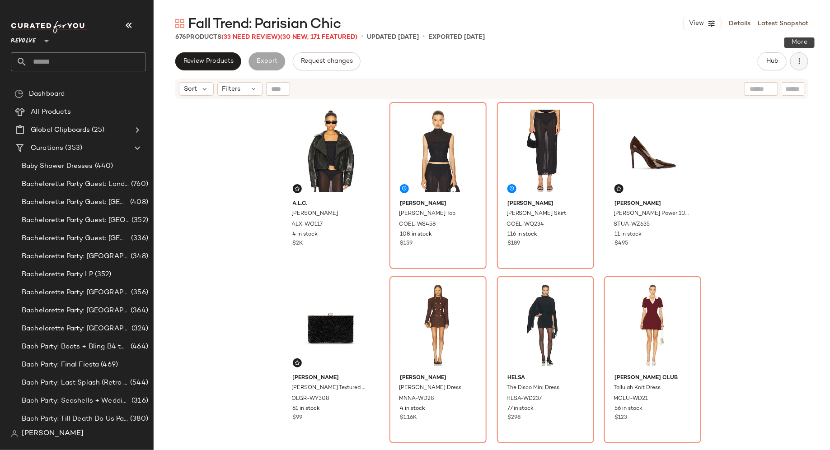
click at [801, 62] on icon "button" at bounding box center [799, 61] width 9 height 9
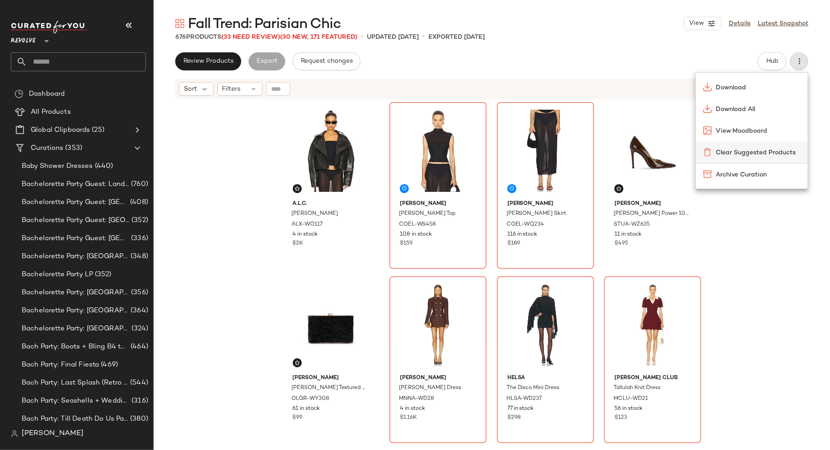
click at [754, 154] on span "Clear Suggested Products" at bounding box center [758, 152] width 85 height 9
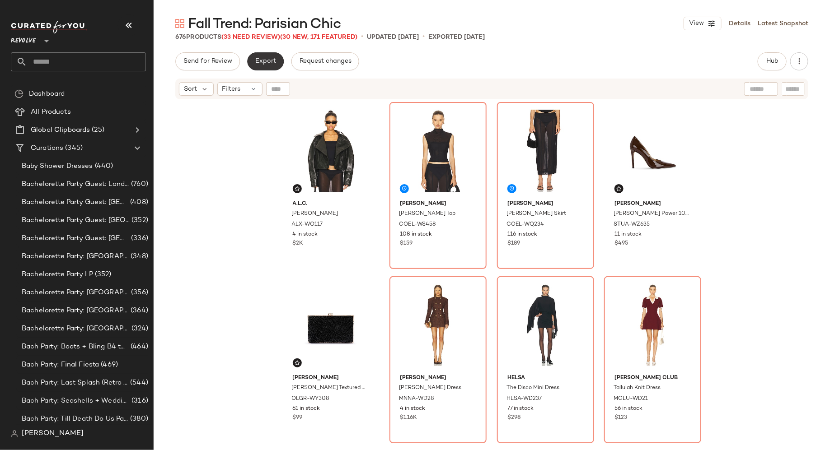
click at [270, 61] on span "Export" at bounding box center [265, 61] width 21 height 7
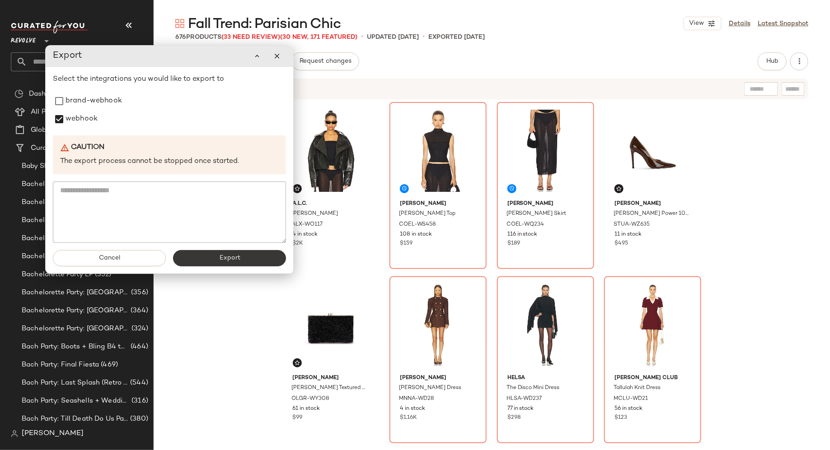
click at [218, 257] on button "Export" at bounding box center [229, 258] width 113 height 16
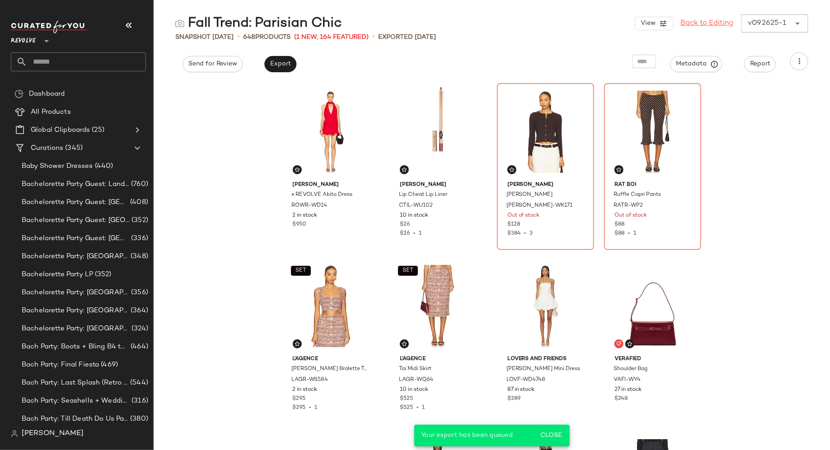
click at [713, 24] on link "Back to Editing" at bounding box center [707, 23] width 53 height 11
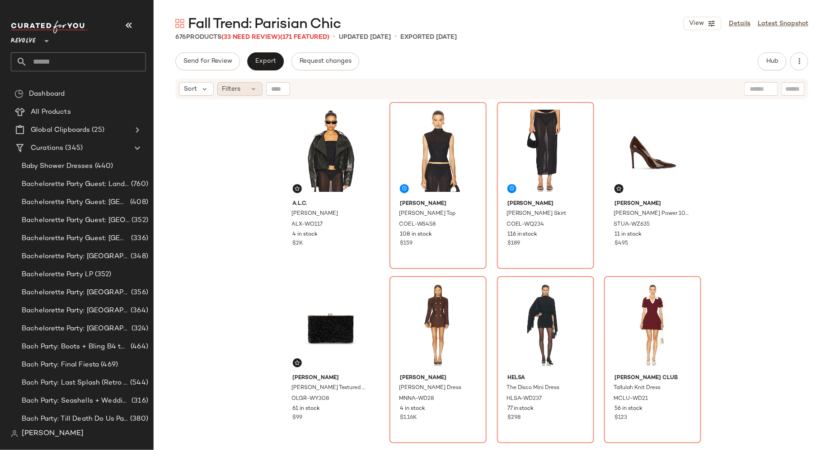
click at [253, 90] on icon at bounding box center [253, 88] width 7 height 7
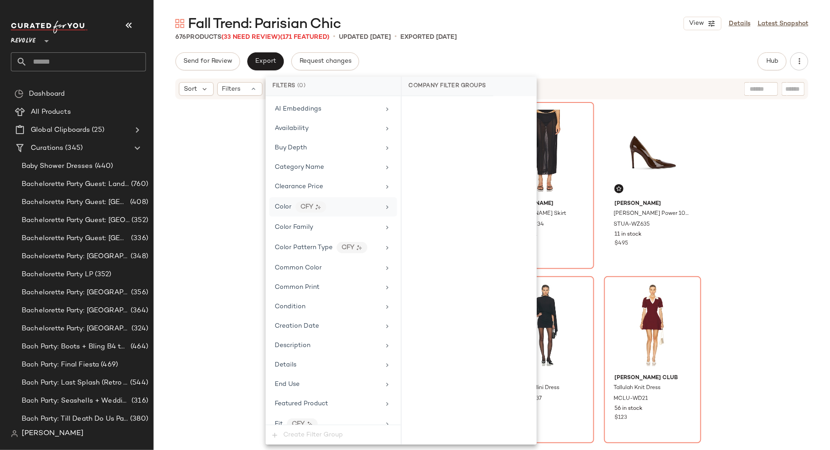
scroll to position [97, 0]
click at [314, 397] on div "Featured Product" at bounding box center [301, 401] width 53 height 9
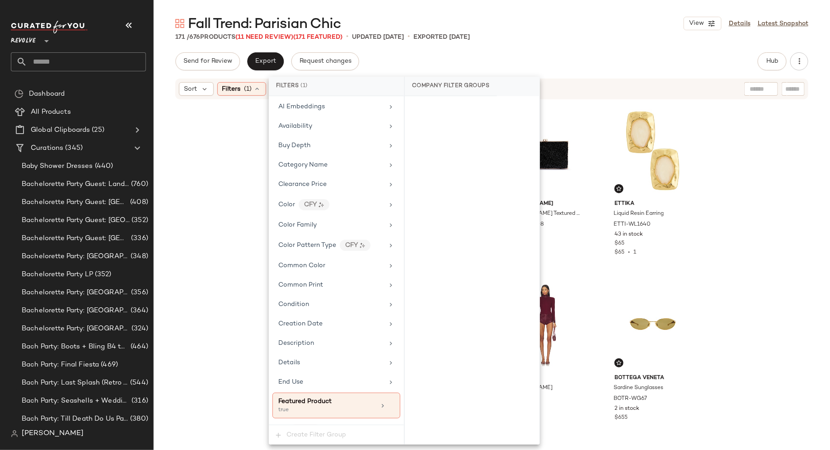
click at [200, 270] on div "A.L.C. [PERSON_NAME] ALX-WO117 4 in stock $2K [PERSON_NAME] [PERSON_NAME] Power…" at bounding box center [492, 286] width 676 height 373
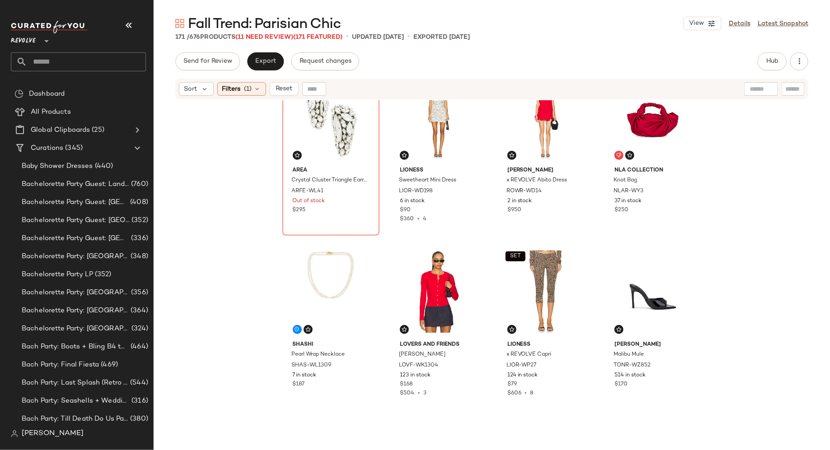
scroll to position [0, 0]
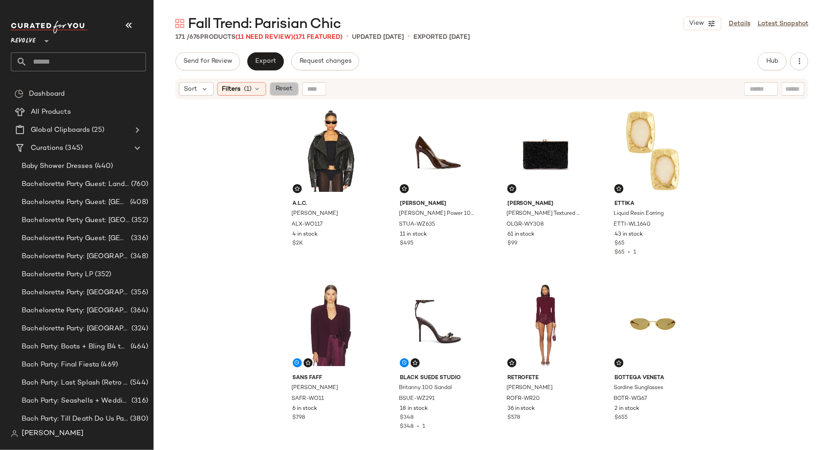
click at [279, 91] on span "Reset" at bounding box center [283, 88] width 17 height 7
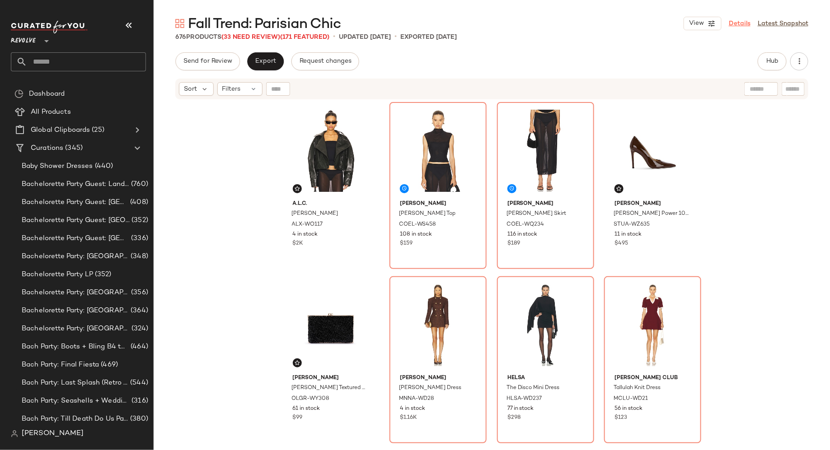
click at [739, 24] on link "Details" at bounding box center [740, 23] width 22 height 9
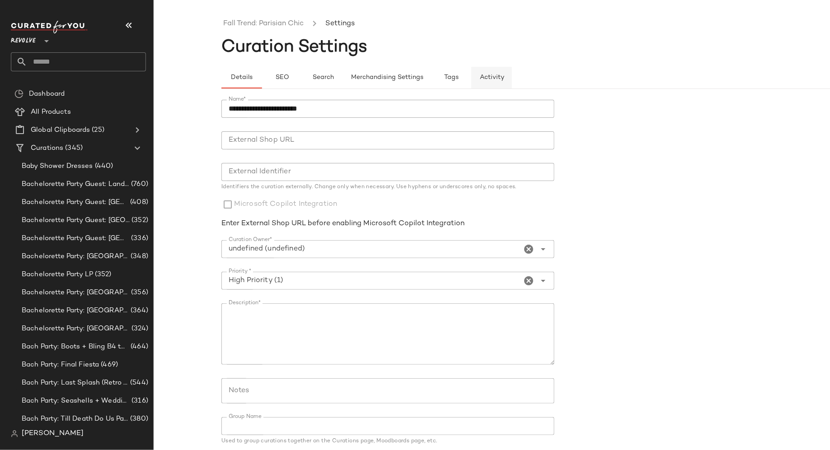
click at [484, 75] on span "Activity" at bounding box center [491, 77] width 25 height 7
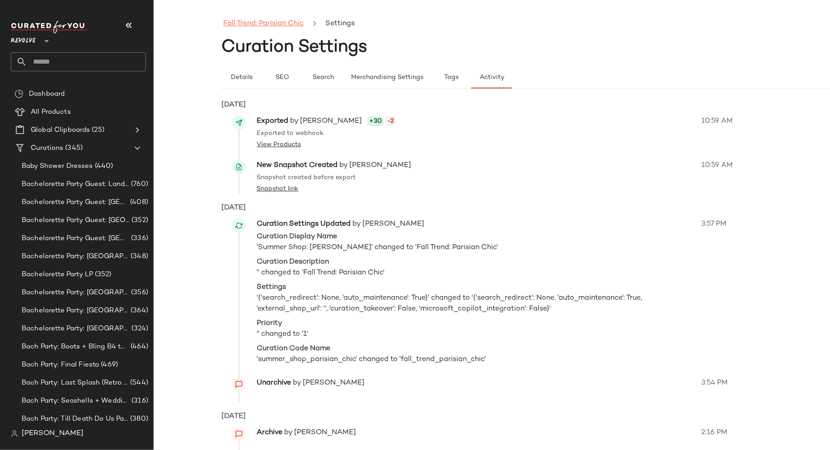
click at [264, 25] on link "Fall Trend: Parisian Chic" at bounding box center [263, 24] width 80 height 12
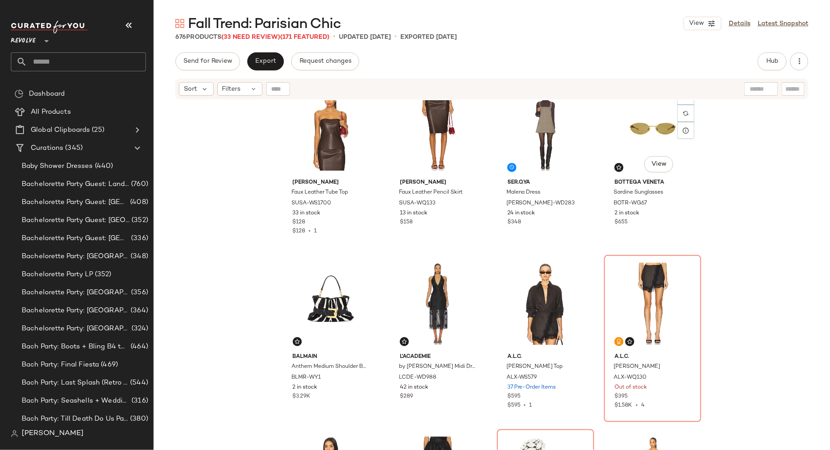
scroll to position [731, 0]
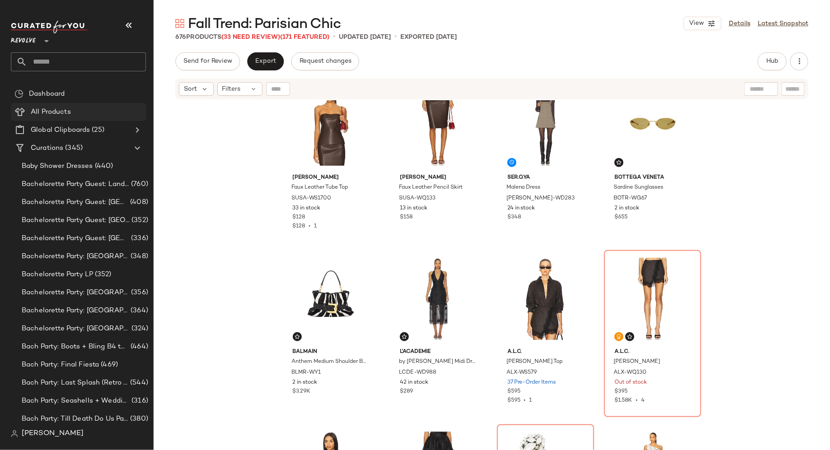
click at [65, 109] on span "All Products" at bounding box center [51, 112] width 40 height 10
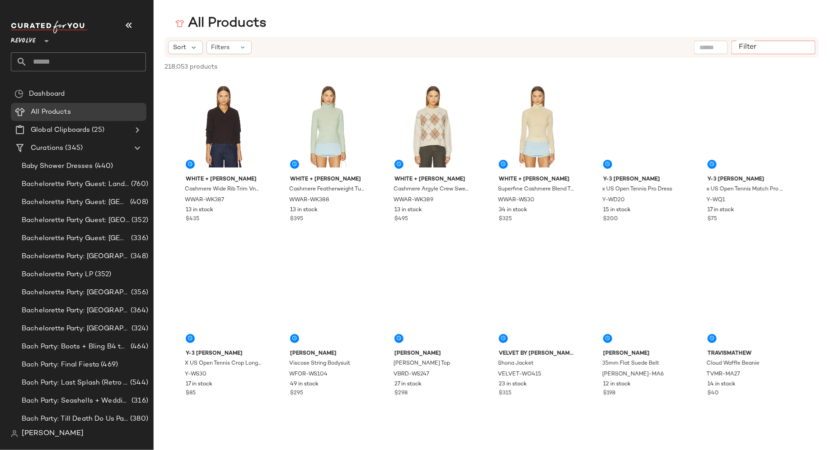
click at [795, 47] on div at bounding box center [773, 48] width 84 height 14
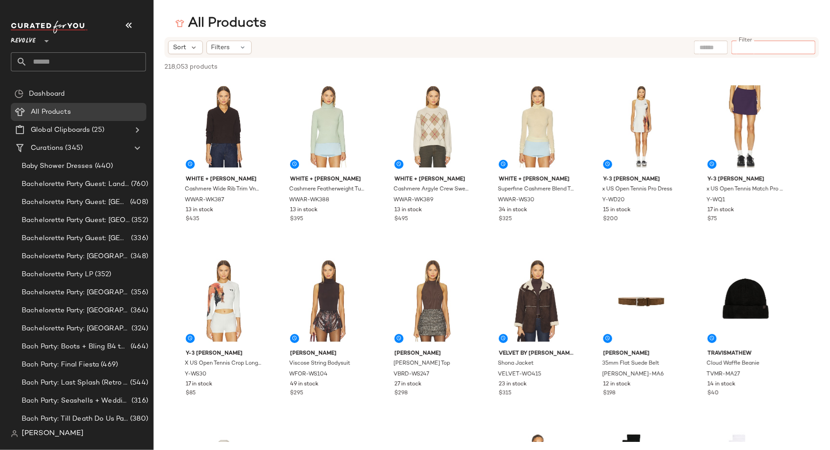
paste input "**********"
type input "**********"
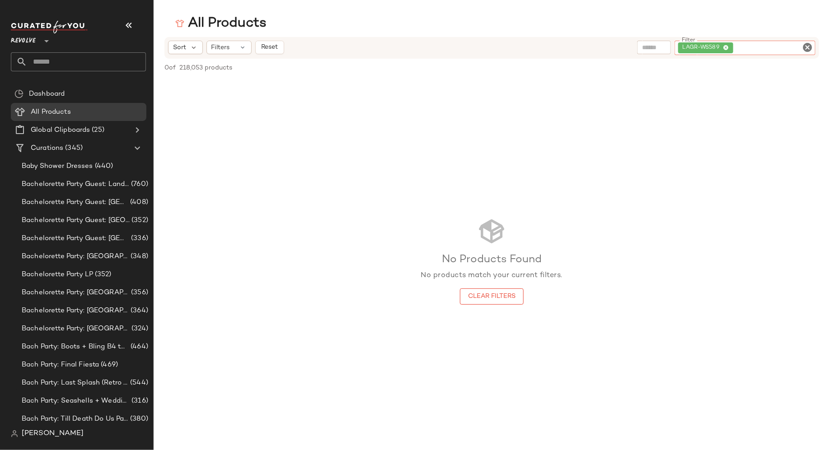
click at [808, 47] on icon "Clear Filter" at bounding box center [807, 47] width 11 height 11
click at [796, 47] on input "Filter" at bounding box center [773, 47] width 77 height 9
paste input "*********"
type input "*********"
click at [809, 47] on icon "Clear Filter" at bounding box center [807, 47] width 11 height 11
